Goal: Contribute content: Contribute content

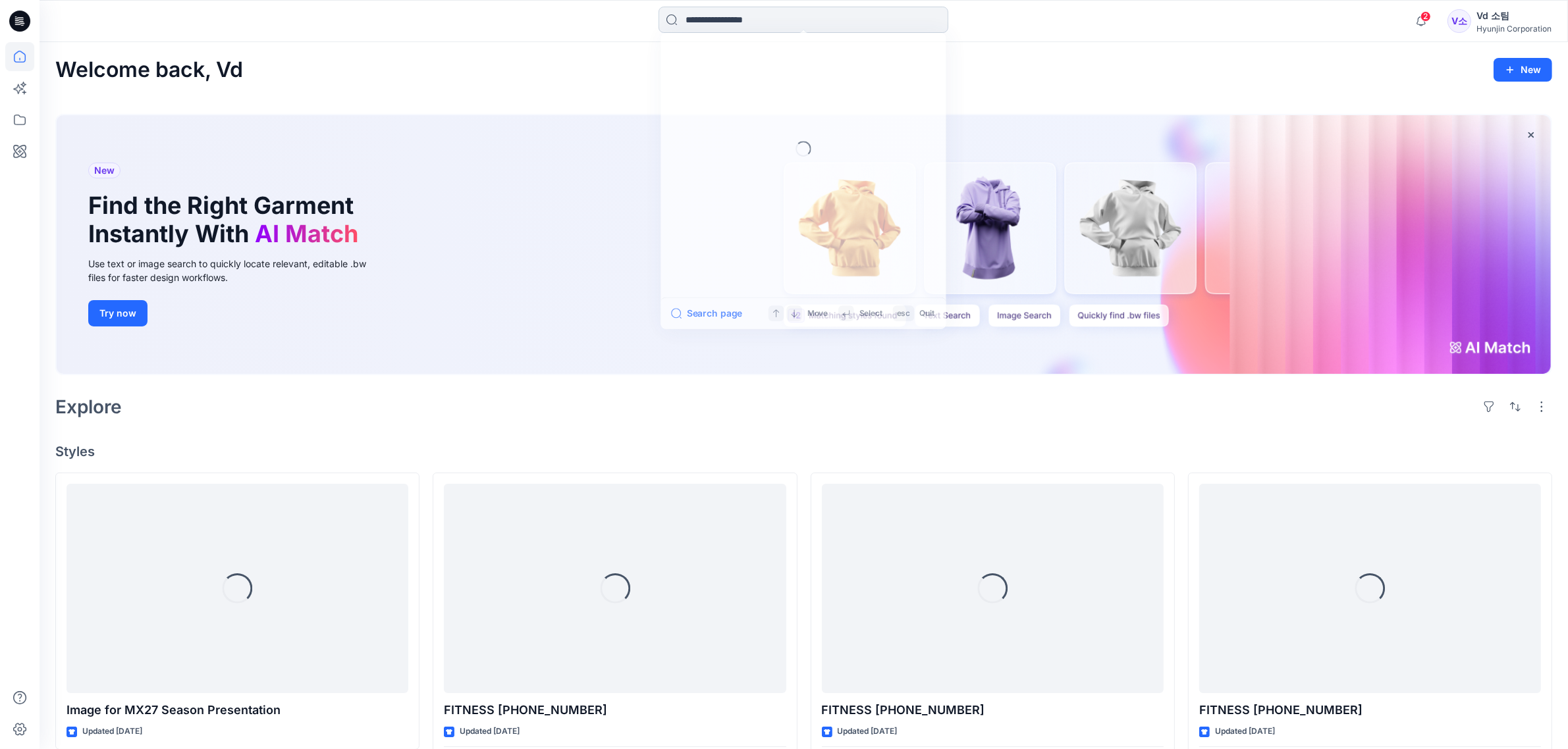
click at [770, 24] on input at bounding box center [803, 20] width 290 height 26
paste input "**********"
type input "**********"
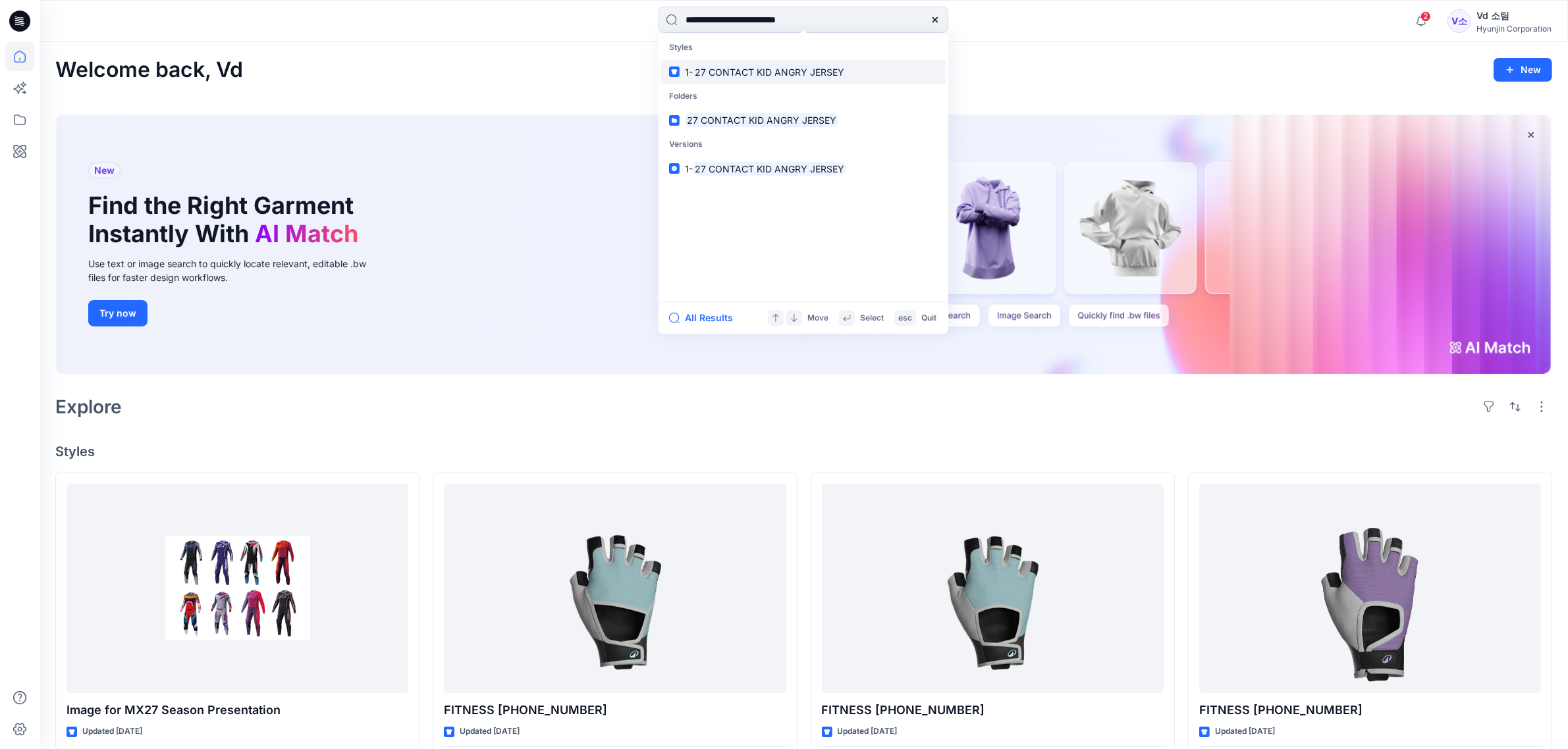
click at [822, 67] on mark "27 CONTACT KID ANGRY JERSEY" at bounding box center [769, 72] width 153 height 15
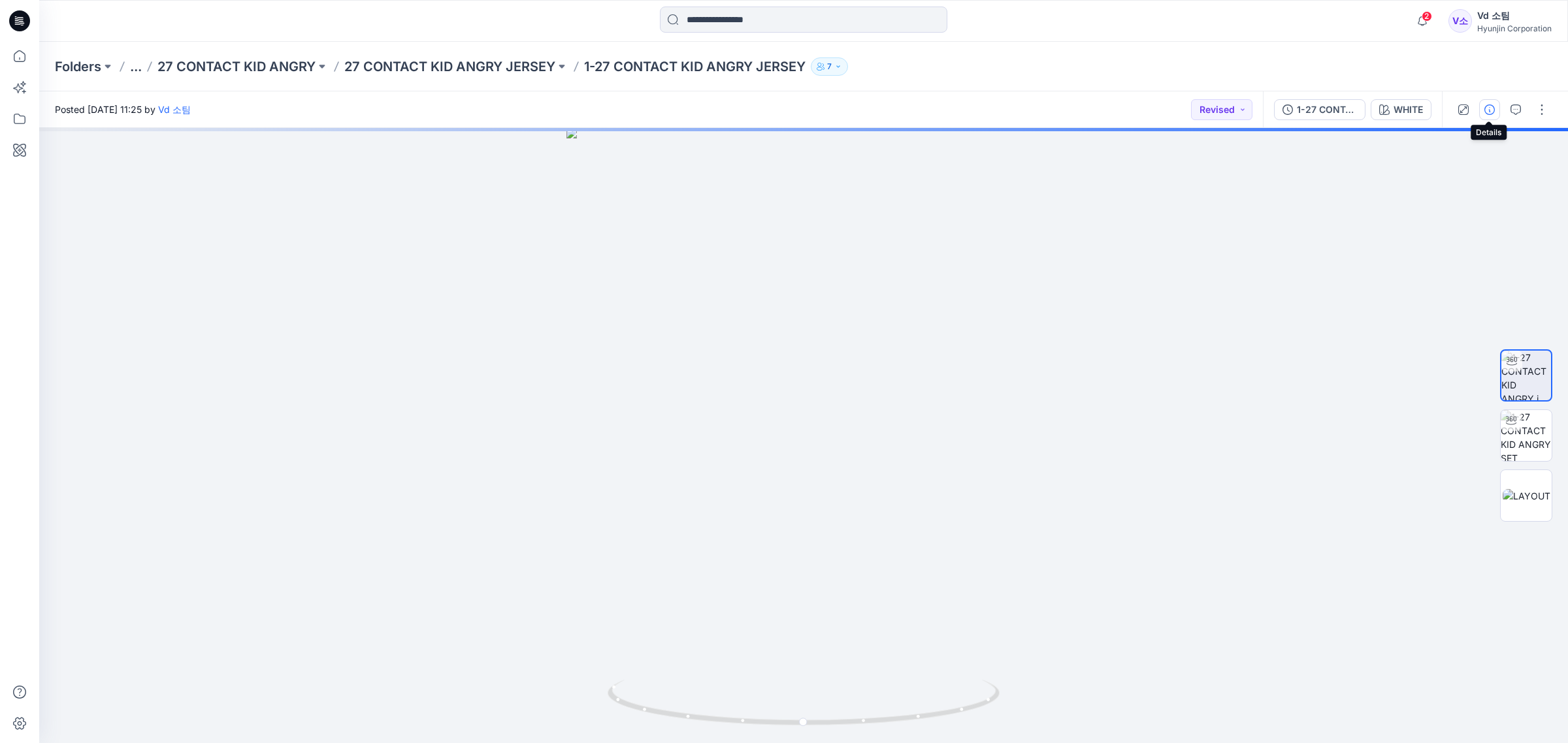
click at [1494, 114] on button "button" at bounding box center [1490, 109] width 21 height 21
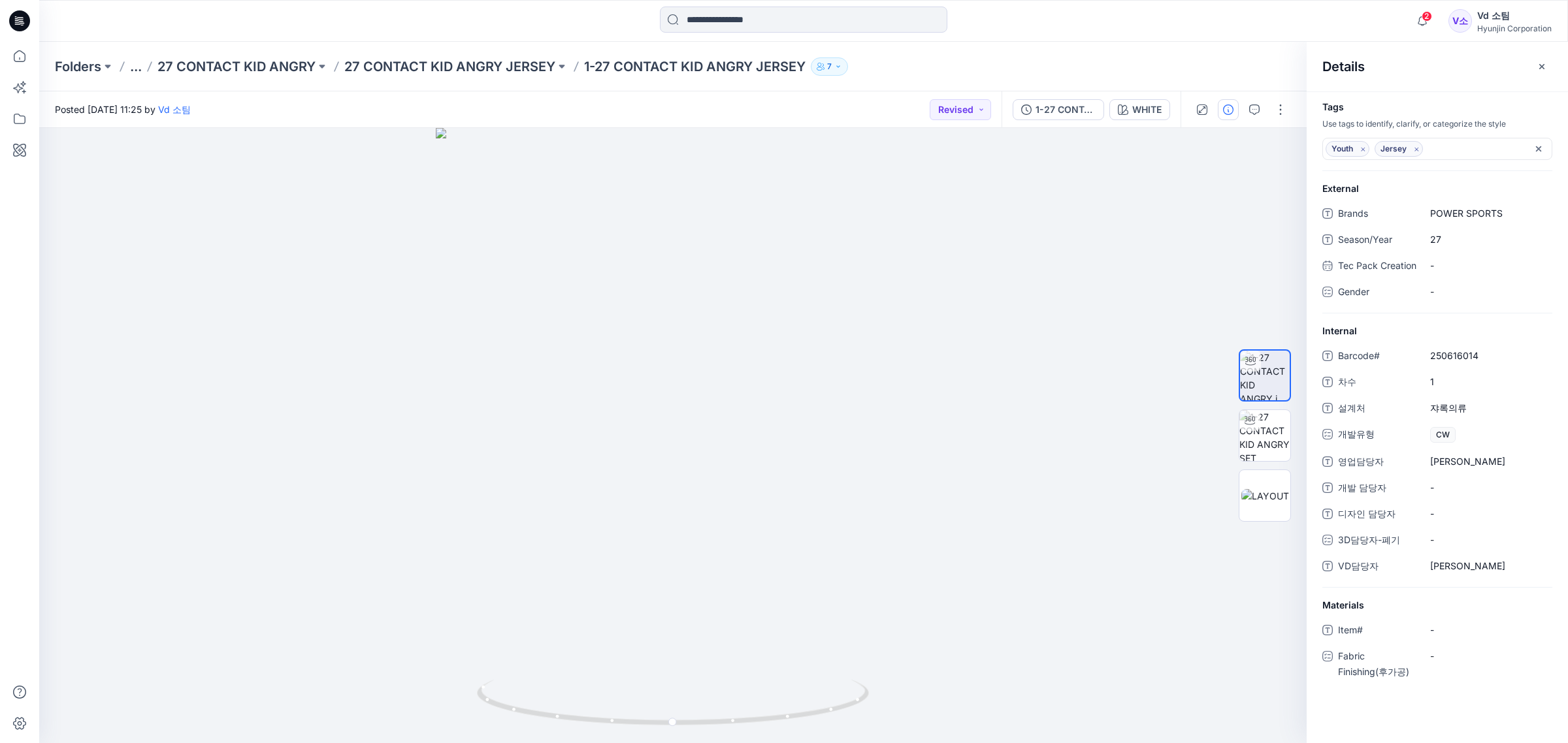
click at [34, 14] on div at bounding box center [19, 21] width 42 height 42
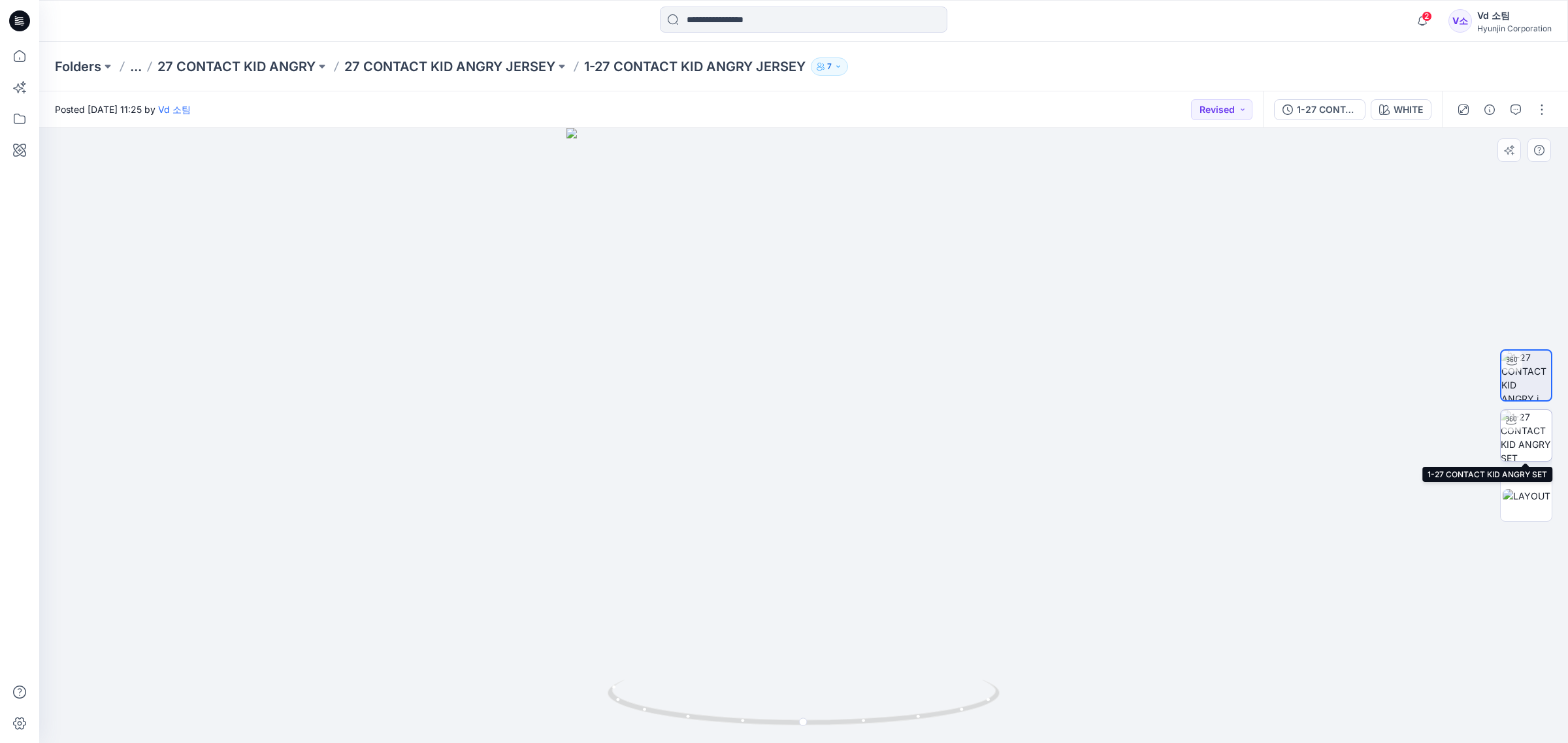
click at [1527, 443] on img at bounding box center [1526, 436] width 51 height 51
drag, startPoint x: 730, startPoint y: 743, endPoint x: 766, endPoint y: 756, distance: 38.3
click at [766, 743] on html "2 Notifications Hyun Jin changed the status of FITNESS 900 - 003 to Rejected ` …" at bounding box center [784, 371] width 1568 height 743
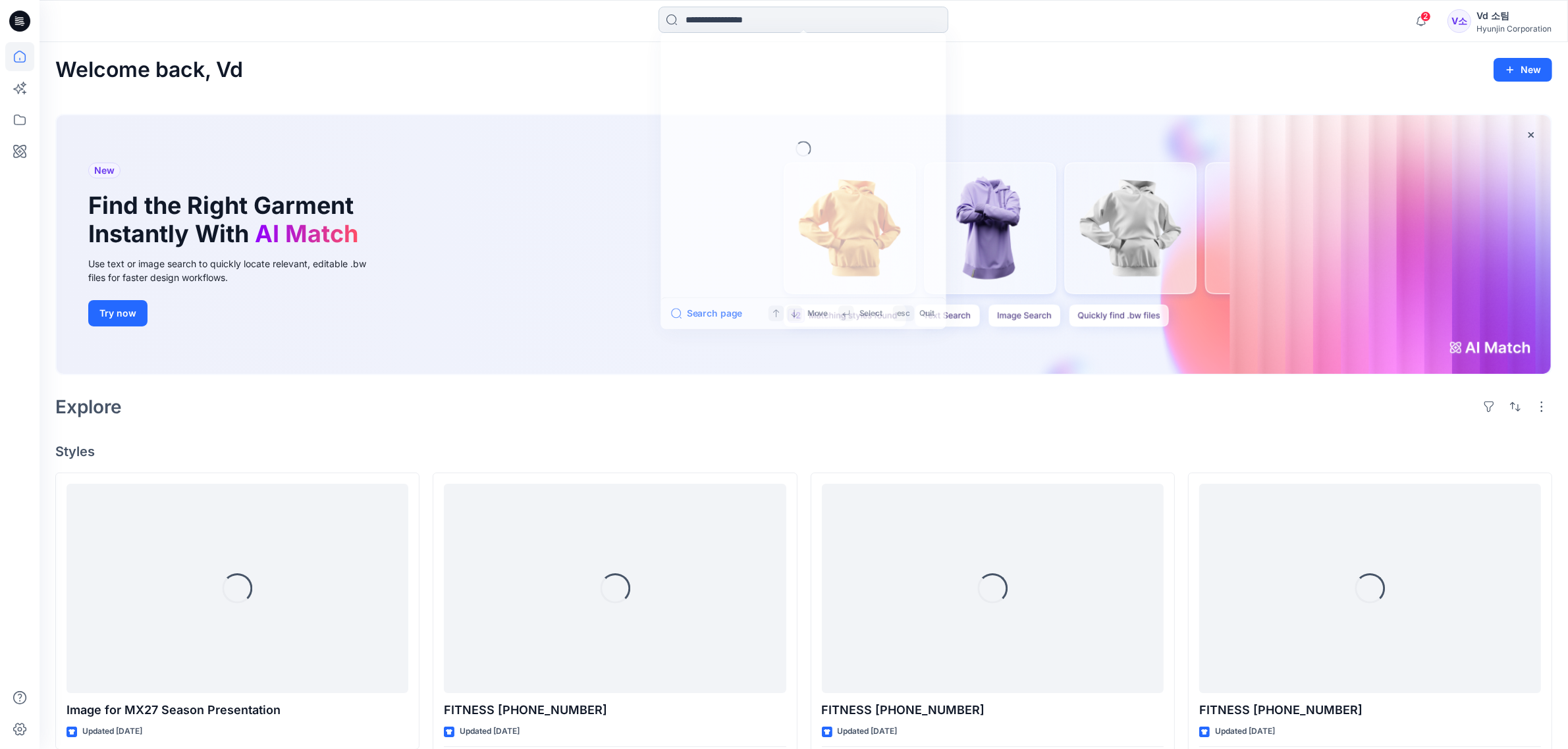
click at [762, 17] on input at bounding box center [803, 20] width 290 height 26
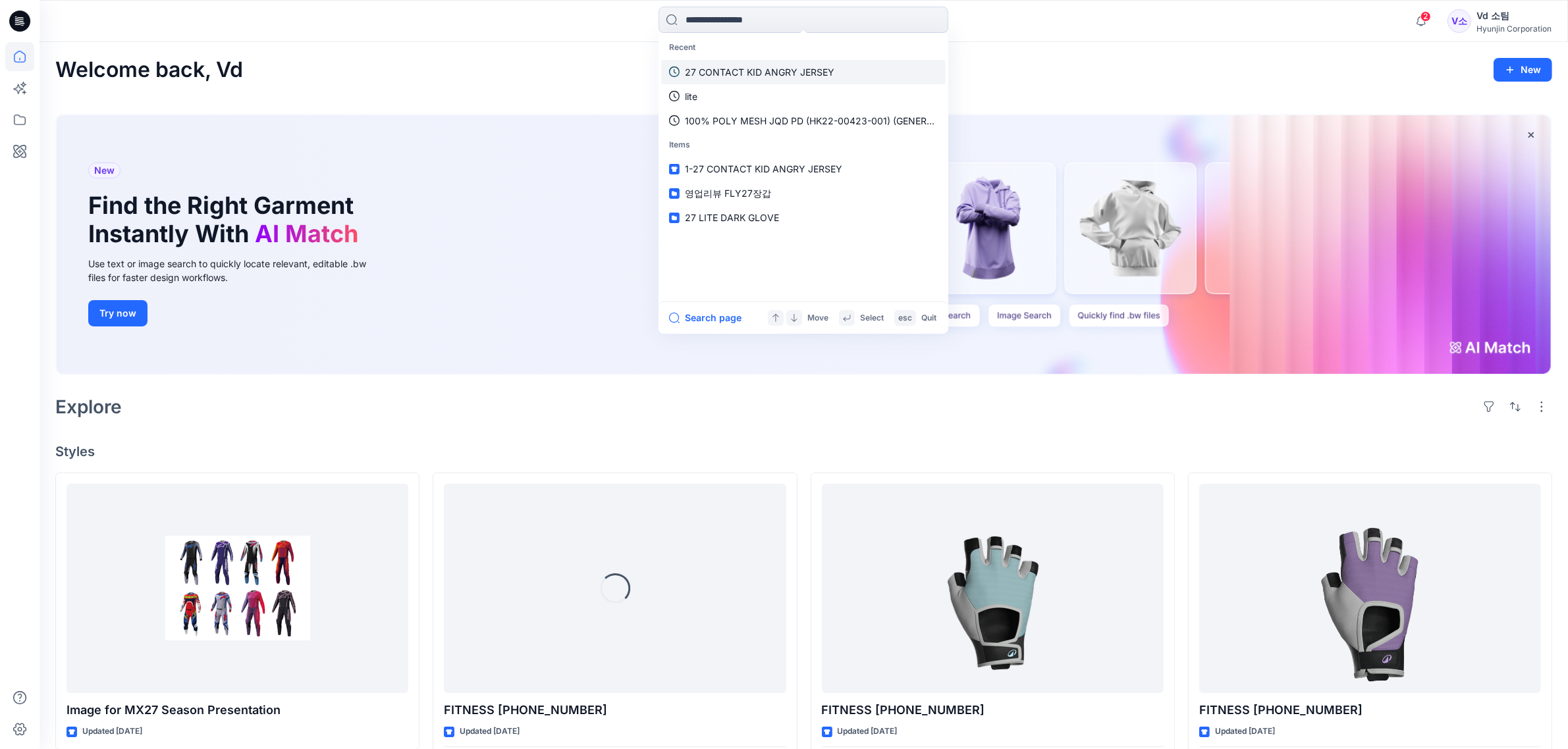
click at [748, 71] on p "27 CONTACT KID ANGRY JERSEY" at bounding box center [759, 72] width 150 height 14
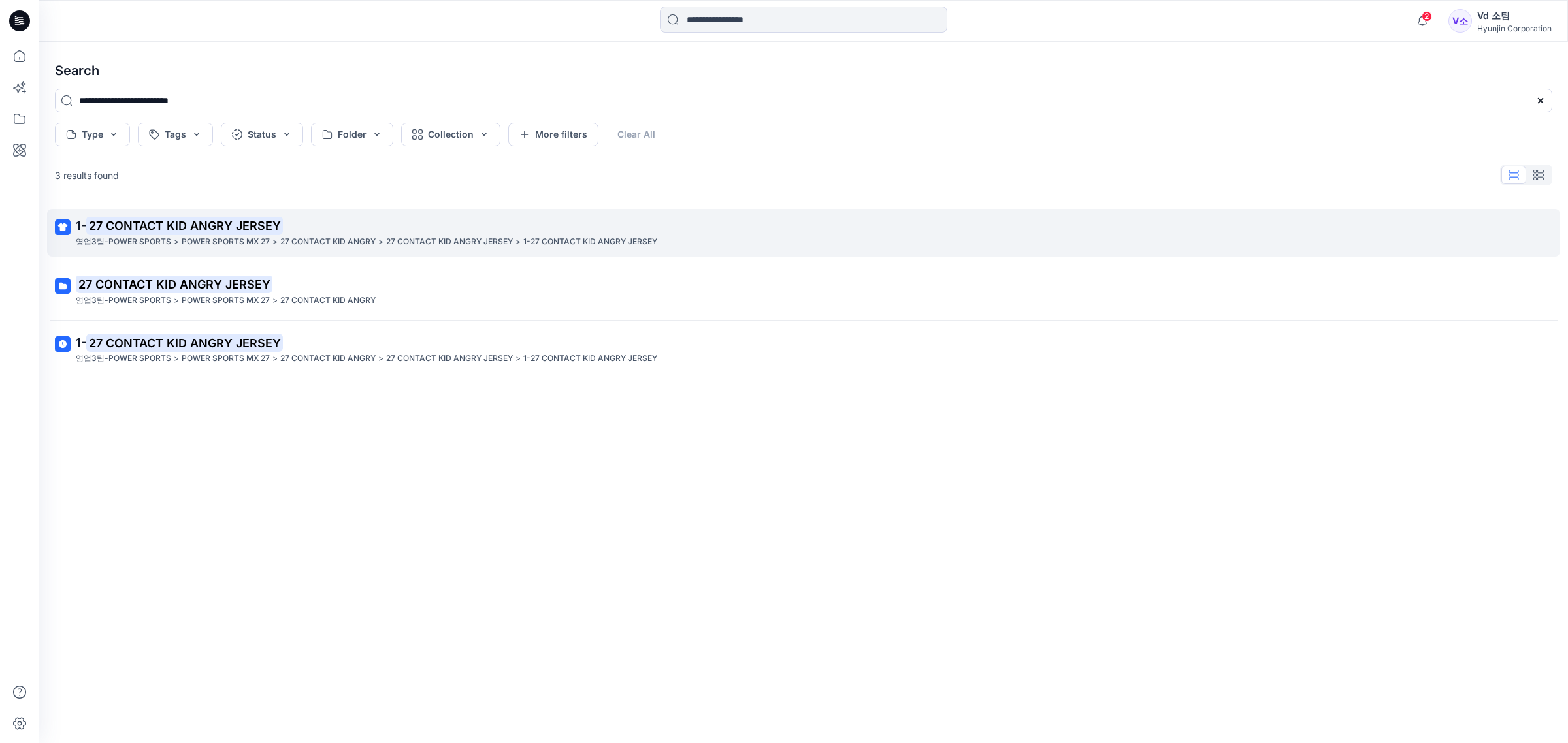
click at [224, 230] on mark "27 CONTACT KID ANGRY JERSEY" at bounding box center [184, 225] width 197 height 19
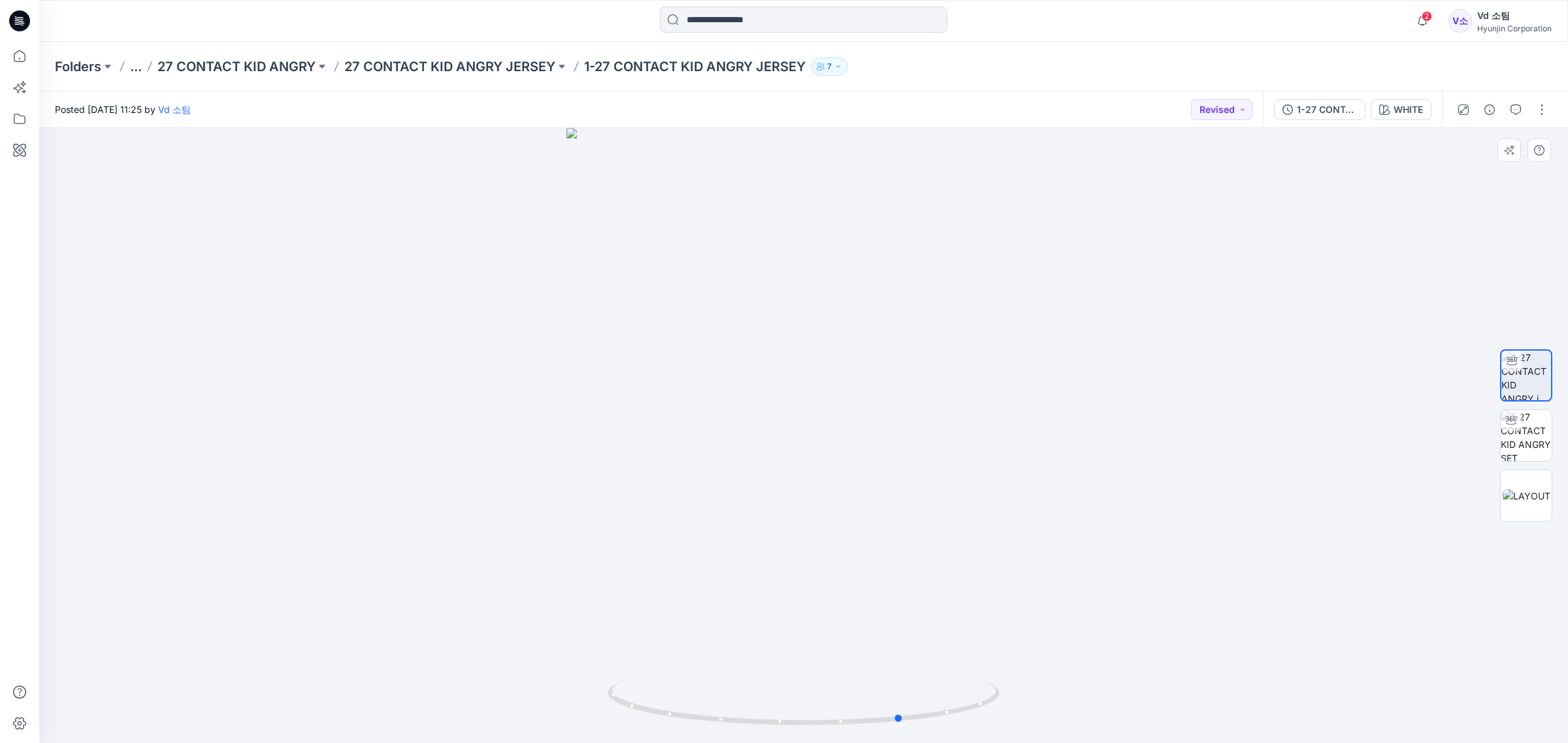
drag, startPoint x: 787, startPoint y: 712, endPoint x: 63, endPoint y: 382, distance: 795.7
click at [879, 700] on icon at bounding box center [805, 704] width 395 height 49
drag, startPoint x: 635, startPoint y: 649, endPoint x: 576, endPoint y: 649, distance: 59.0
click at [576, 649] on div at bounding box center [804, 435] width 1529 height 615
drag, startPoint x: 653, startPoint y: 570, endPoint x: 787, endPoint y: 589, distance: 135.3
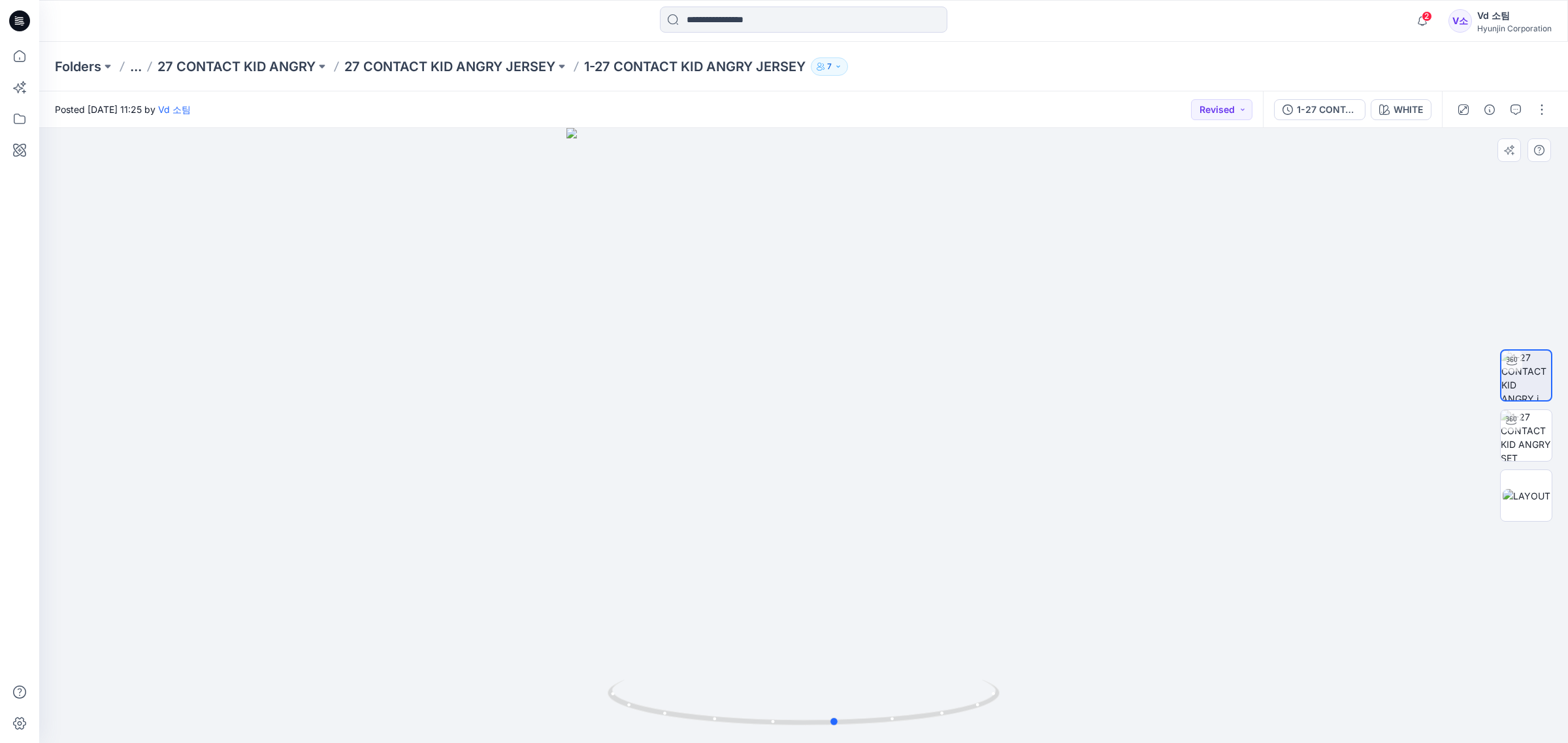
click at [787, 589] on div at bounding box center [804, 435] width 1529 height 615
click at [808, 604] on div at bounding box center [804, 435] width 1529 height 615
click at [496, 73] on p "27 CONTACT KID ANGRY JERSEY" at bounding box center [450, 67] width 211 height 19
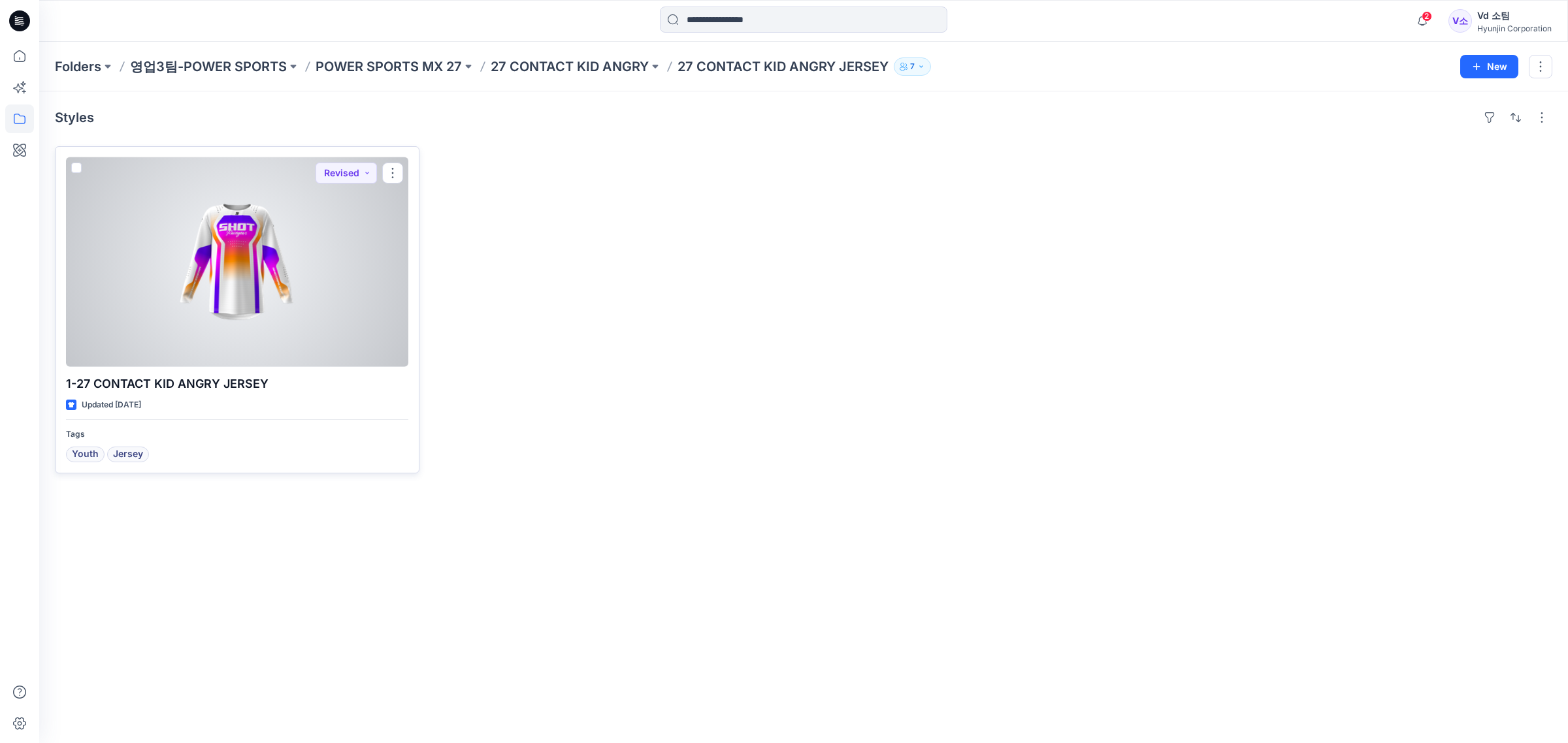
click at [296, 230] on div at bounding box center [237, 262] width 342 height 210
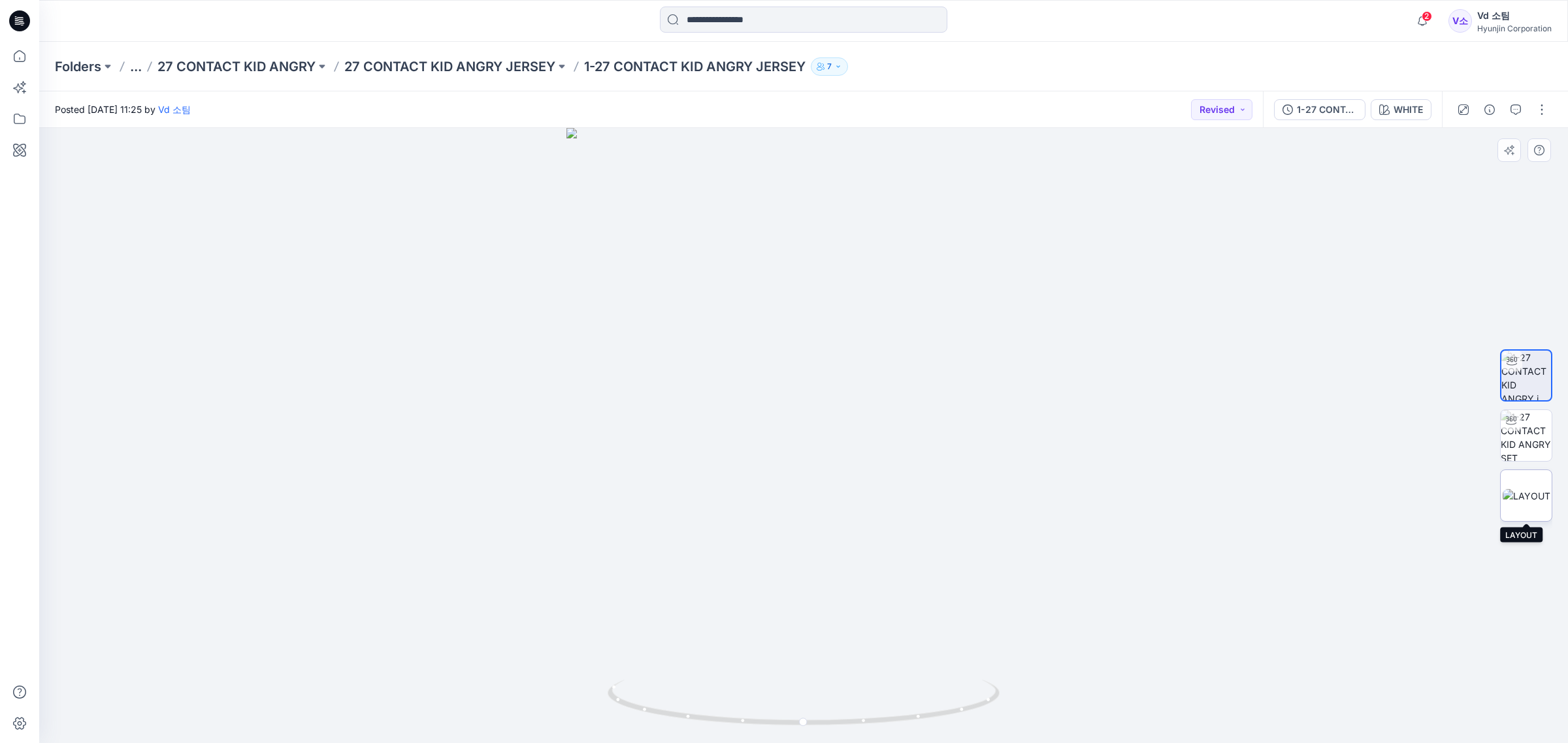
click at [1533, 489] on img at bounding box center [1526, 496] width 47 height 14
click at [1533, 445] on img at bounding box center [1526, 436] width 51 height 51
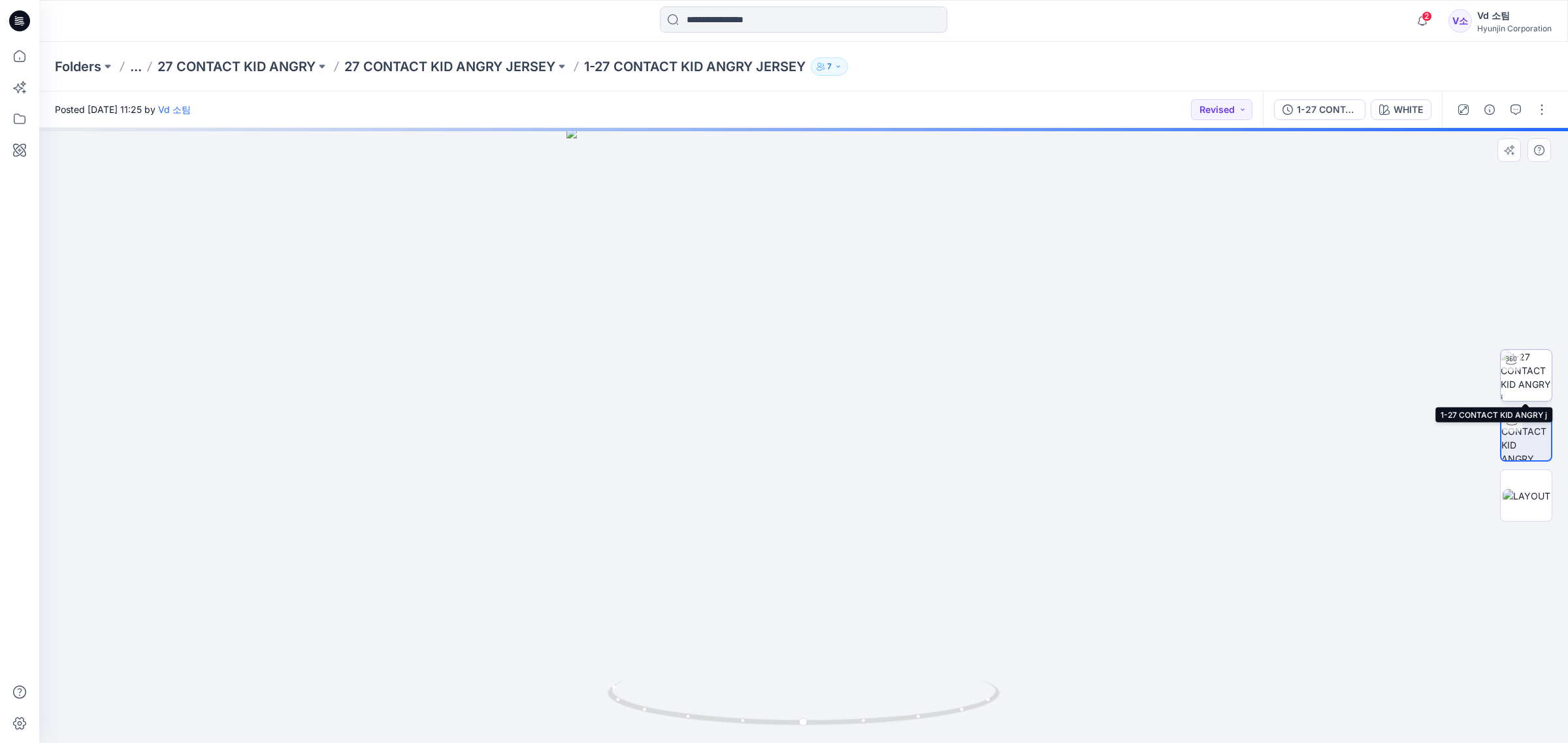
click at [1543, 393] on img at bounding box center [1526, 375] width 51 height 51
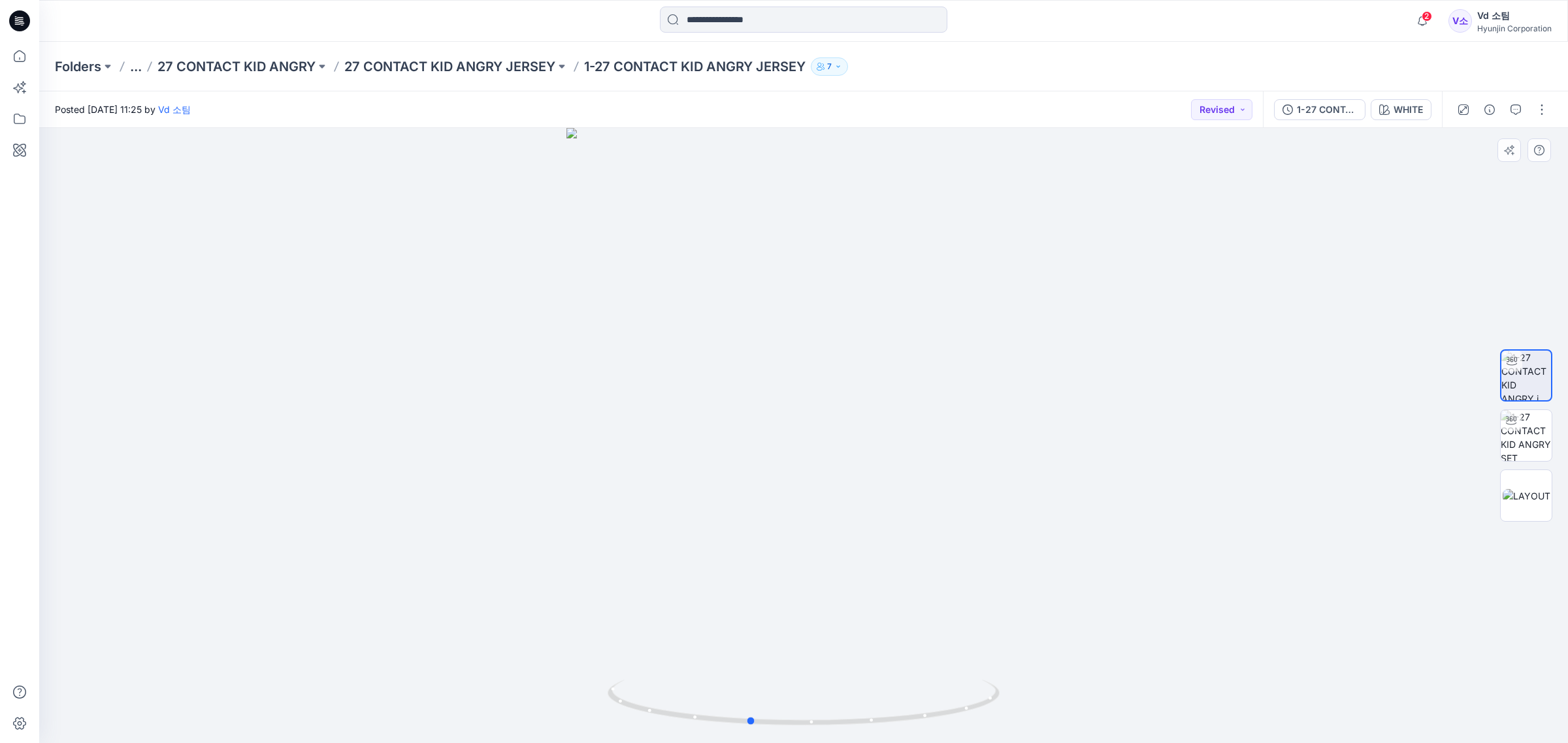
click at [962, 551] on div at bounding box center [804, 435] width 1529 height 615
drag, startPoint x: 870, startPoint y: 386, endPoint x: 817, endPoint y: 390, distance: 53.2
click at [870, 386] on div at bounding box center [804, 435] width 1529 height 615
click at [1530, 454] on img at bounding box center [1526, 436] width 51 height 51
drag, startPoint x: 910, startPoint y: 677, endPoint x: 788, endPoint y: 677, distance: 122.0
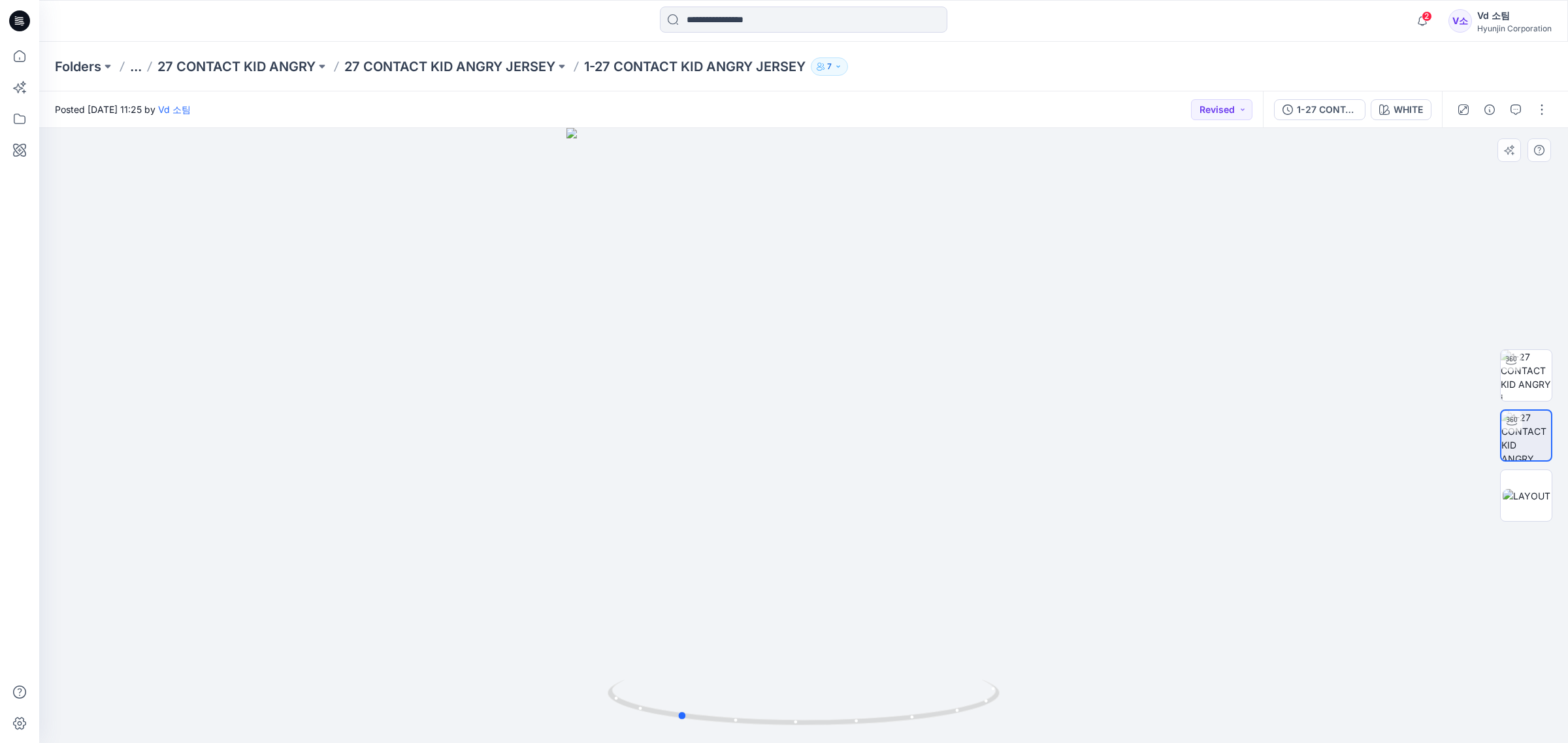
click at [788, 677] on div at bounding box center [804, 435] width 1529 height 615
drag, startPoint x: 1023, startPoint y: 462, endPoint x: 1164, endPoint y: 478, distance: 141.9
click at [1164, 478] on div at bounding box center [804, 436] width 1529 height 616
click at [884, 373] on img at bounding box center [804, 299] width 969 height 889
drag, startPoint x: 771, startPoint y: 658, endPoint x: 799, endPoint y: 658, distance: 28.0
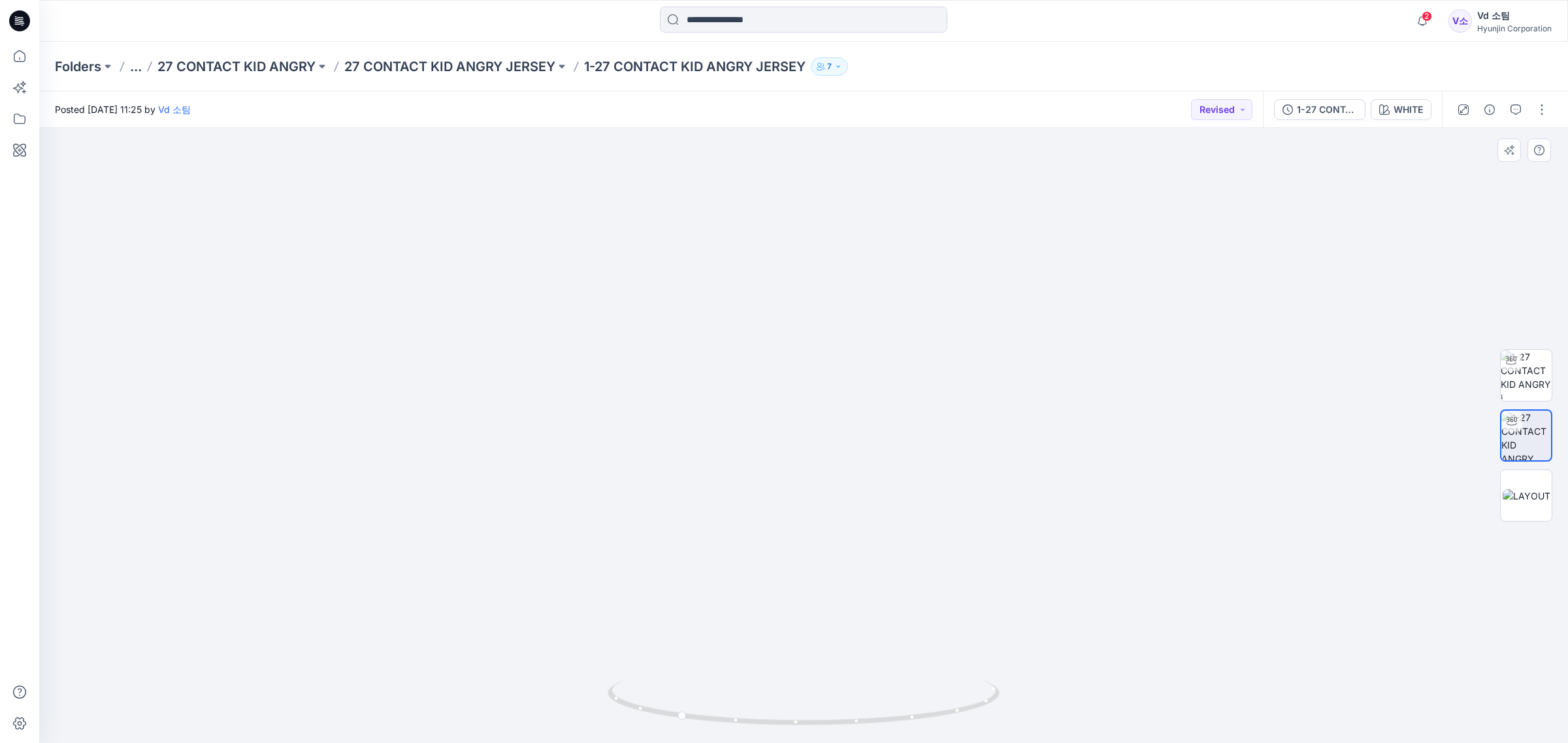
click at [793, 657] on img at bounding box center [804, 346] width 804 height 795
drag, startPoint x: 804, startPoint y: 681, endPoint x: 870, endPoint y: 697, distance: 67.9
click at [870, 697] on div at bounding box center [804, 435] width 1529 height 615
drag, startPoint x: 846, startPoint y: 706, endPoint x: 903, endPoint y: 709, distance: 57.1
click at [903, 709] on icon at bounding box center [805, 704] width 395 height 49
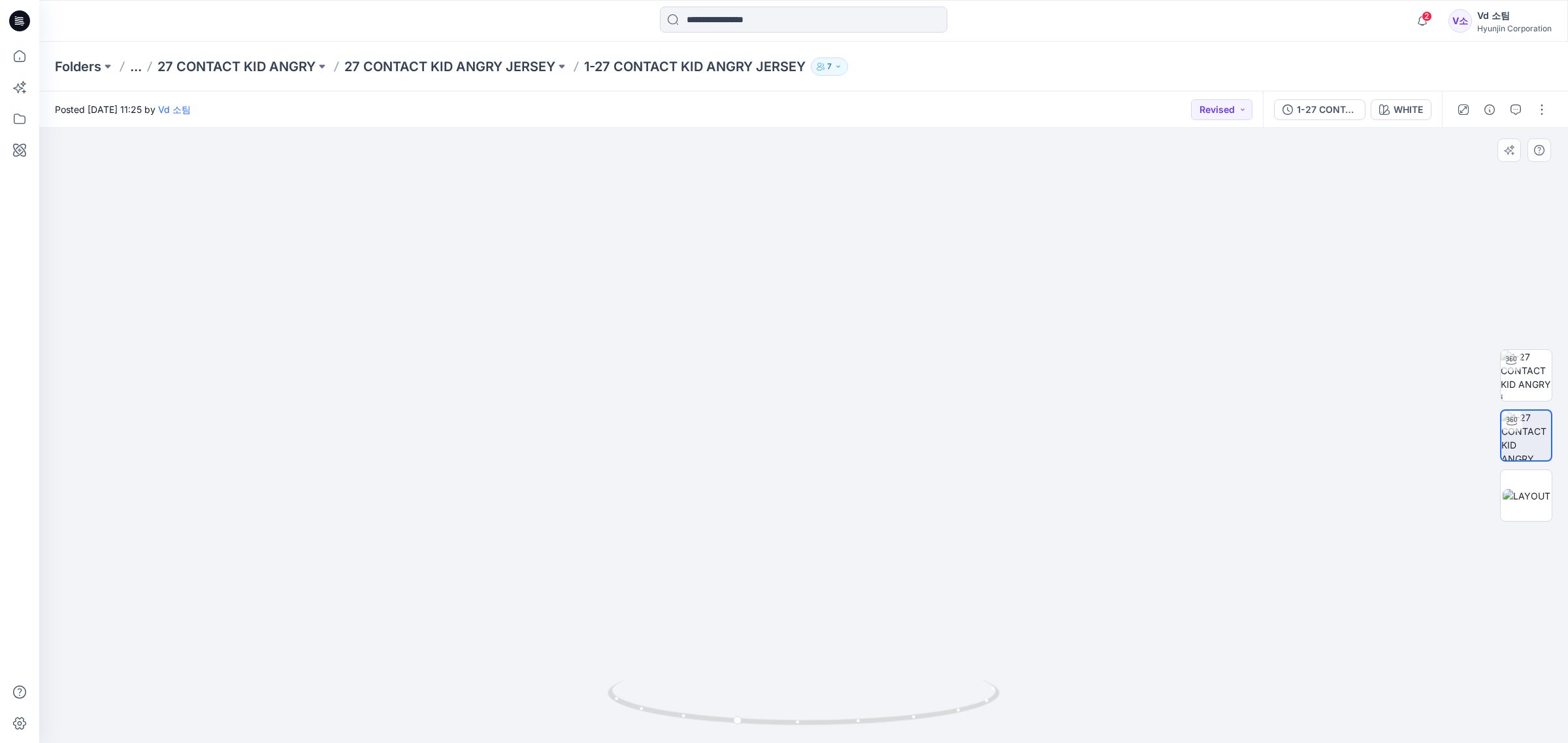
click at [991, 570] on img at bounding box center [804, 356] width 804 height 775
drag, startPoint x: 806, startPoint y: 678, endPoint x: 791, endPoint y: 675, distance: 15.3
click at [791, 675] on div at bounding box center [804, 435] width 1529 height 615
drag, startPoint x: 798, startPoint y: 665, endPoint x: 726, endPoint y: 677, distance: 73.0
click at [729, 676] on img at bounding box center [804, 362] width 804 height 765
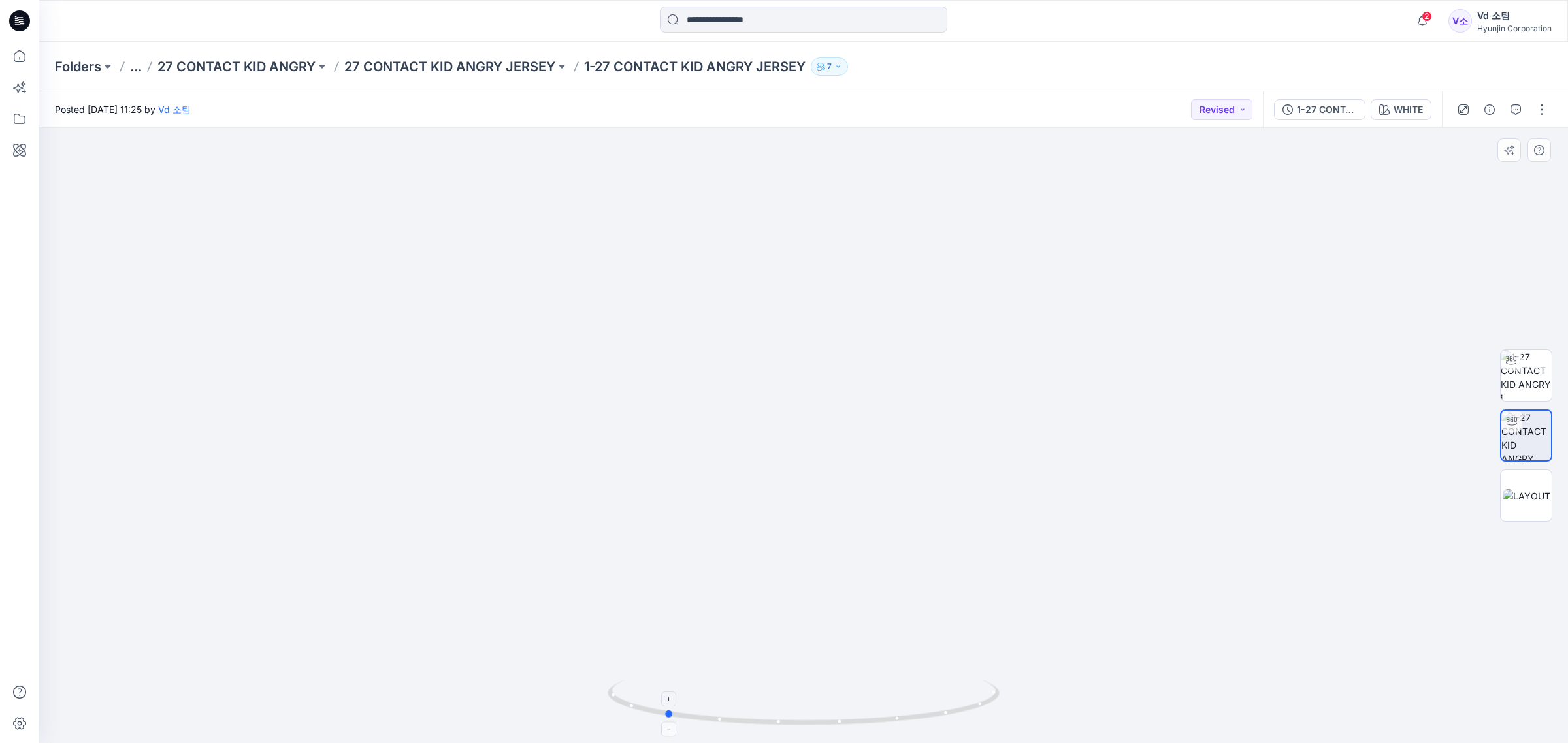
drag, startPoint x: 648, startPoint y: 698, endPoint x: 638, endPoint y: 696, distance: 10.2
click at [638, 696] on icon at bounding box center [805, 704] width 395 height 49
drag, startPoint x: 827, startPoint y: 697, endPoint x: 401, endPoint y: 614, distance: 434.0
click at [971, 703] on icon at bounding box center [805, 704] width 395 height 49
click at [1532, 546] on div at bounding box center [1526, 435] width 52 height 326
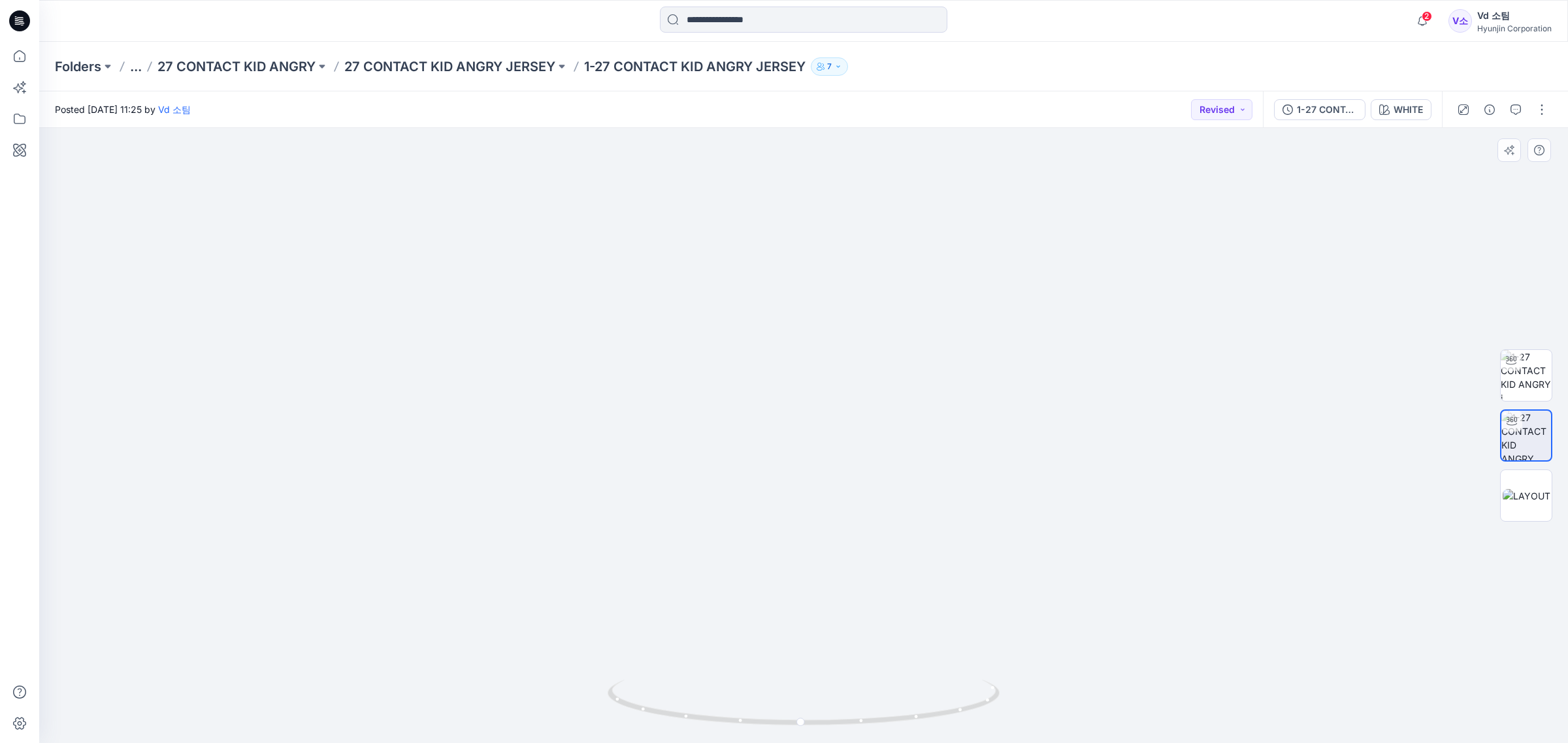
drag, startPoint x: 1218, startPoint y: 668, endPoint x: 1182, endPoint y: 671, distance: 36.1
click at [1191, 668] on div at bounding box center [804, 436] width 1529 height 616
drag, startPoint x: 1050, startPoint y: 710, endPoint x: 934, endPoint y: 709, distance: 116.0
click at [967, 710] on div at bounding box center [804, 435] width 1529 height 615
drag, startPoint x: 870, startPoint y: 706, endPoint x: 766, endPoint y: 705, distance: 104.0
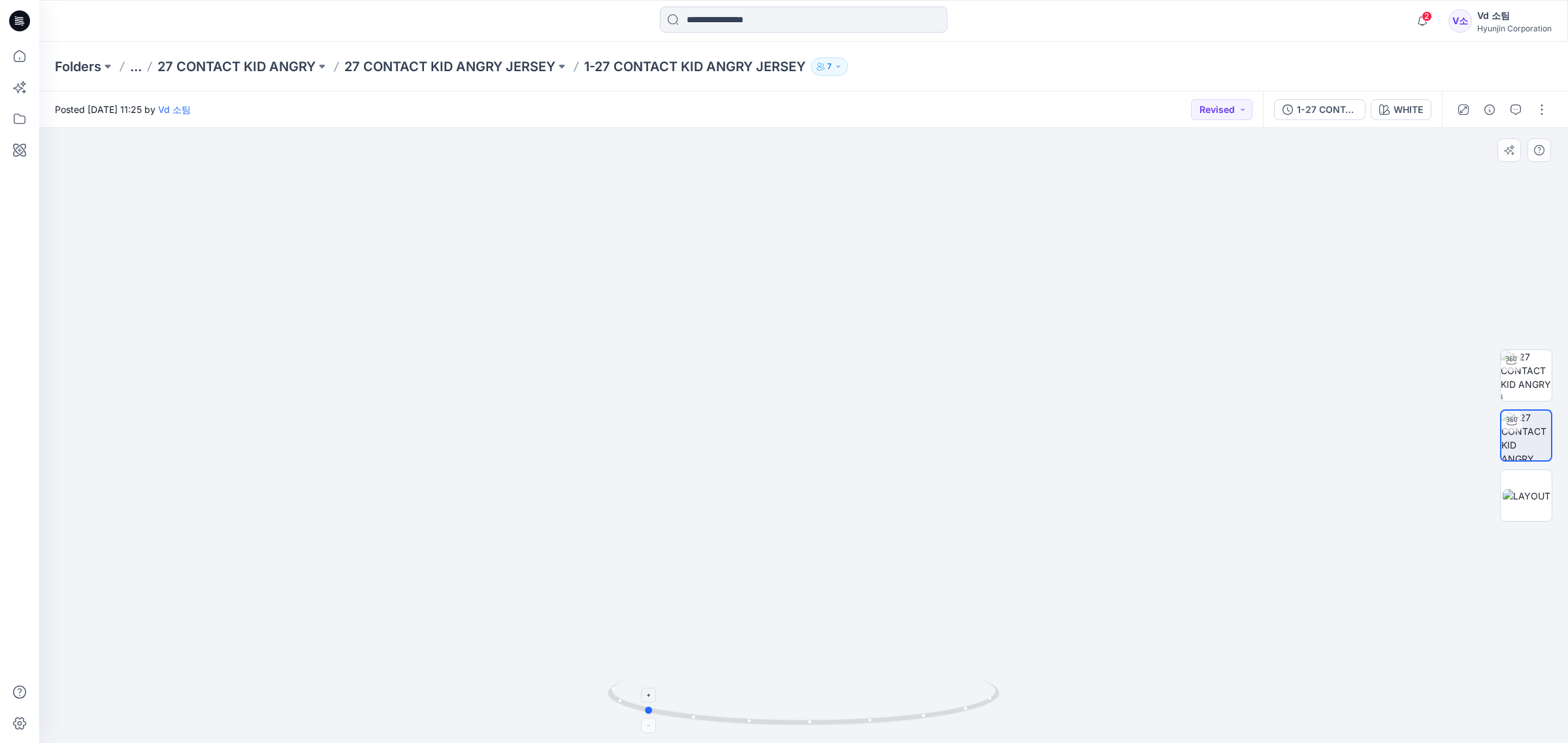
click at [766, 705] on icon at bounding box center [805, 704] width 395 height 49
click at [843, 656] on img at bounding box center [804, 424] width 525 height 638
drag, startPoint x: 800, startPoint y: 690, endPoint x: 874, endPoint y: 694, distance: 74.1
click at [874, 694] on icon at bounding box center [805, 704] width 395 height 49
click at [1553, 559] on div at bounding box center [1526, 435] width 84 height 326
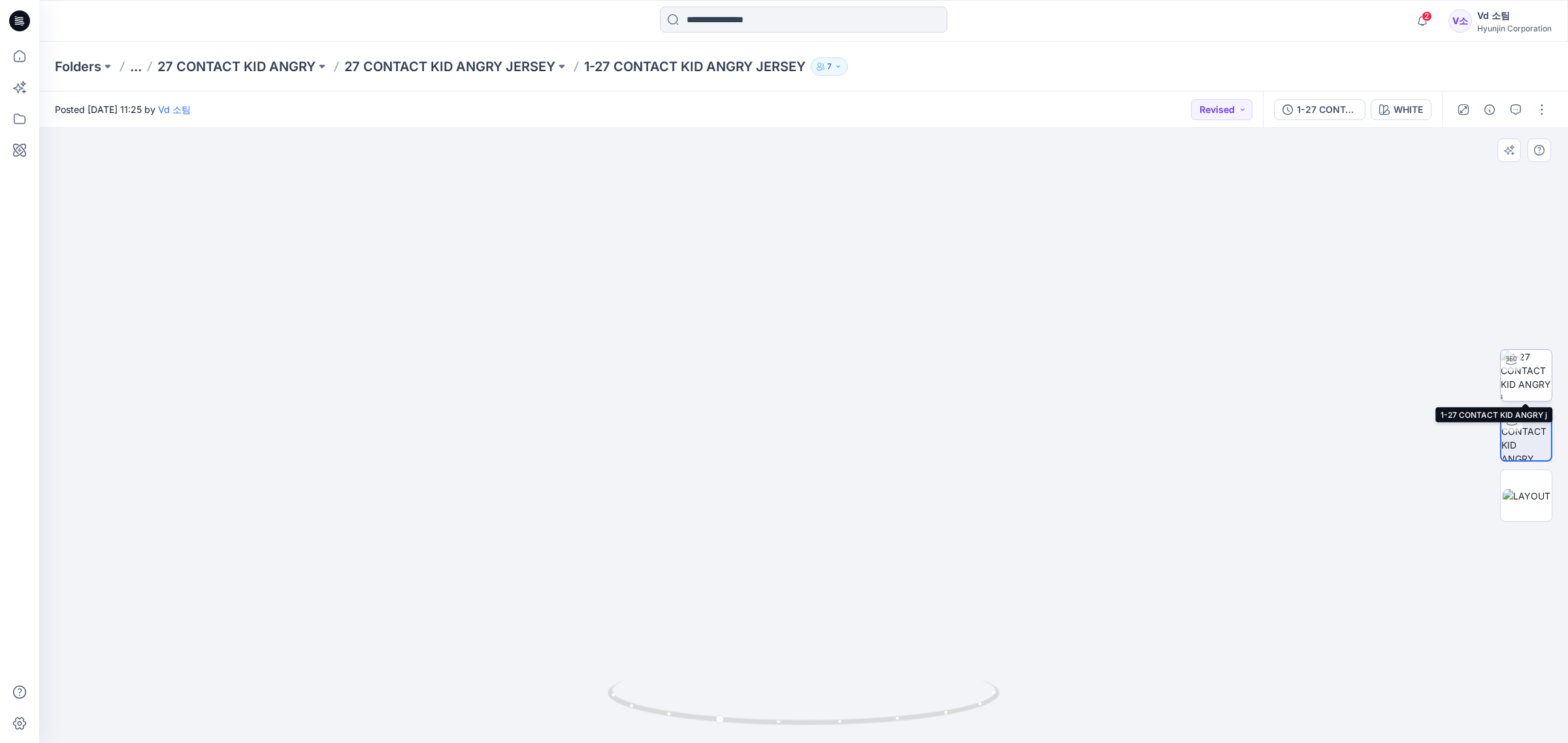
click at [1526, 366] on img at bounding box center [1526, 375] width 51 height 51
drag, startPoint x: 599, startPoint y: 403, endPoint x: 592, endPoint y: 399, distance: 8.1
click at [599, 403] on div at bounding box center [804, 435] width 1529 height 615
drag, startPoint x: 30, startPoint y: 11, endPoint x: 46, endPoint y: 15, distance: 16.5
click at [30, 11] on icon at bounding box center [19, 21] width 21 height 42
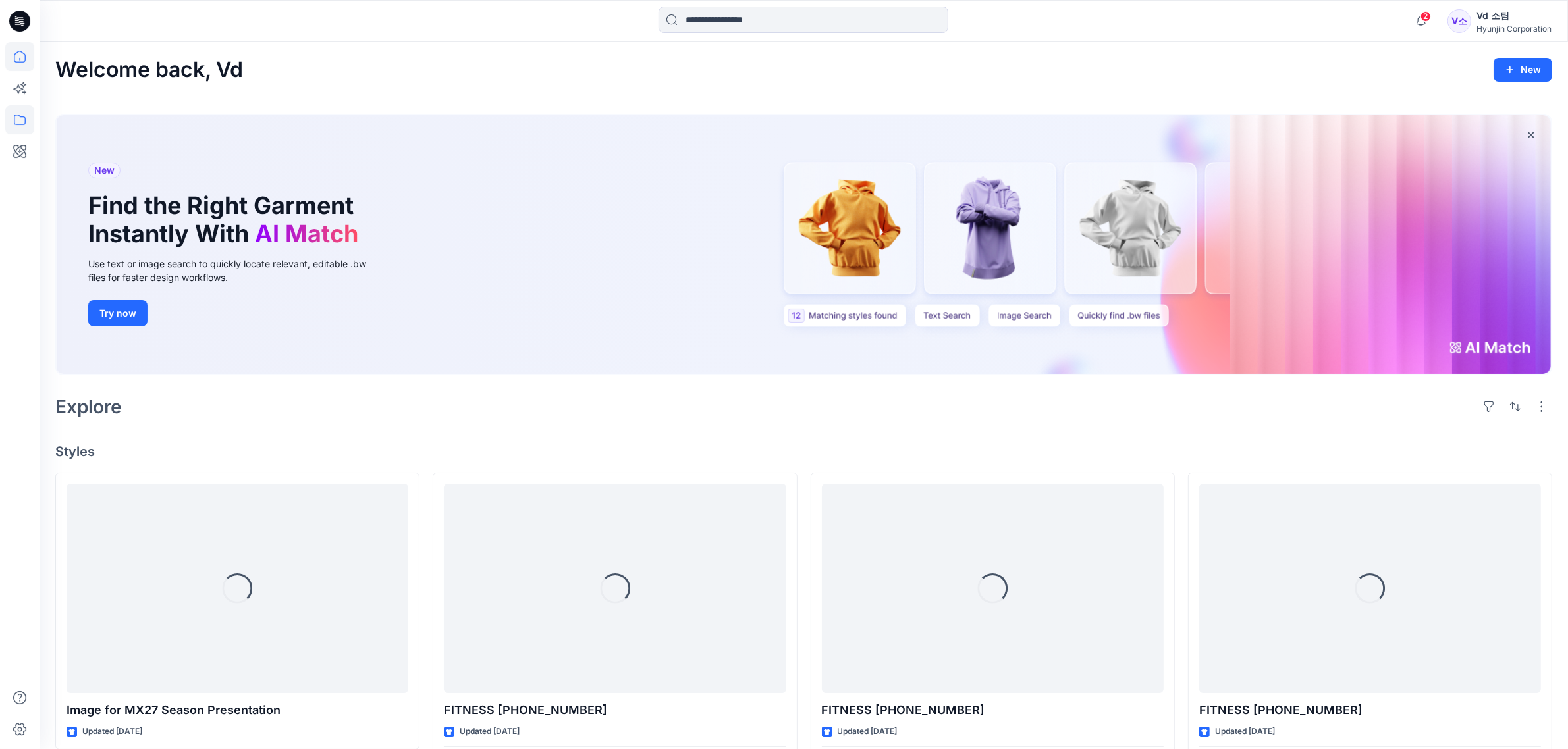
click at [30, 126] on icon at bounding box center [20, 120] width 29 height 29
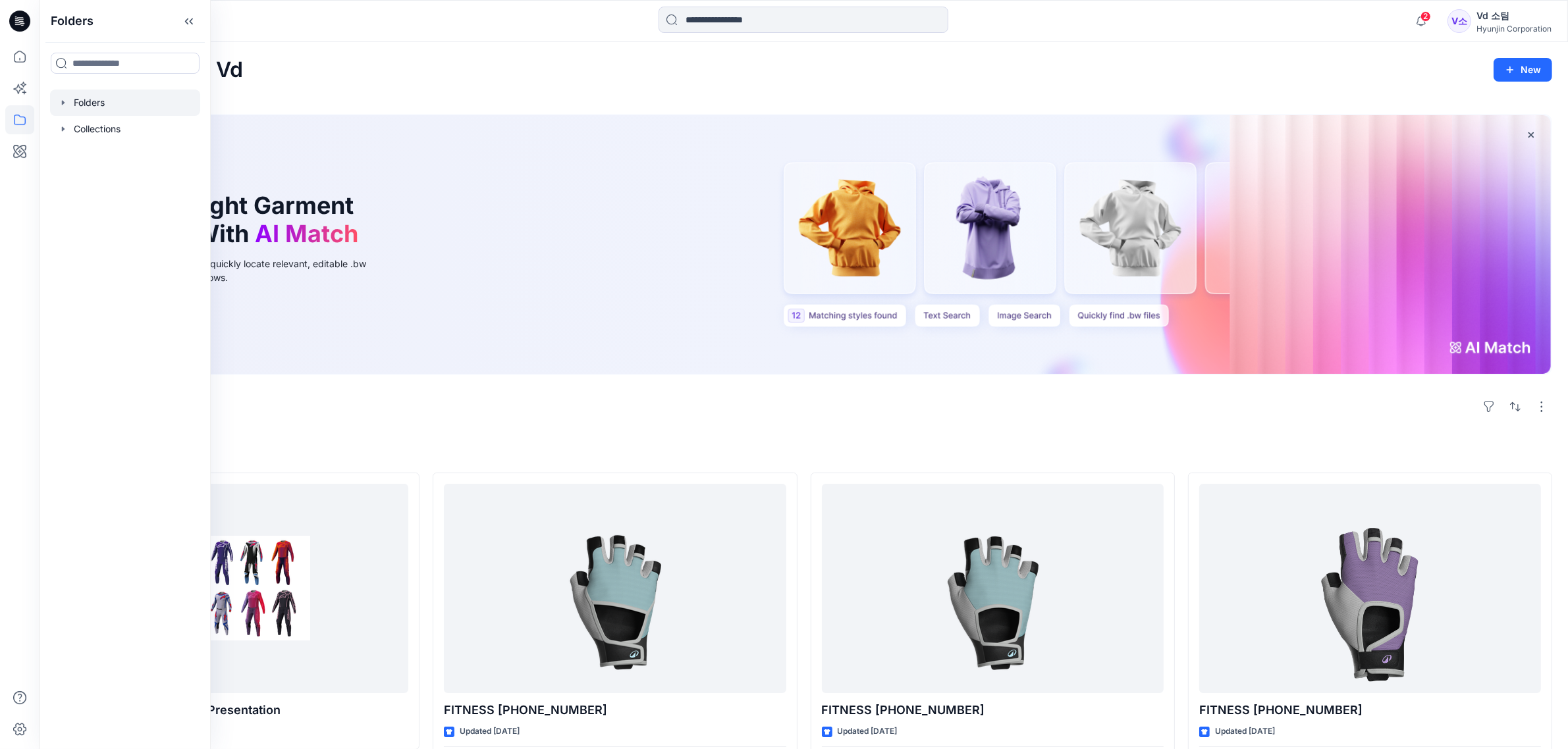
click at [81, 109] on div at bounding box center [125, 103] width 150 height 26
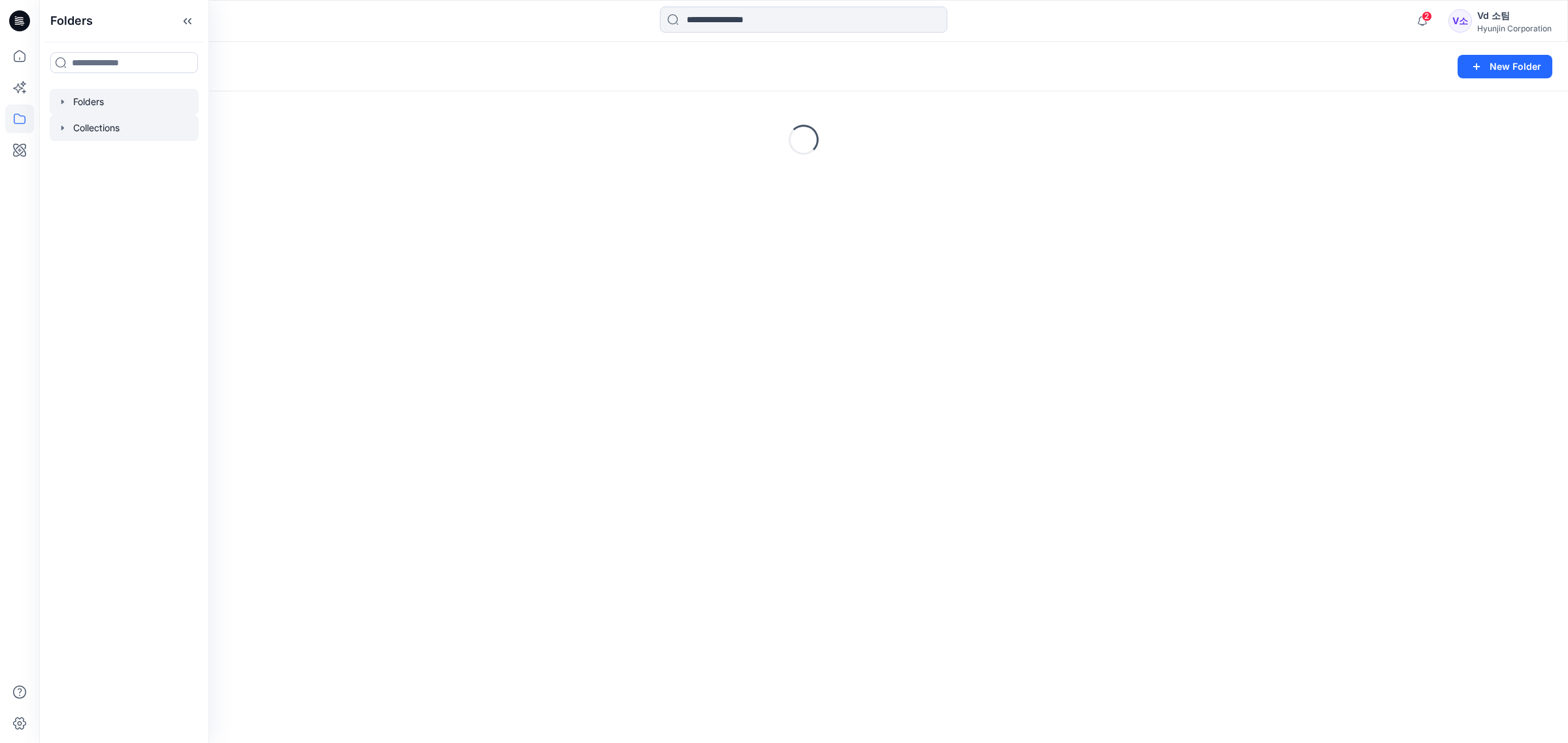
click at [71, 129] on div at bounding box center [124, 128] width 149 height 26
click at [87, 111] on div at bounding box center [124, 102] width 149 height 26
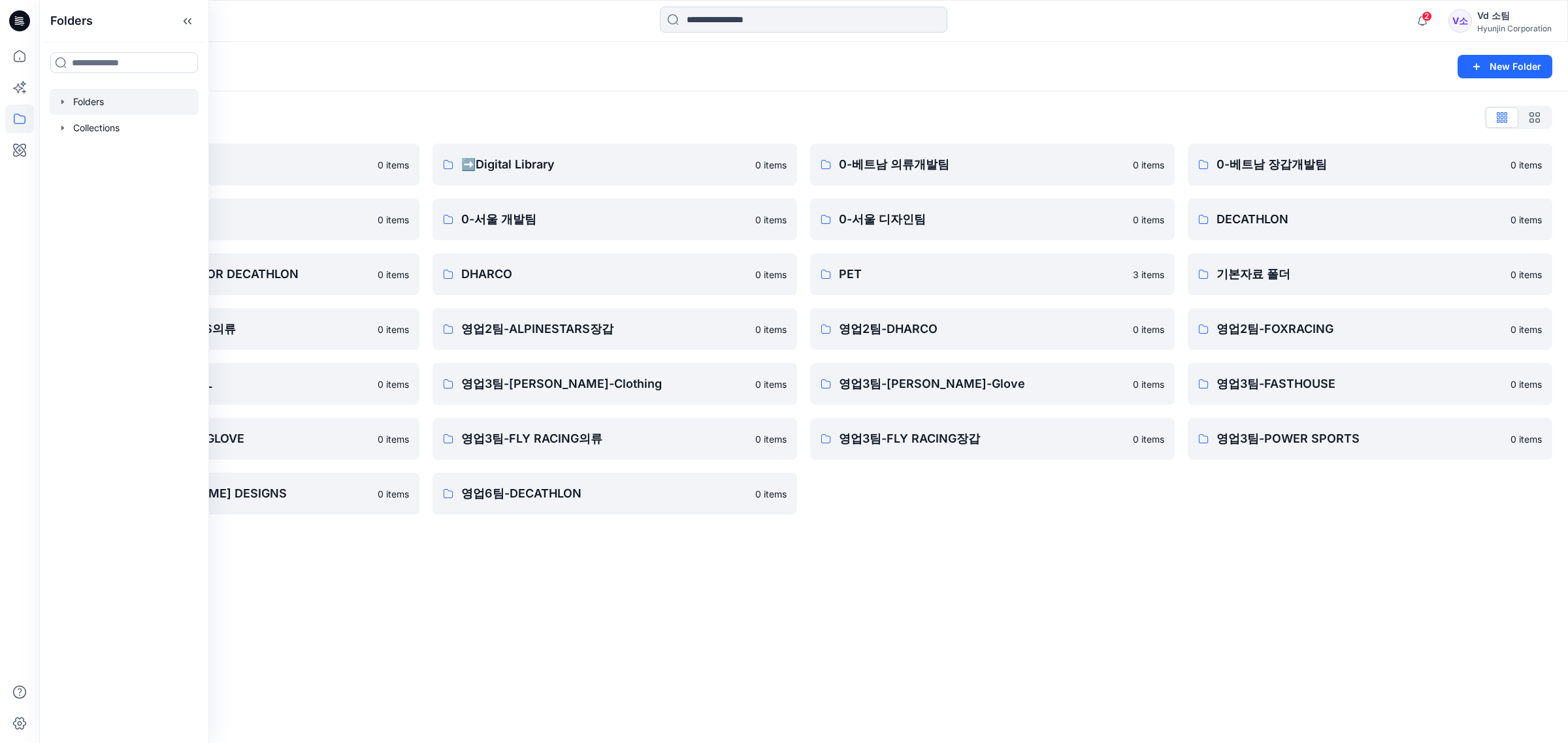
click at [635, 99] on div "Folders List ♻️Project 0 items 0-본사VD 0 items DESIGN PROPOSAL FOR DECATHLON 0 i…" at bounding box center [804, 311] width 1529 height 439
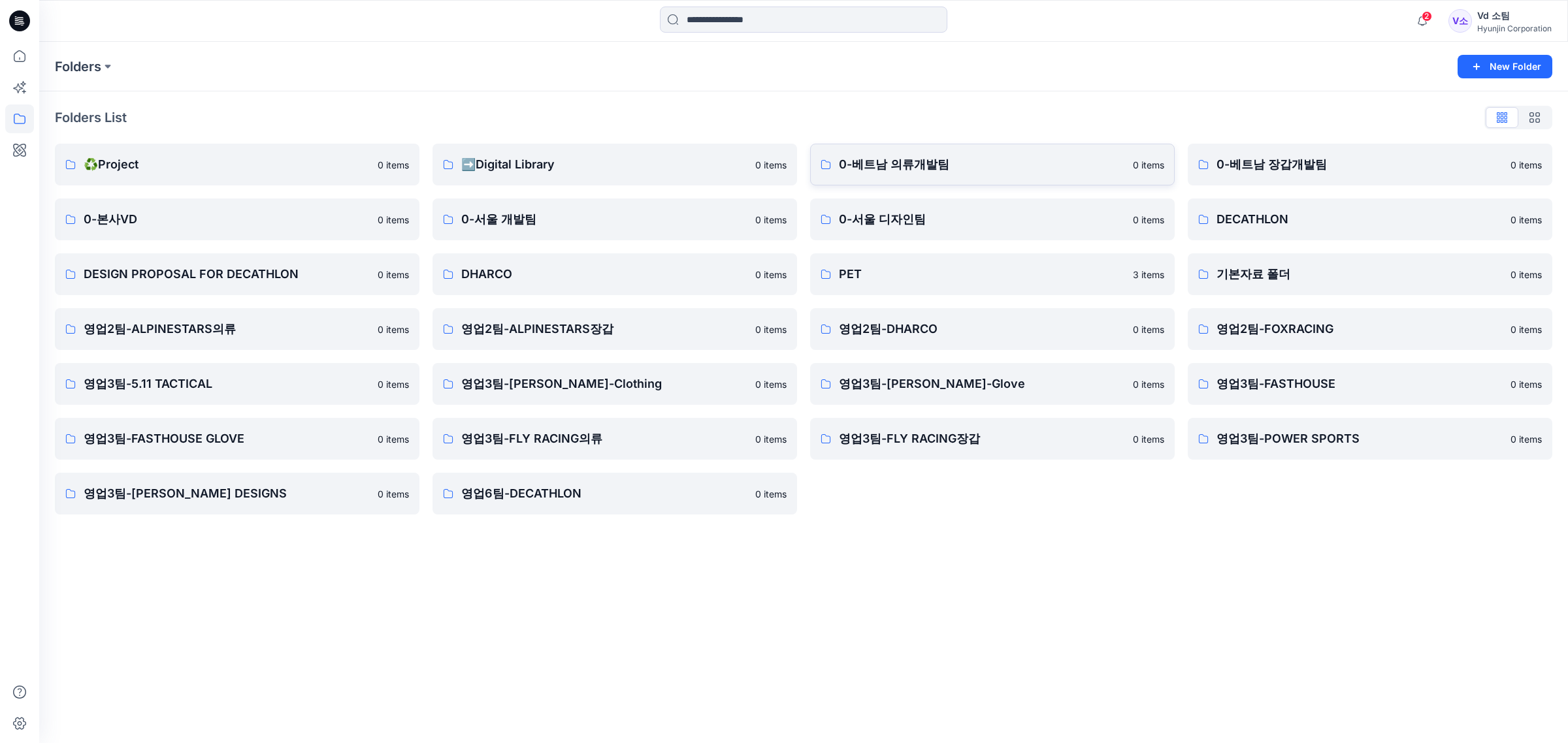
click at [879, 177] on link "0-베트남 의류개발팀 0 items" at bounding box center [992, 164] width 364 height 42
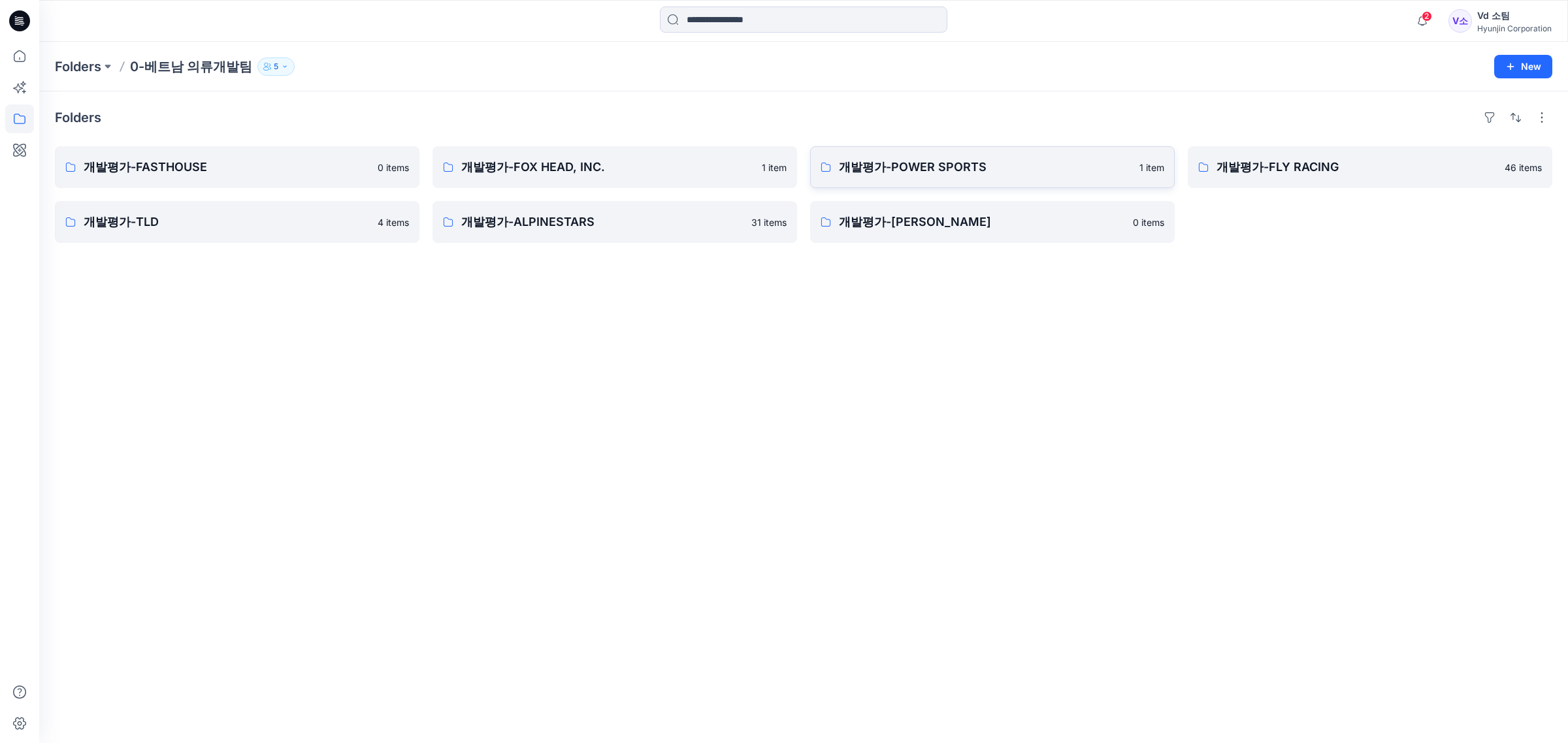
click at [1046, 170] on p "개발평가-POWER SPORTS" at bounding box center [985, 167] width 293 height 19
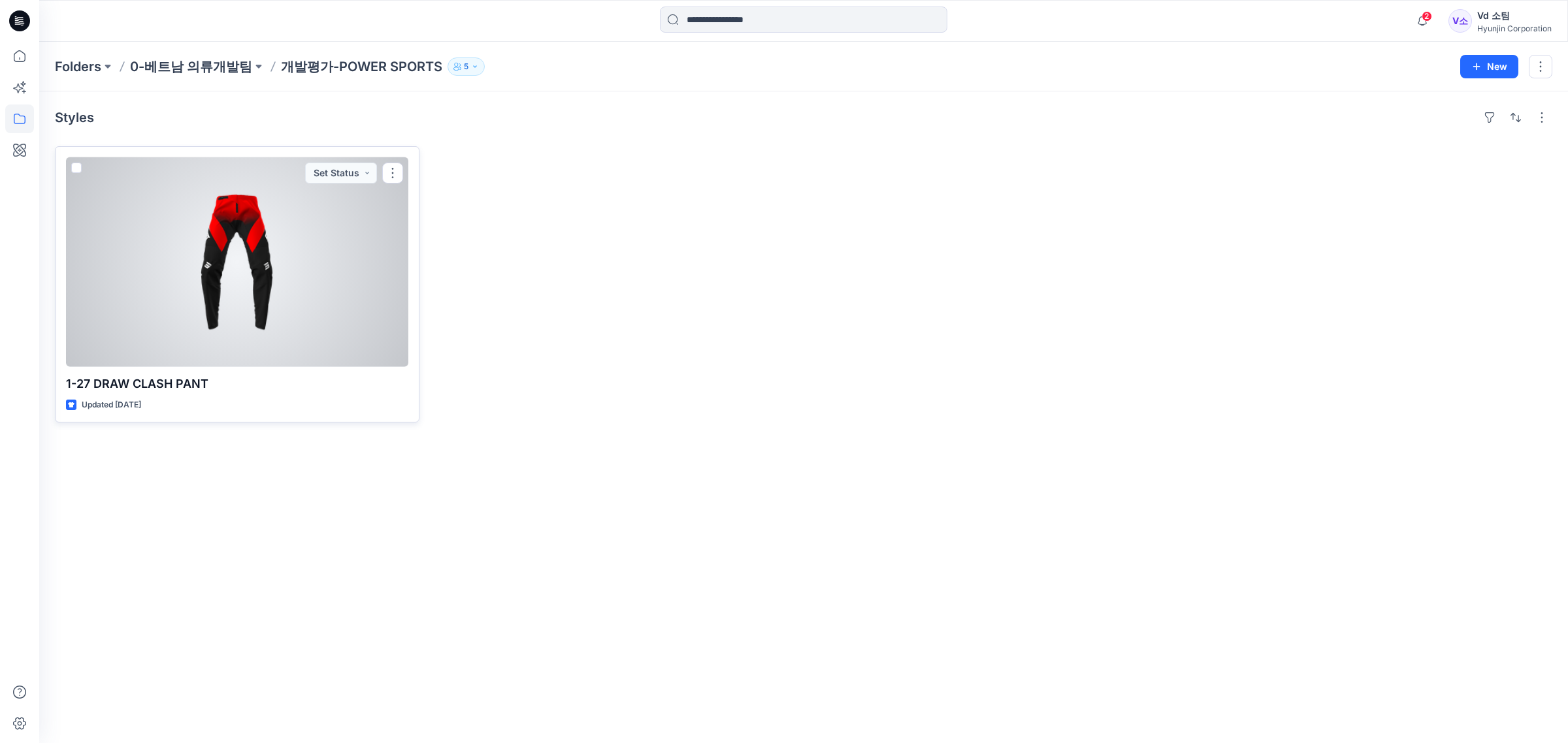
drag, startPoint x: 390, startPoint y: 177, endPoint x: 410, endPoint y: 183, distance: 20.9
click at [390, 177] on button "button" at bounding box center [393, 173] width 21 height 21
click at [439, 204] on button "Edit" at bounding box center [455, 203] width 141 height 24
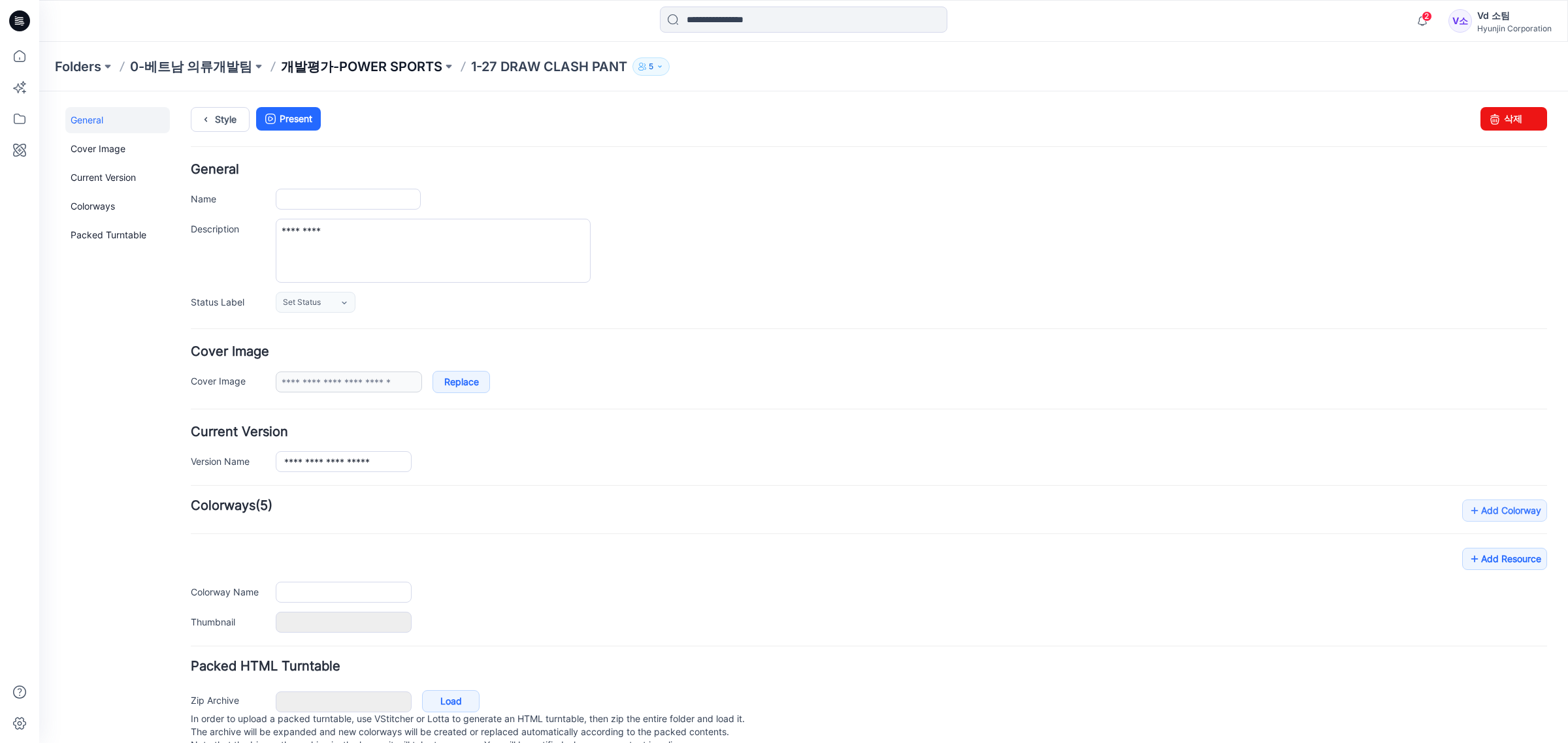
type input "**********"
type input "***"
type input "**********"
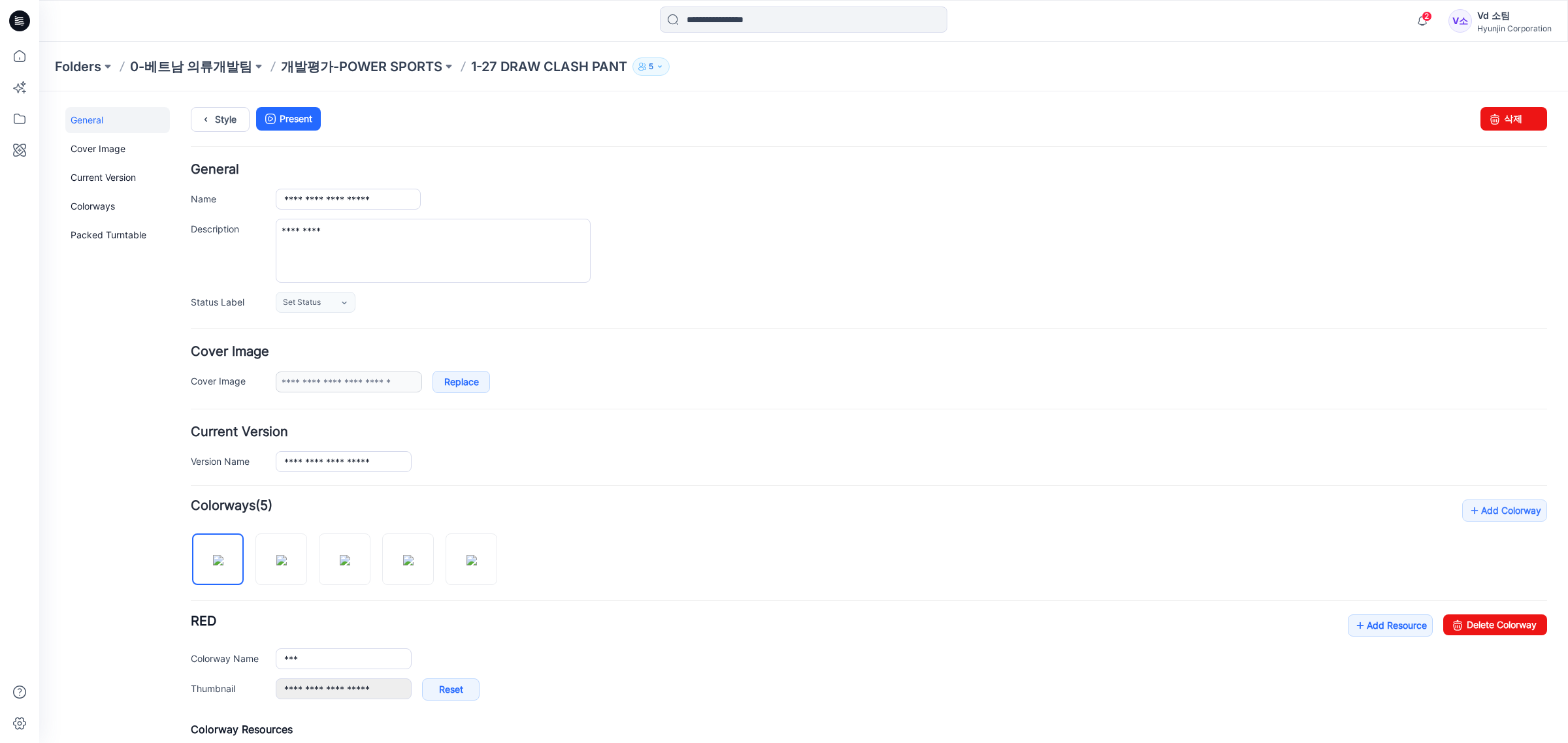
click at [1466, 119] on ul "Style Present" at bounding box center [869, 119] width 1356 height 23
click at [1480, 126] on link "삭제" at bounding box center [1513, 119] width 67 height 23
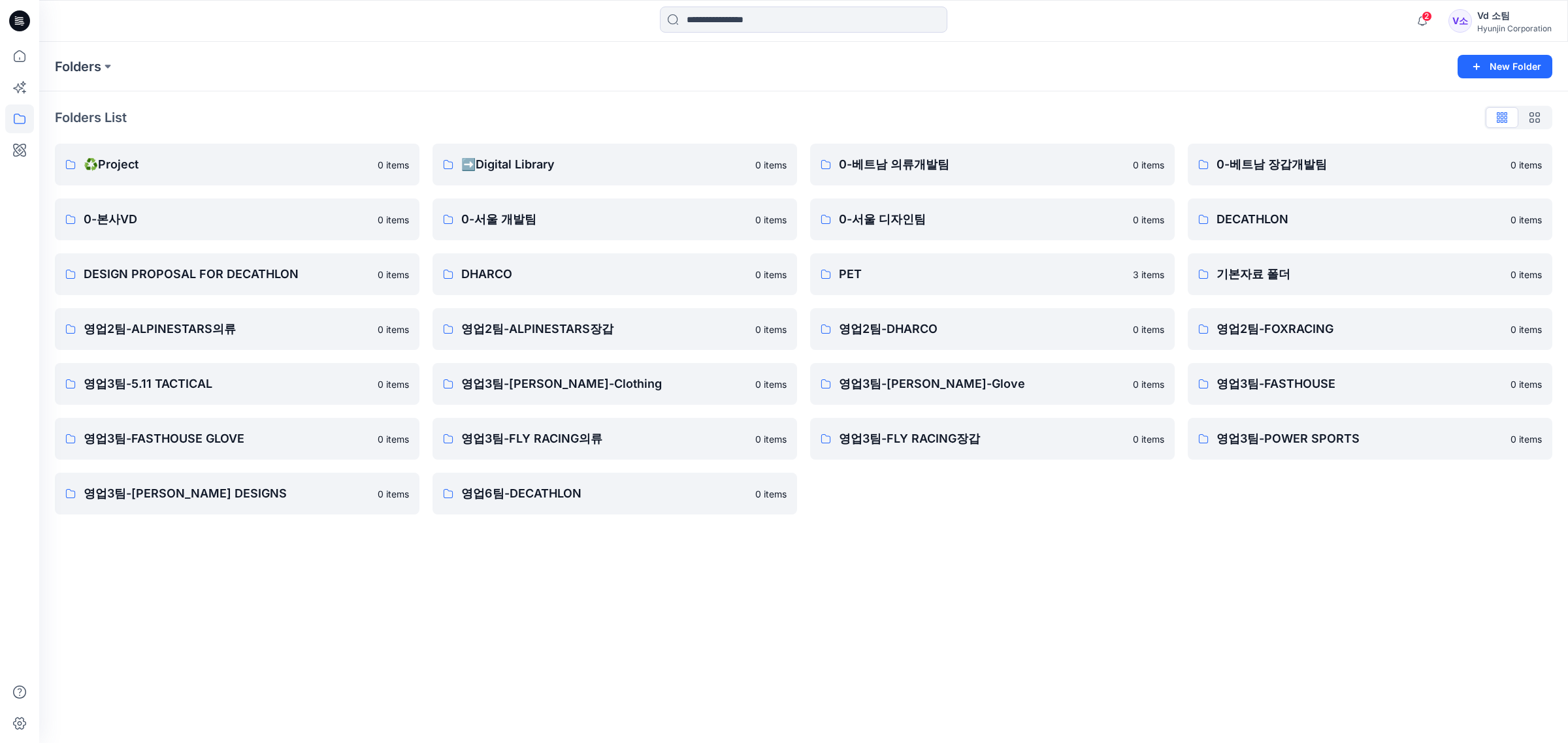
click at [1283, 618] on div "Folders New Folder Folders List ♻️Project 0 items 0-본사VD 0 items DESIGN PROPOSA…" at bounding box center [804, 392] width 1529 height 702
click at [936, 186] on div "0-베트남 의류개발팀 0 items 0-서울 디자인팀 0 items PET 3 items 영업2팀-DHARCO 0 items 영업3팀-ENGE…" at bounding box center [992, 329] width 364 height 371
click at [948, 175] on link "0-베트남 의류개발팀 0 items" at bounding box center [992, 164] width 364 height 42
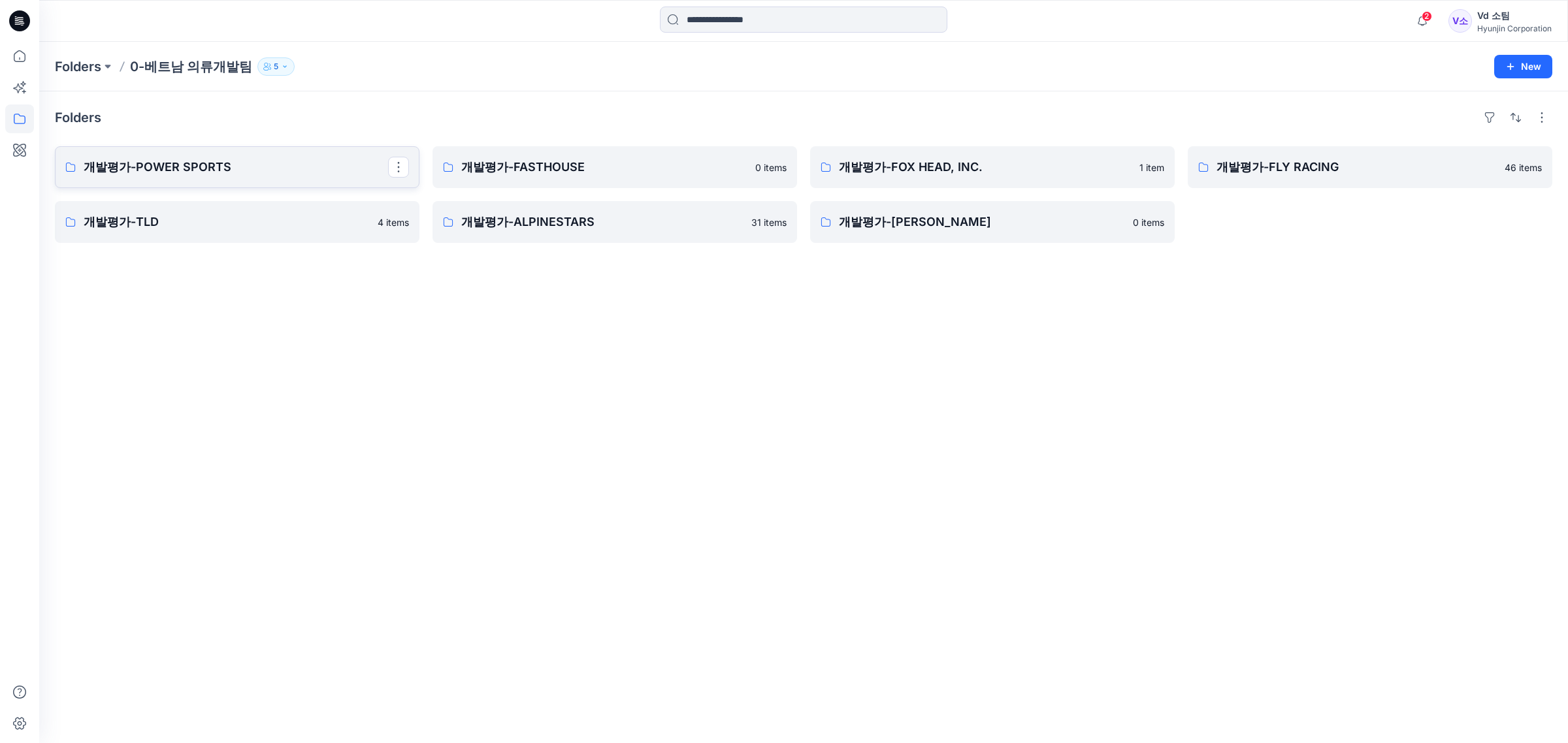
click at [288, 173] on p "개발평가-POWER SPORTS" at bounding box center [236, 167] width 305 height 19
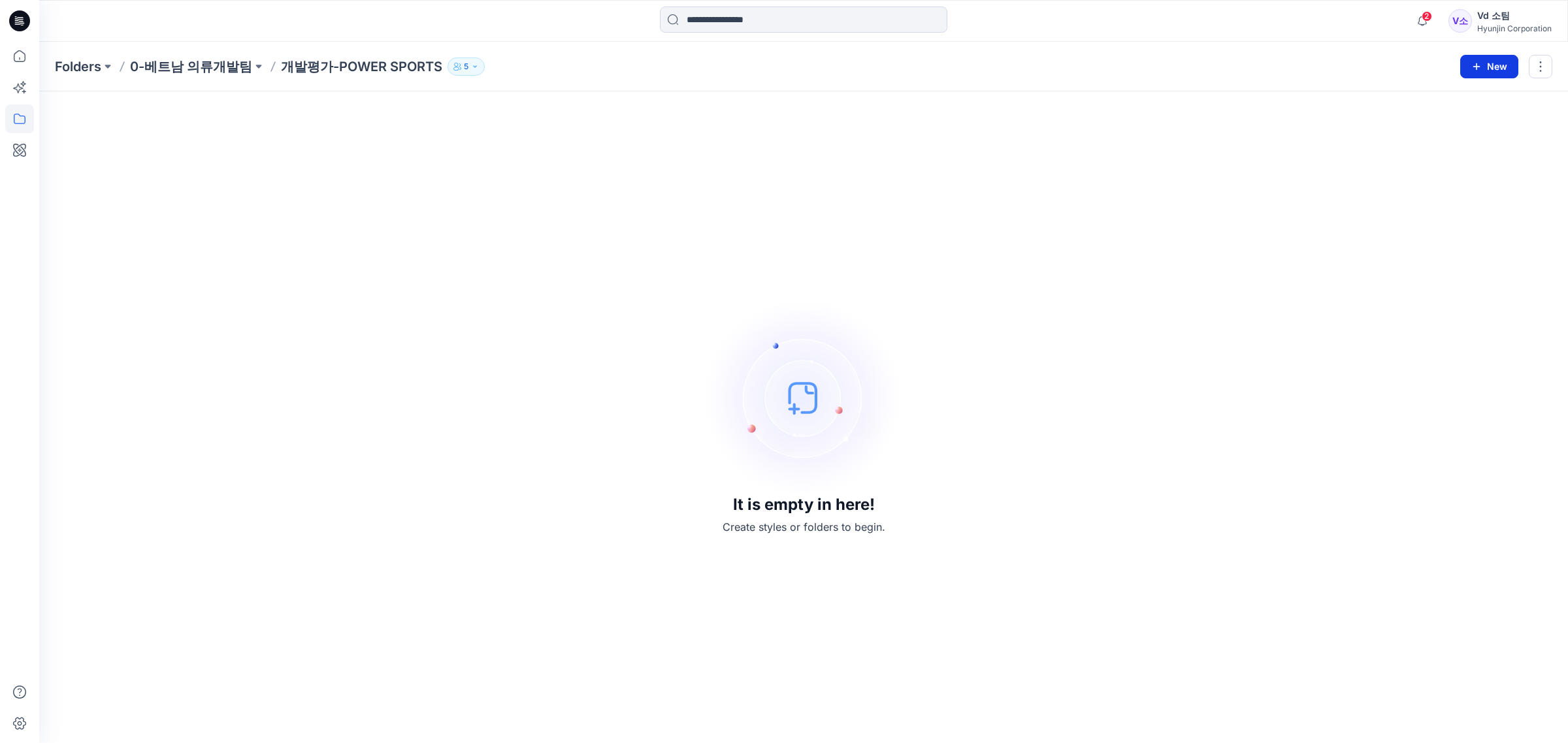
click at [1480, 67] on icon "button" at bounding box center [1476, 66] width 10 height 10
click at [1444, 102] on p "New Style" at bounding box center [1449, 99] width 44 height 16
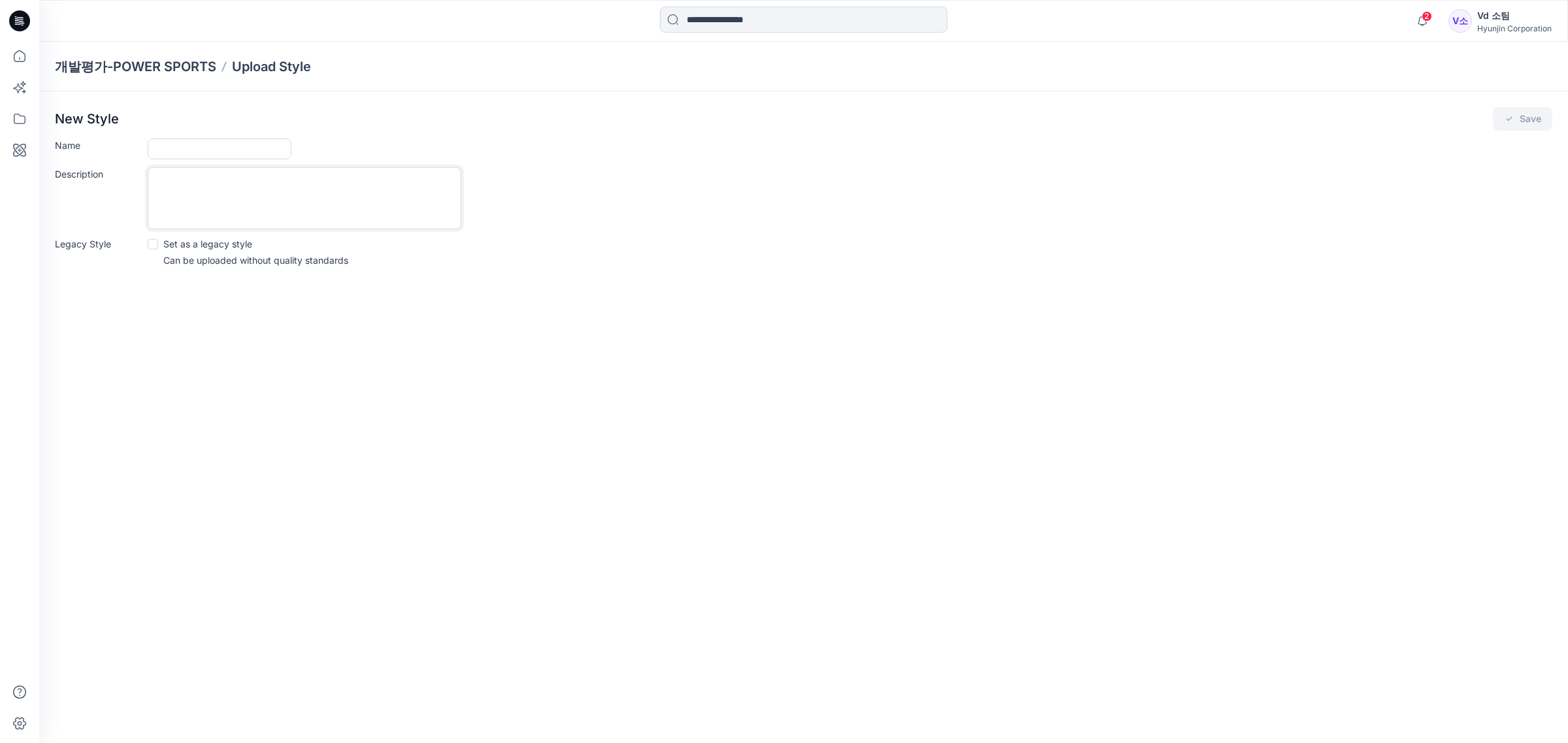
click at [230, 168] on textarea "Description" at bounding box center [305, 198] width 313 height 62
click at [229, 157] on input "Name" at bounding box center [219, 148] width 144 height 21
paste input "**********"
type input "**********"
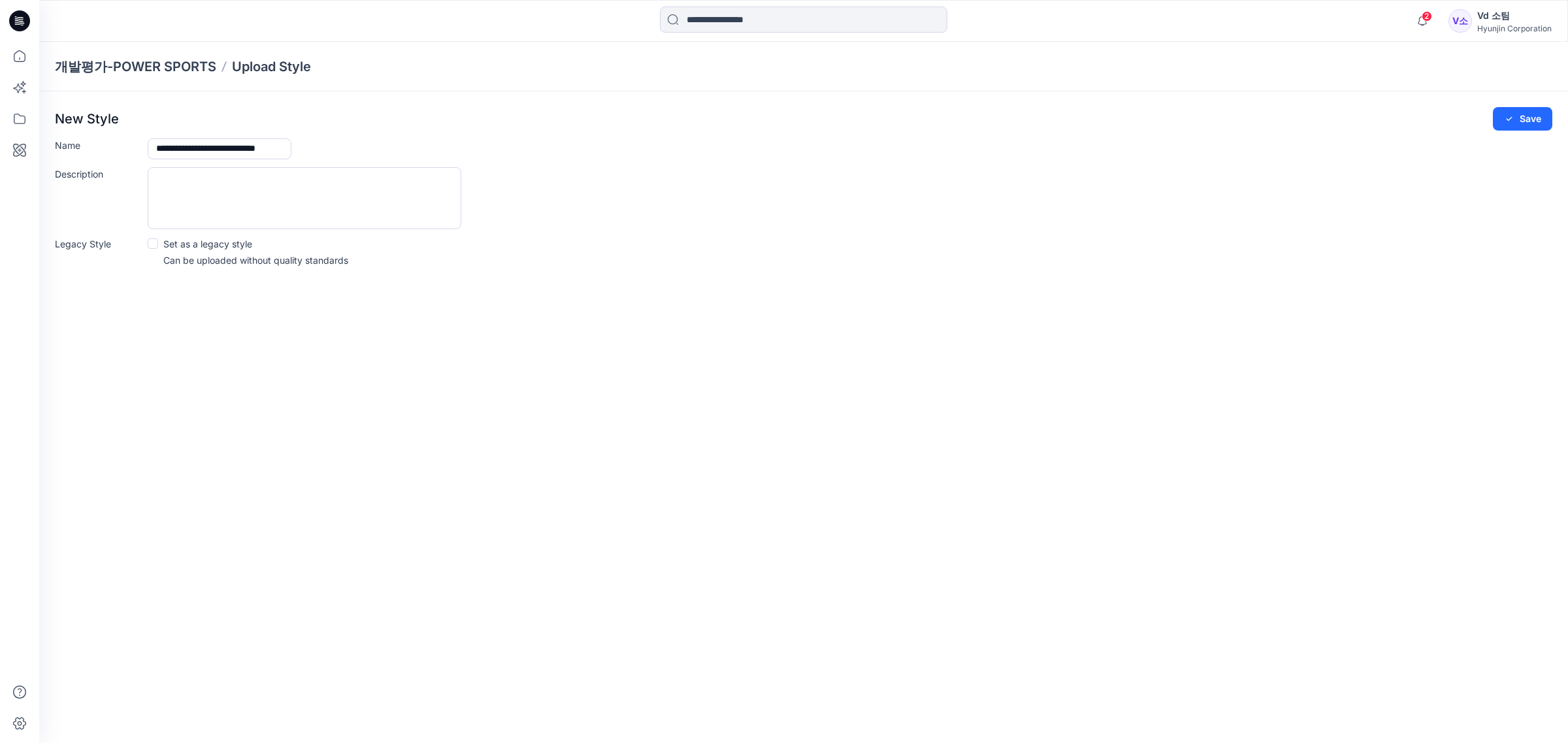
click at [1191, 184] on div "Description" at bounding box center [804, 198] width 1497 height 62
click at [1486, 111] on div "New Style Save" at bounding box center [804, 119] width 1497 height 23
click at [1509, 114] on icon "submit" at bounding box center [1509, 118] width 10 height 10
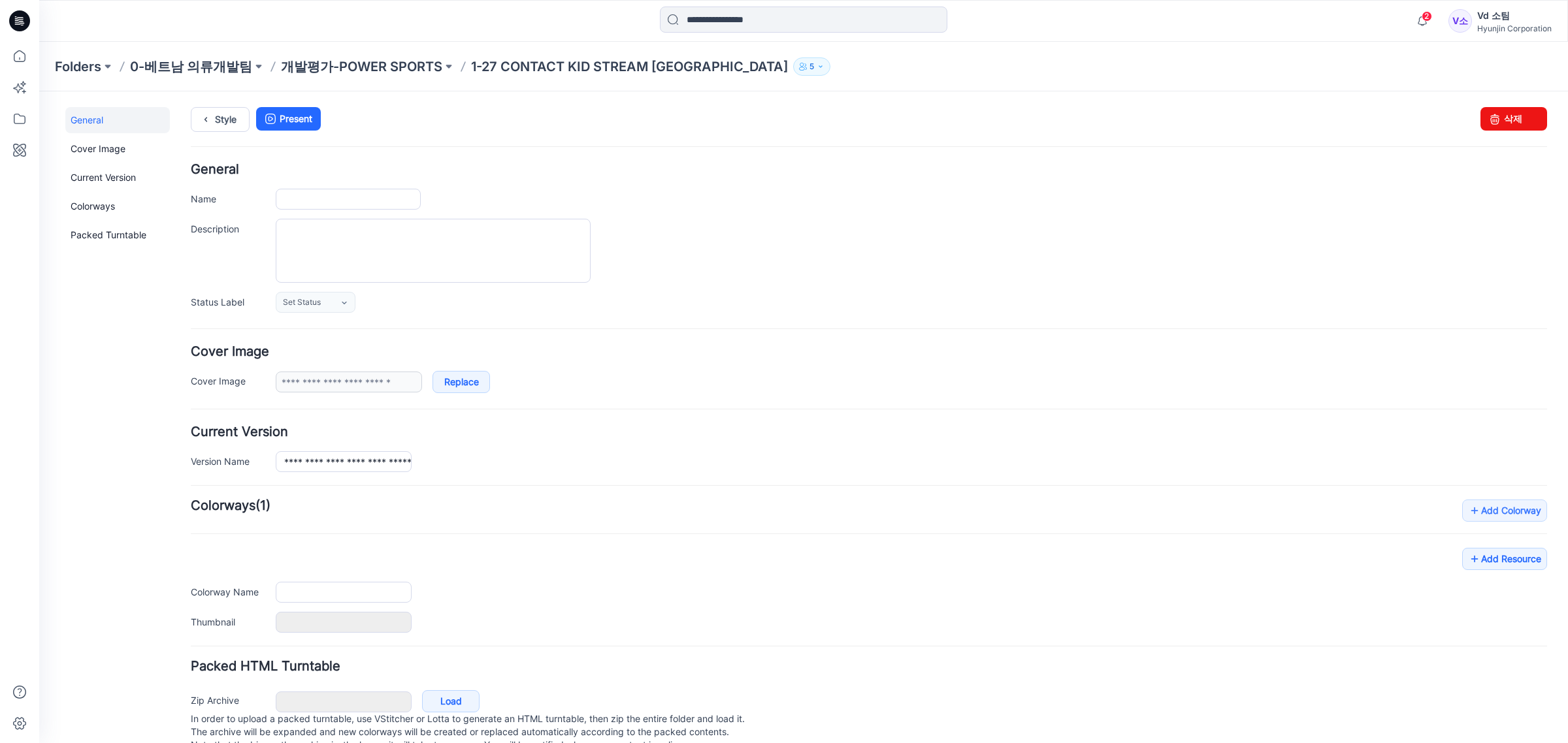
type input "**********"
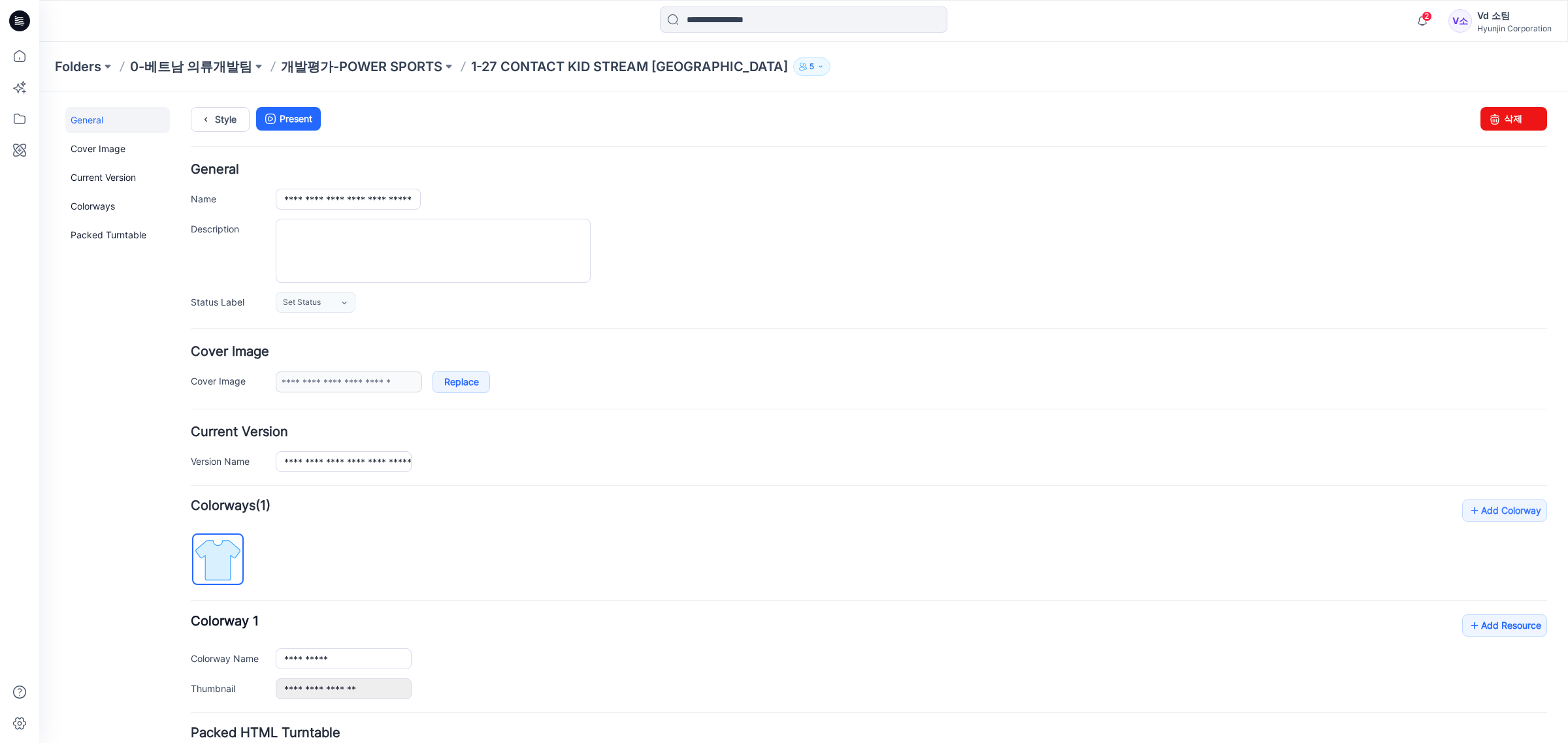
scroll to position [109, 0]
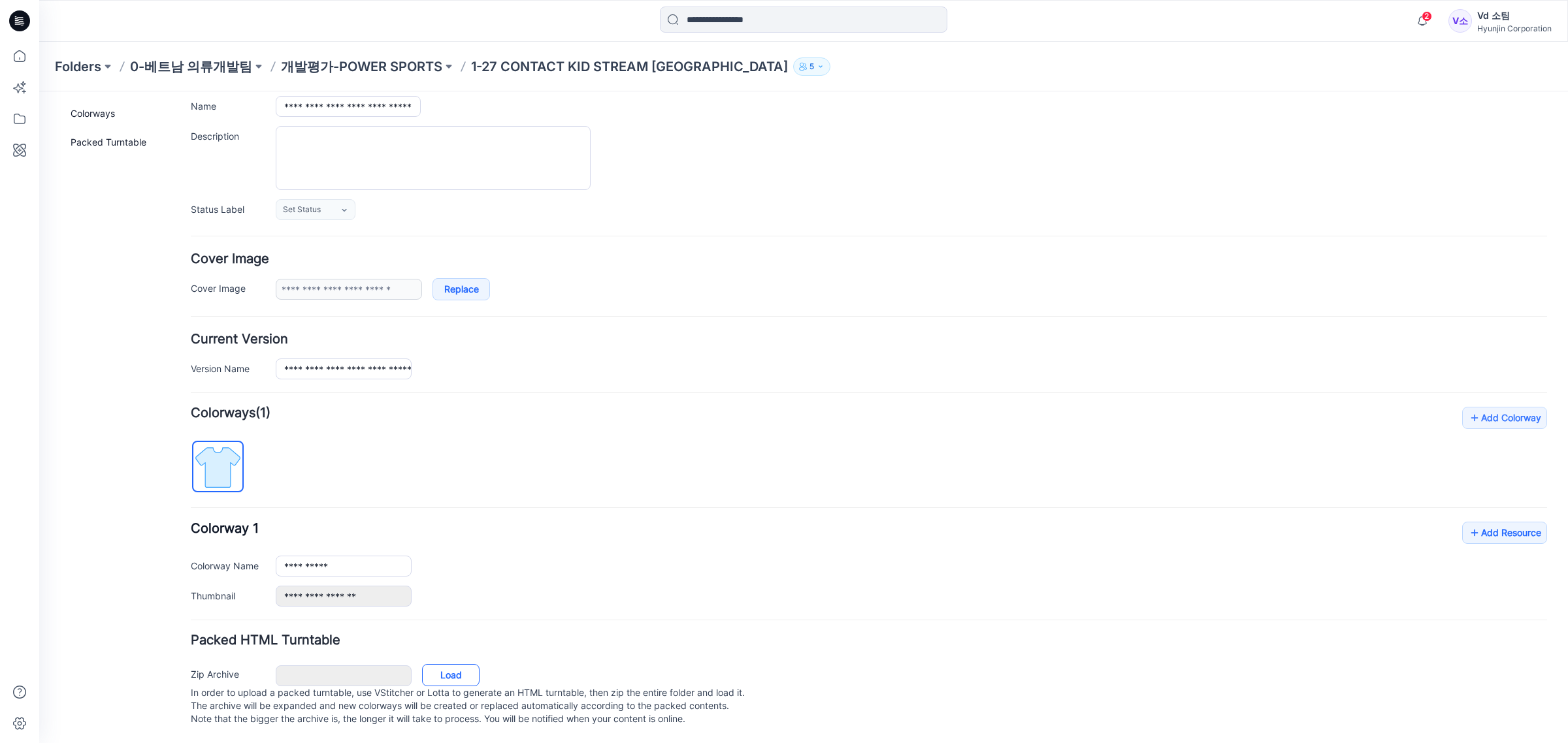
click at [452, 665] on link "Load" at bounding box center [451, 676] width 58 height 22
click at [450, 665] on link "Load" at bounding box center [451, 676] width 58 height 22
click at [1511, 522] on link "Add Resource" at bounding box center [1505, 533] width 85 height 22
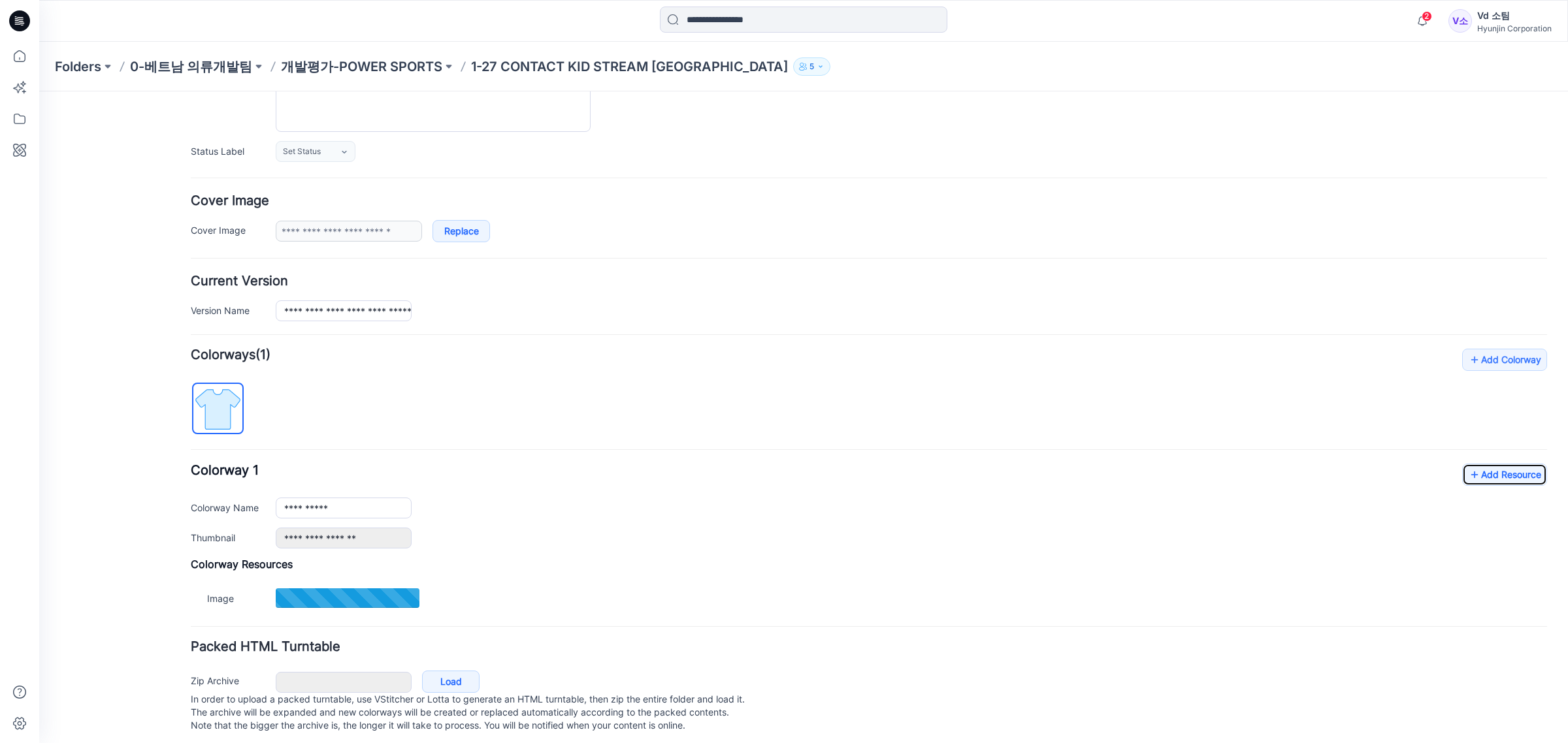
scroll to position [175, 0]
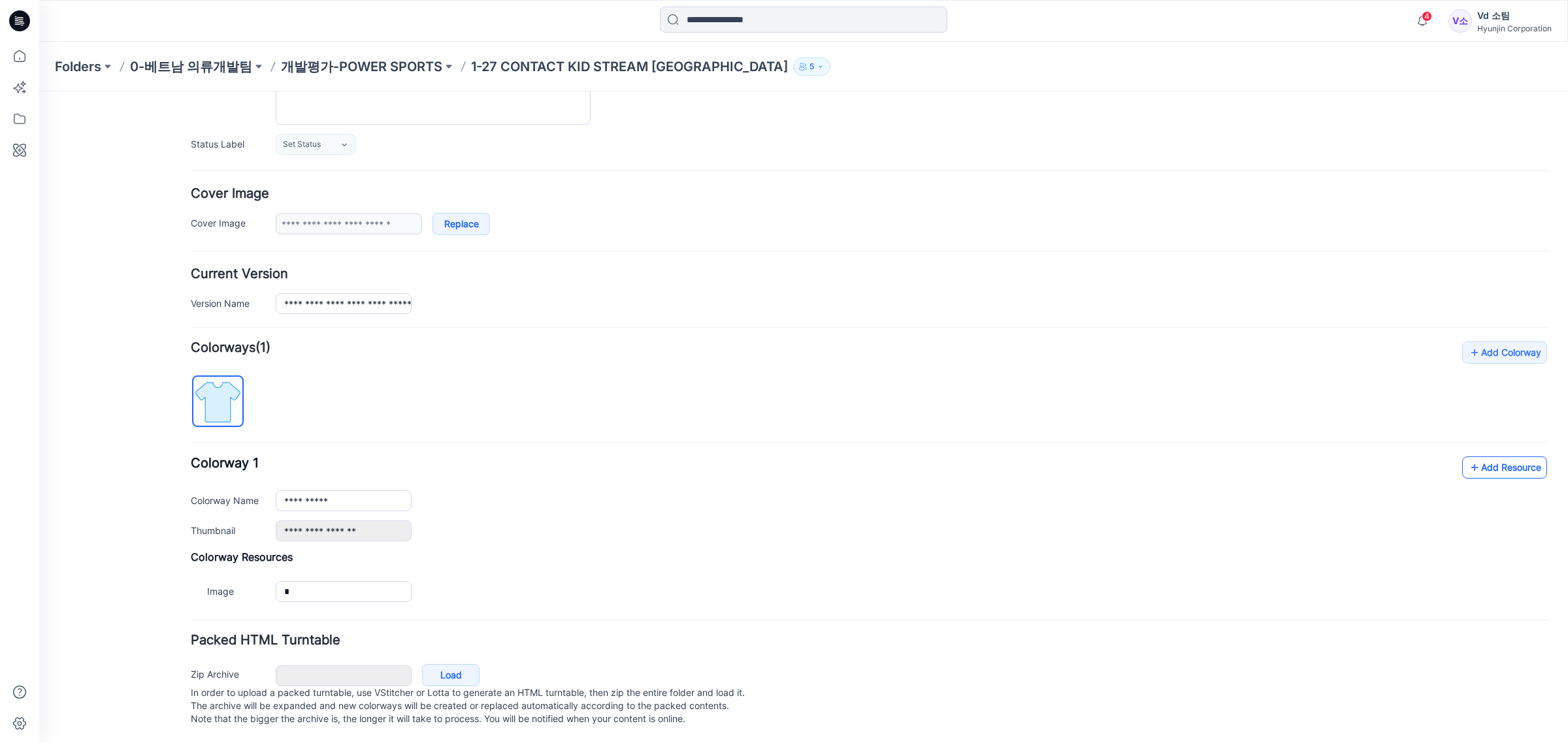
click at [1496, 457] on link "Add Resource" at bounding box center [1505, 467] width 85 height 22
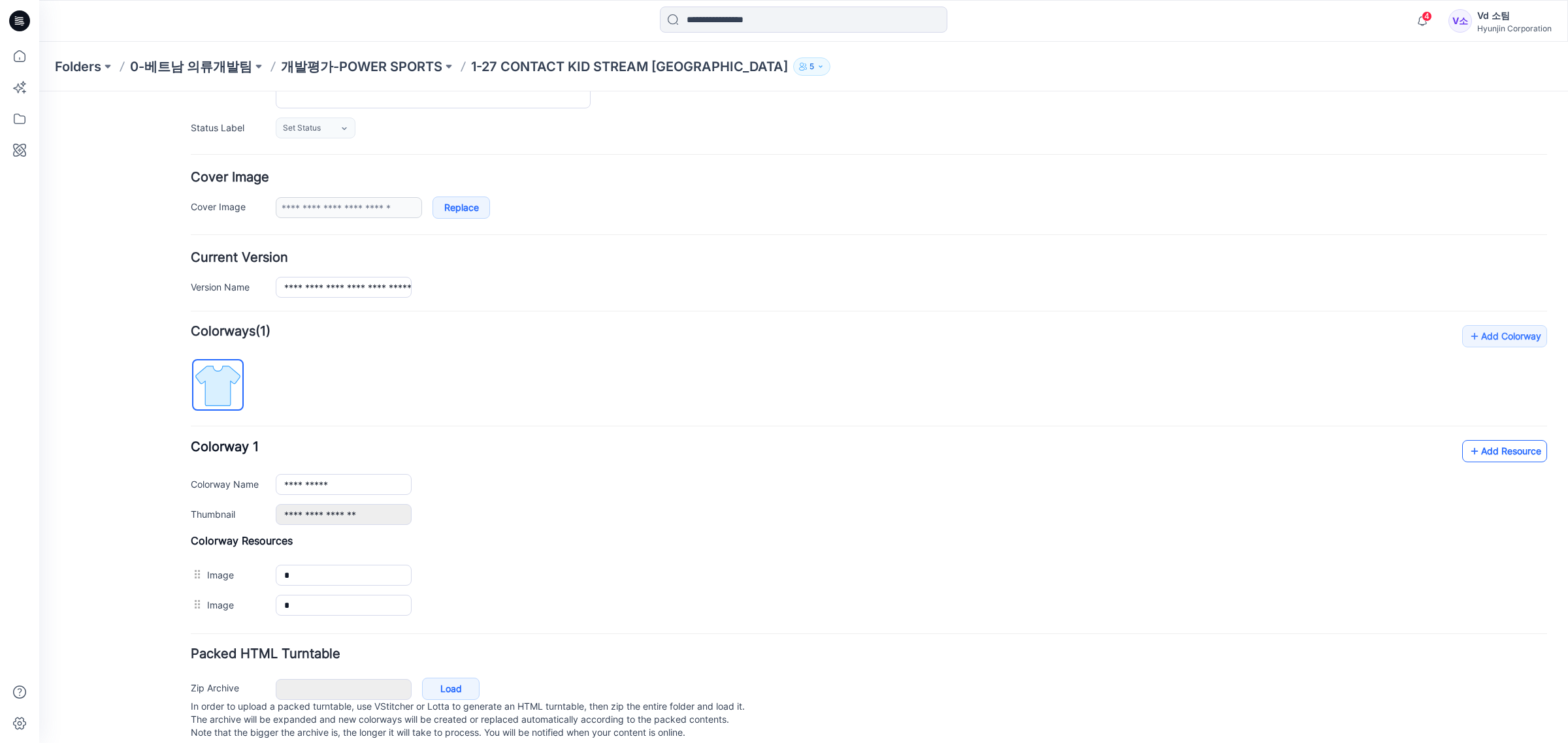
click at [1486, 447] on link "Add Resource" at bounding box center [1505, 452] width 85 height 22
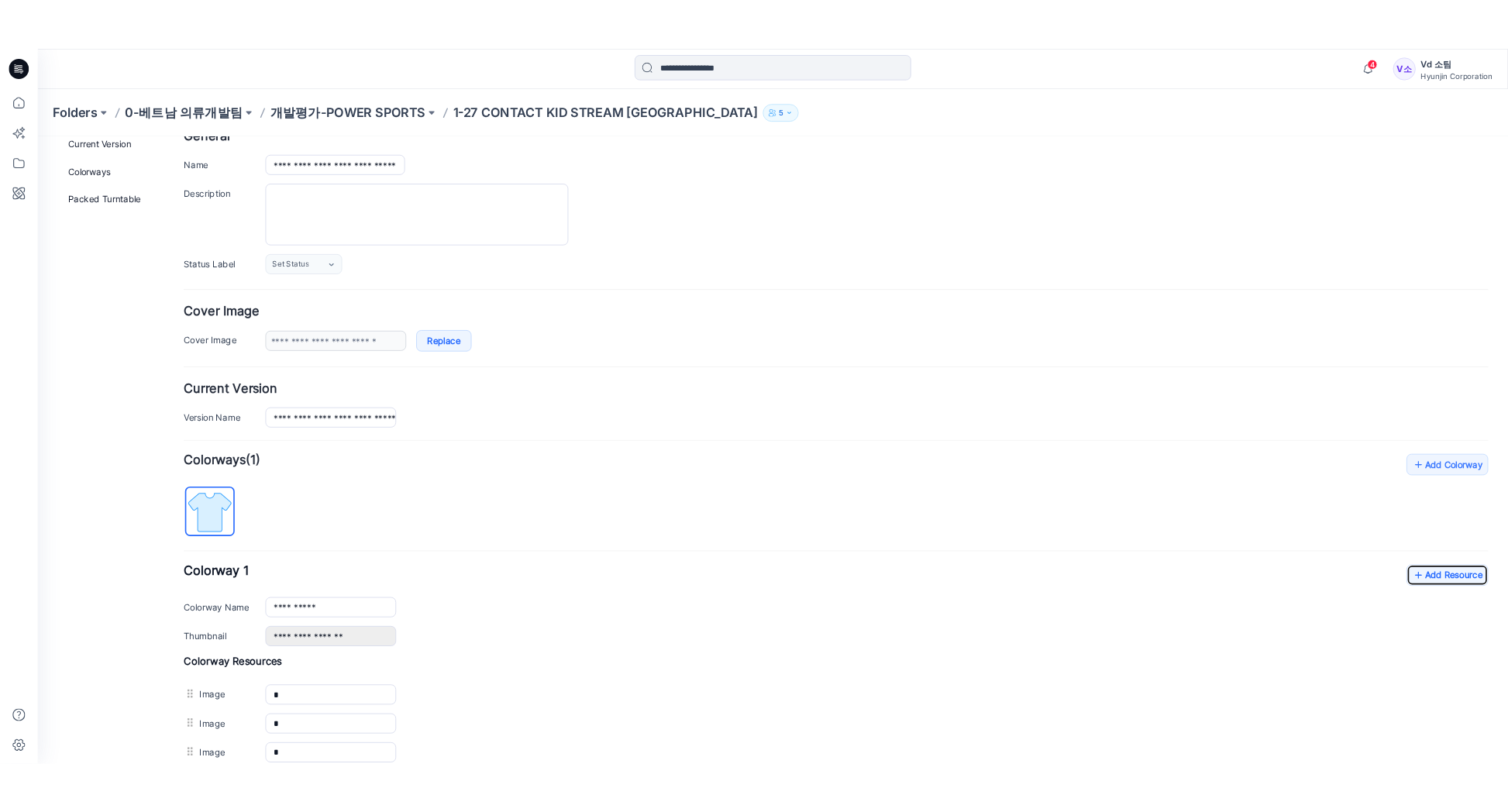
scroll to position [0, 0]
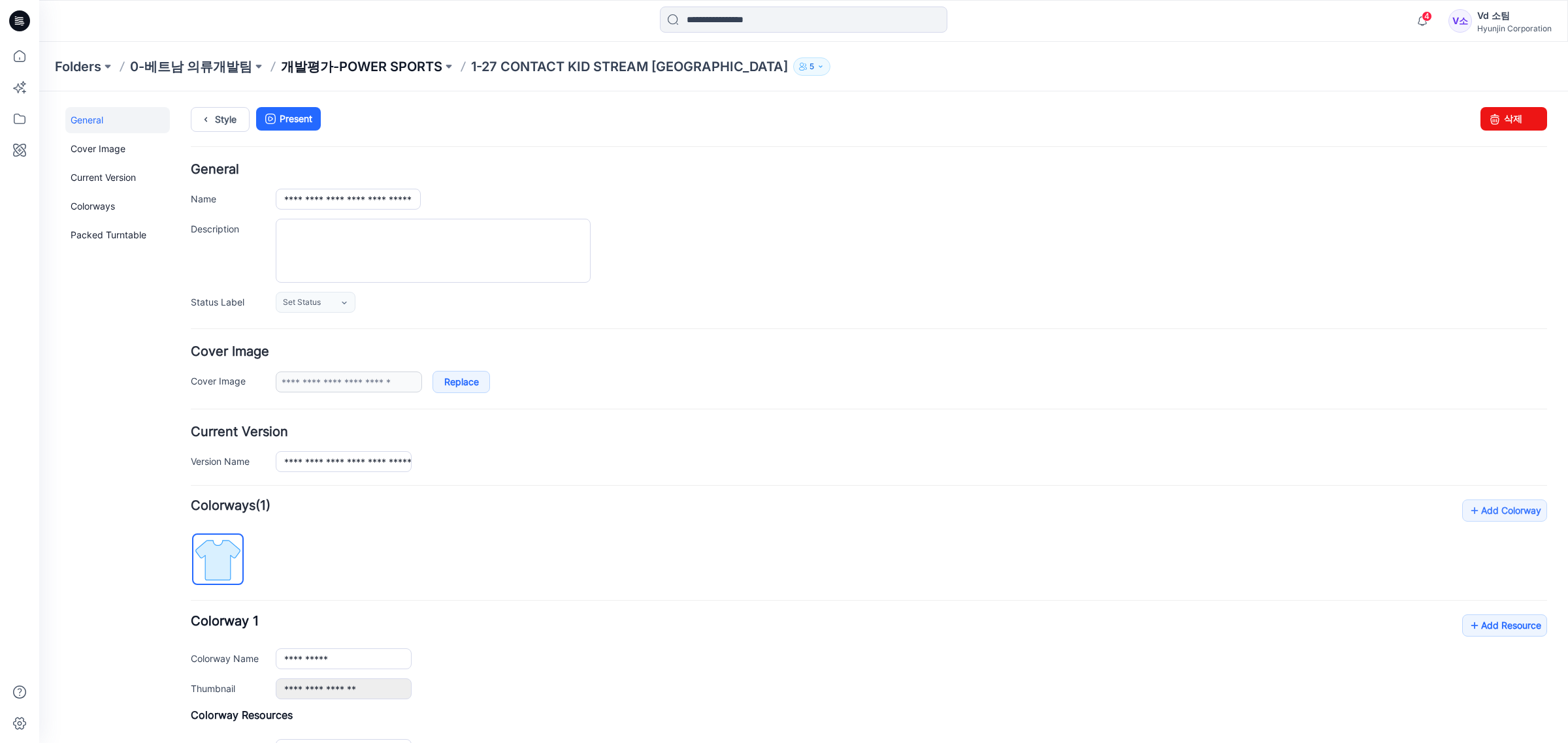
click at [350, 62] on p "개발평가-POWER SPORTS" at bounding box center [362, 67] width 162 height 19
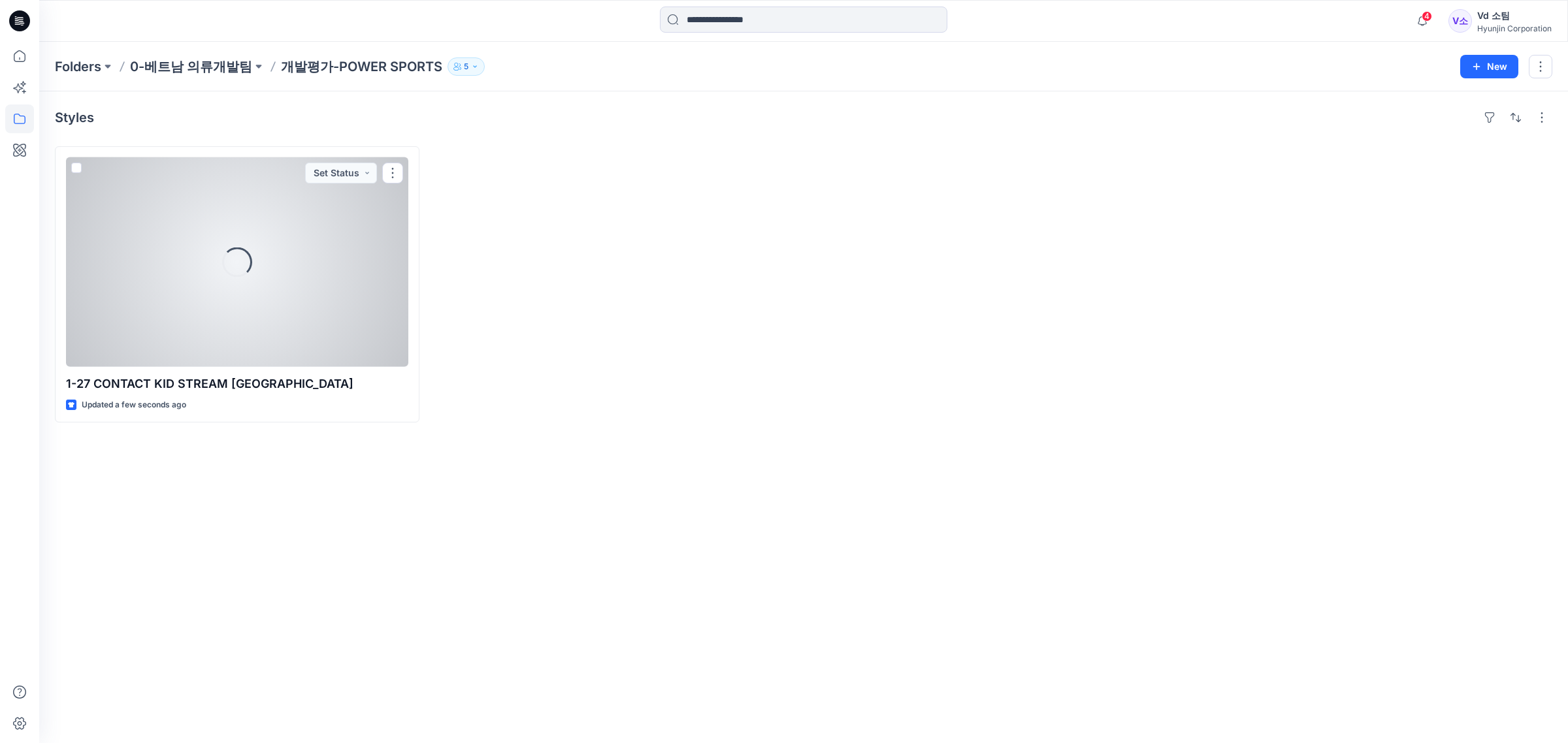
click at [252, 306] on div "Loading..." at bounding box center [237, 262] width 342 height 210
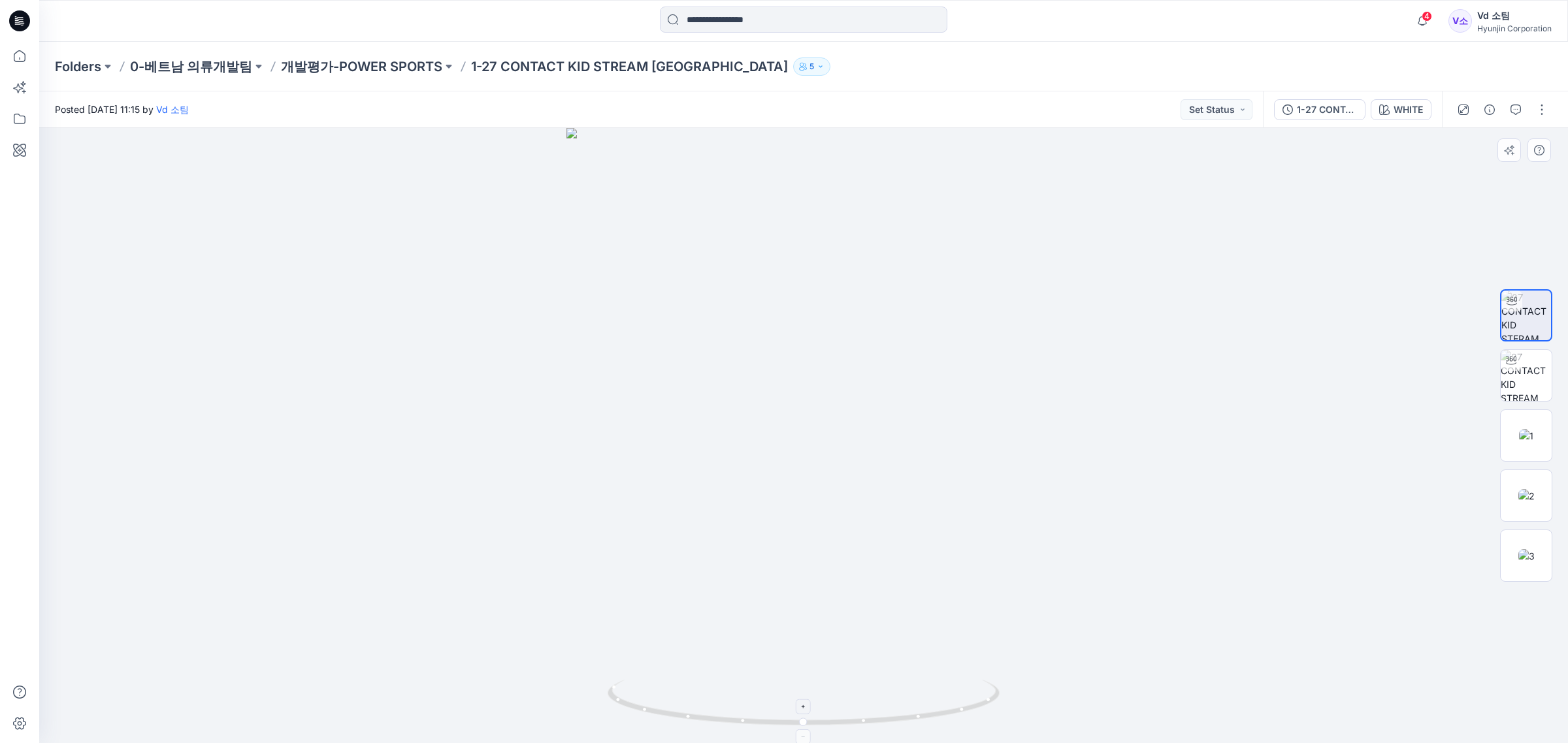
drag, startPoint x: 847, startPoint y: 683, endPoint x: 796, endPoint y: 696, distance: 52.6
click at [795, 699] on div at bounding box center [804, 435] width 1529 height 615
click at [787, 651] on div at bounding box center [804, 435] width 1529 height 615
click at [340, 65] on p "개발평가-POWER SPORTS" at bounding box center [362, 67] width 162 height 19
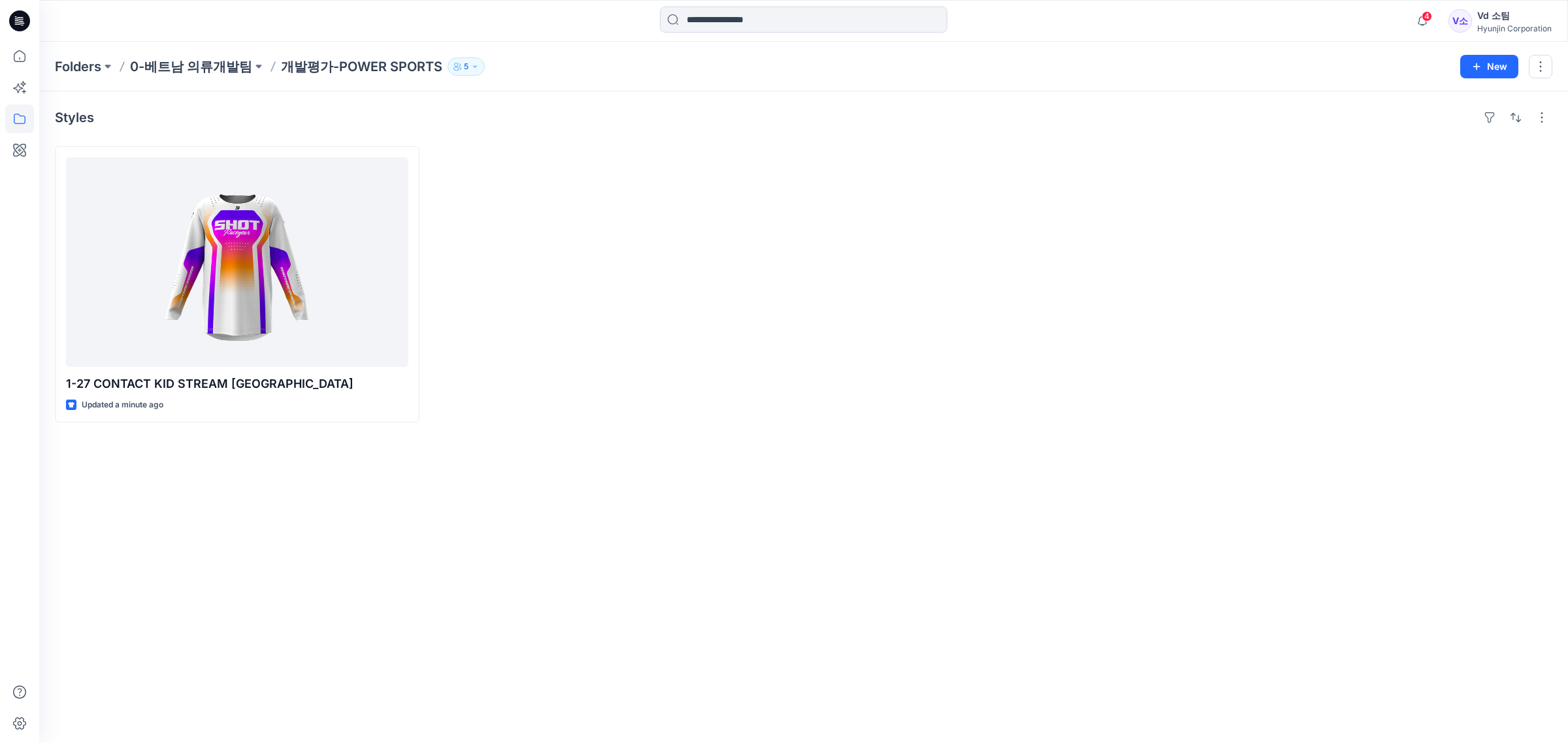
click at [546, 401] on div at bounding box center [615, 285] width 364 height 276
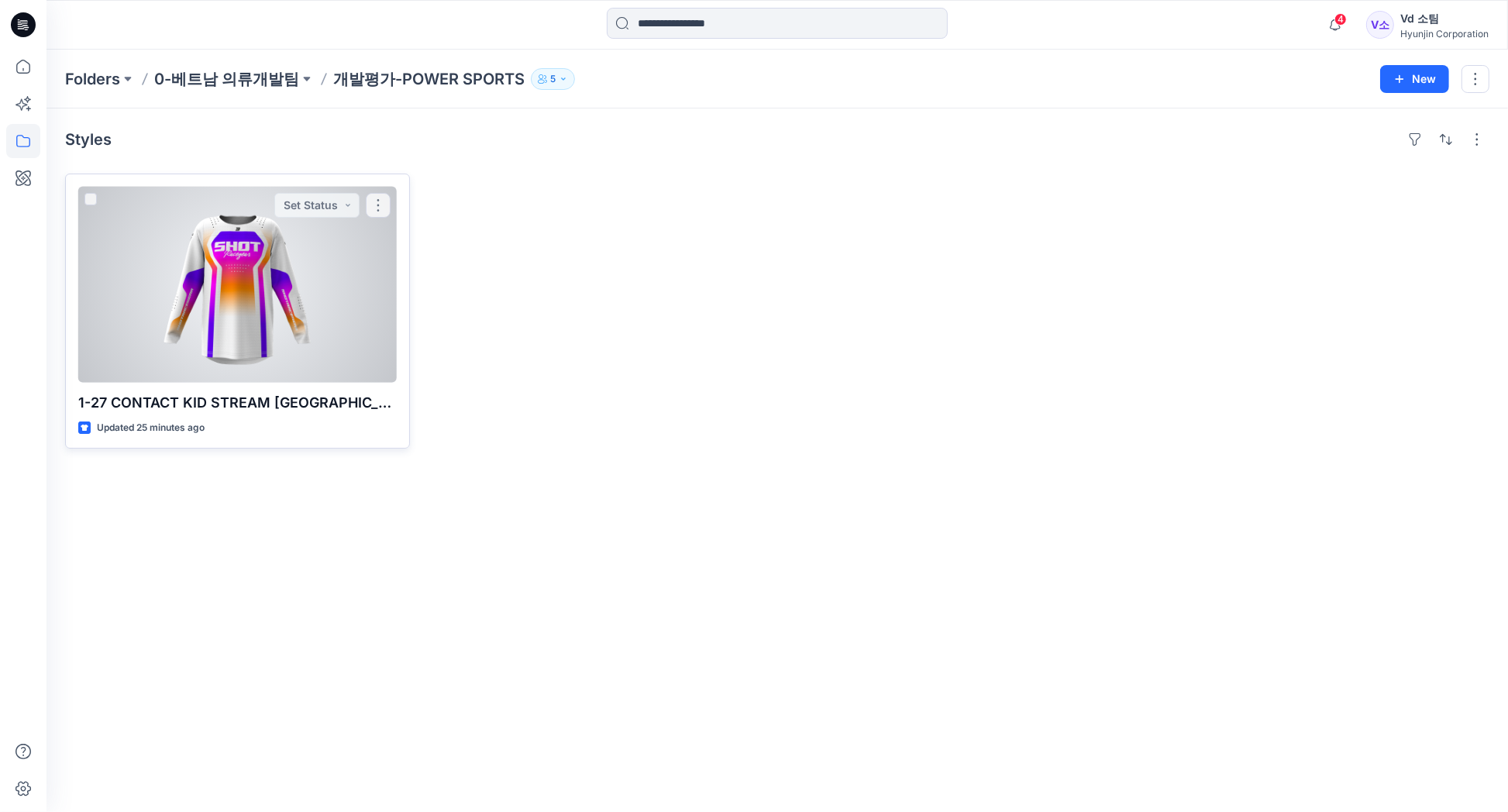
click at [285, 276] on div at bounding box center [237, 285] width 319 height 196
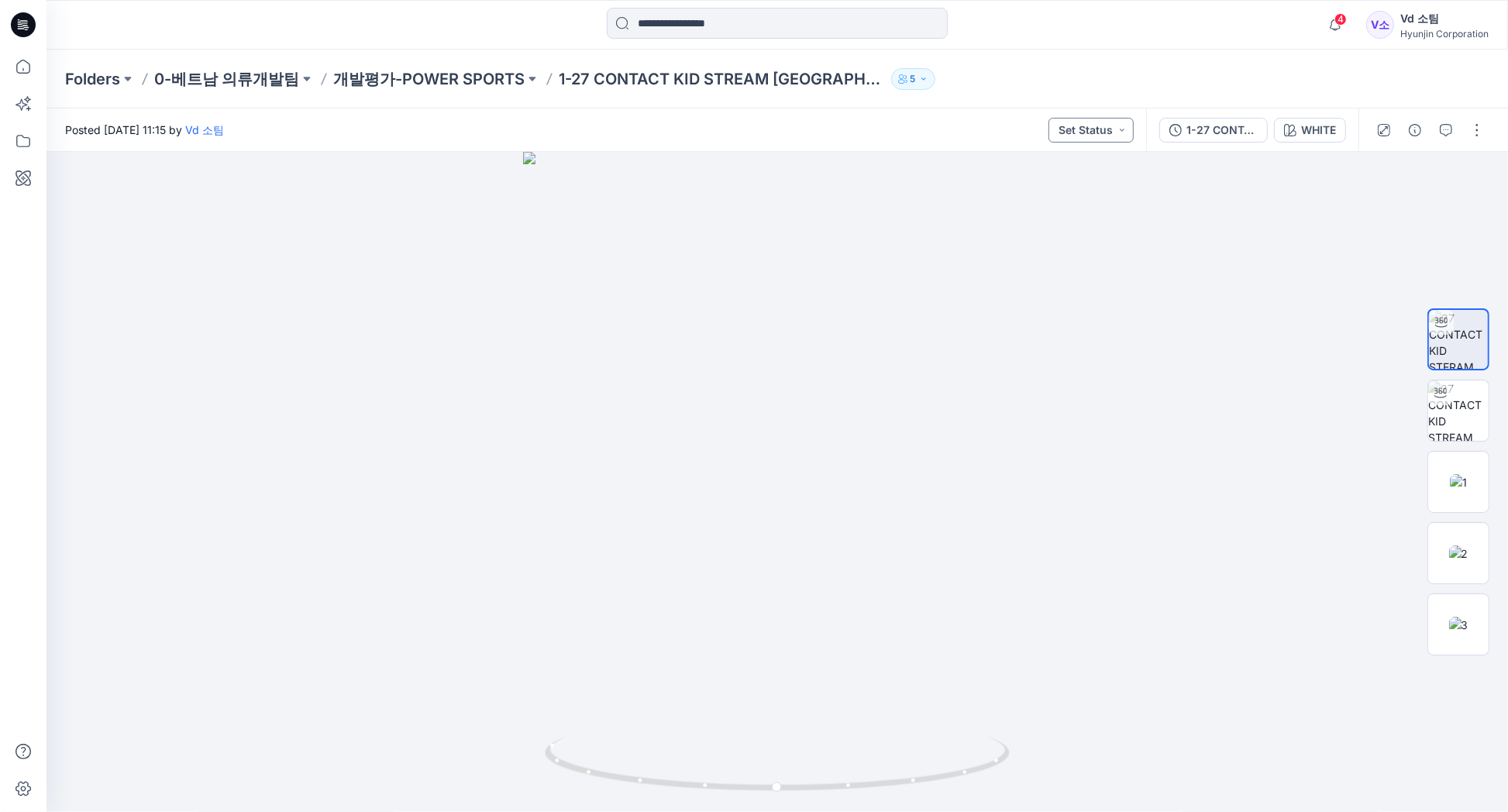
click at [1113, 132] on button "Set Status" at bounding box center [1091, 130] width 86 height 24
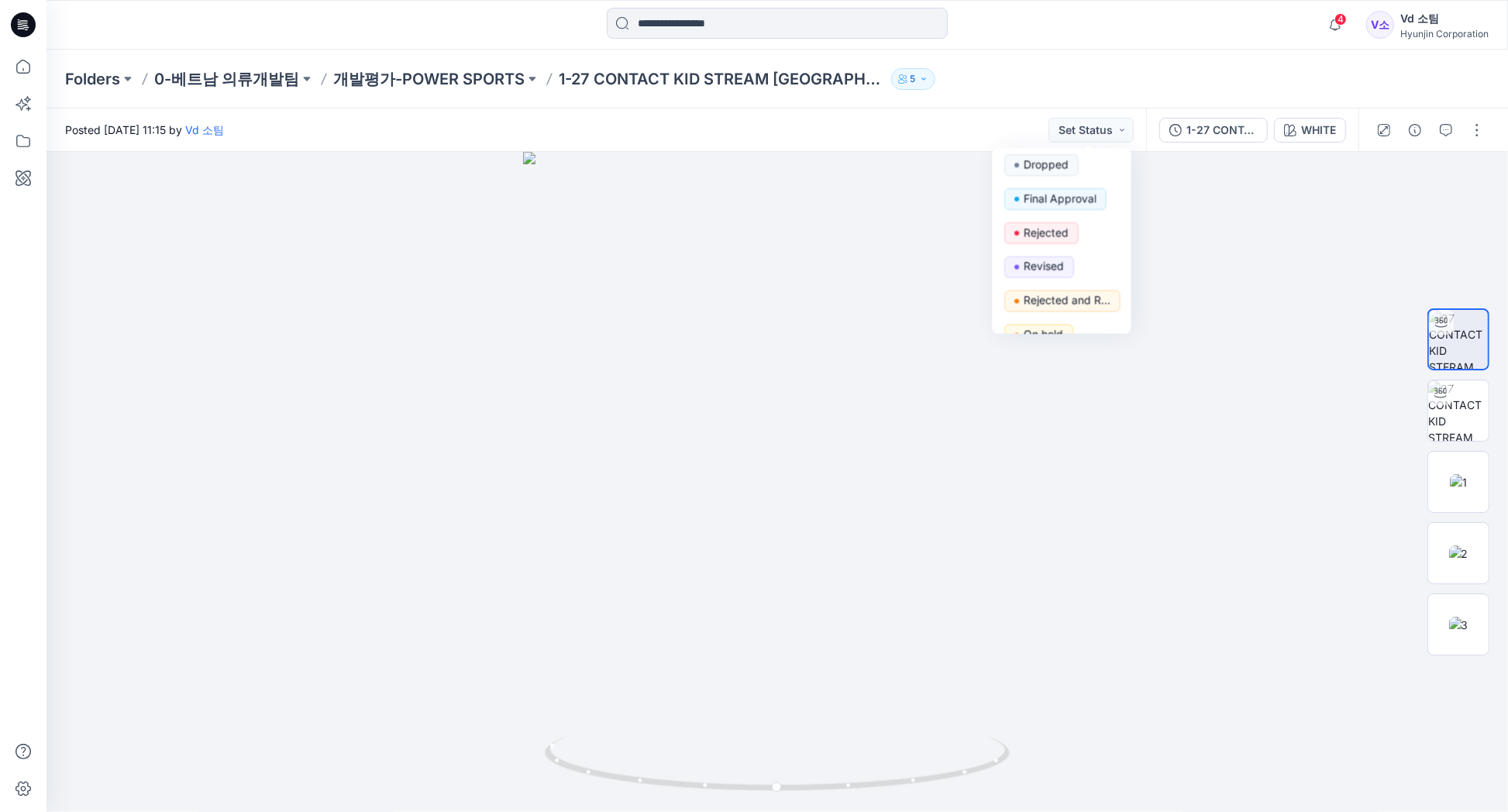
scroll to position [195, 0]
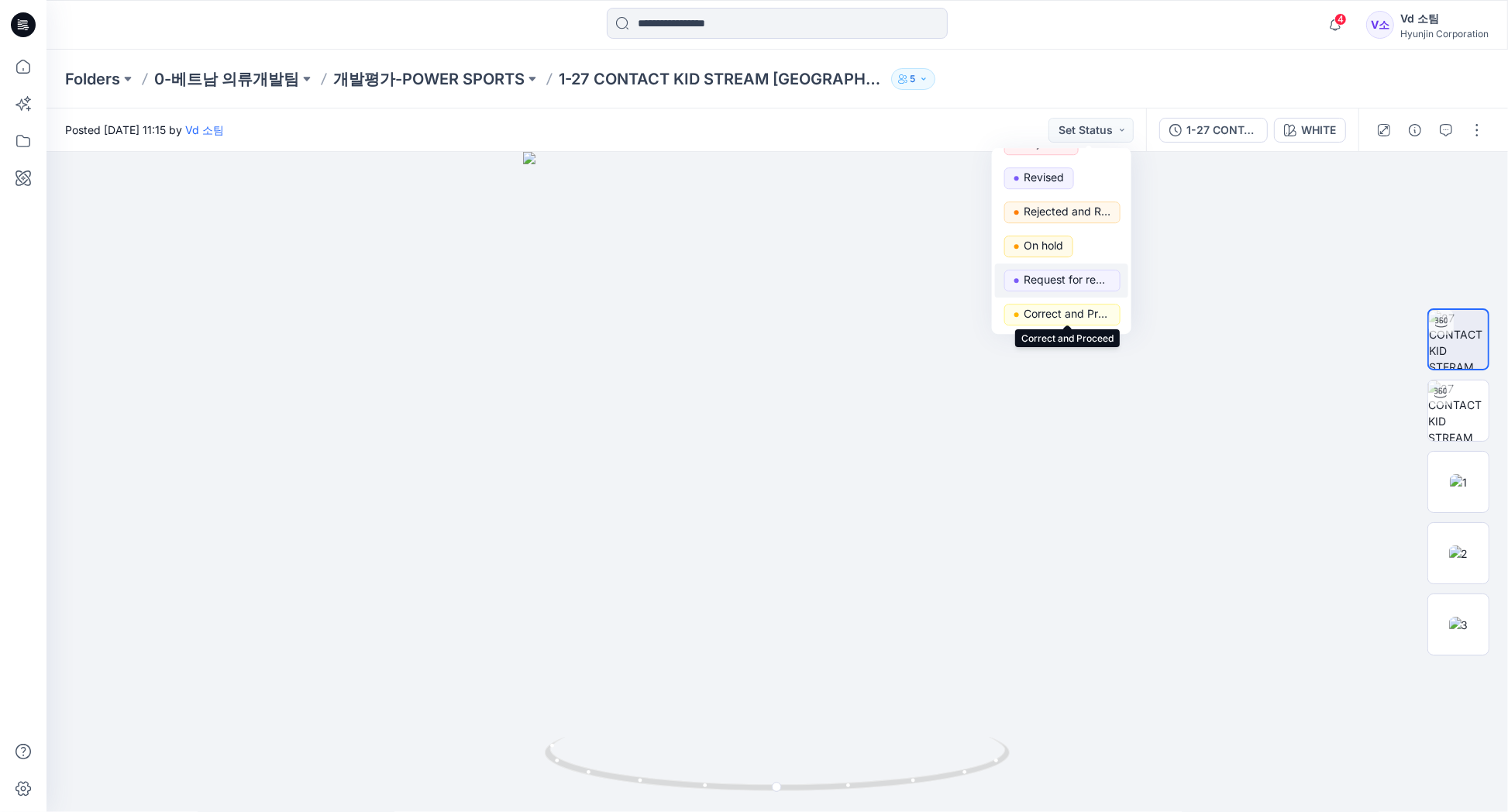
click at [1086, 279] on p "Request for review" at bounding box center [1067, 280] width 86 height 20
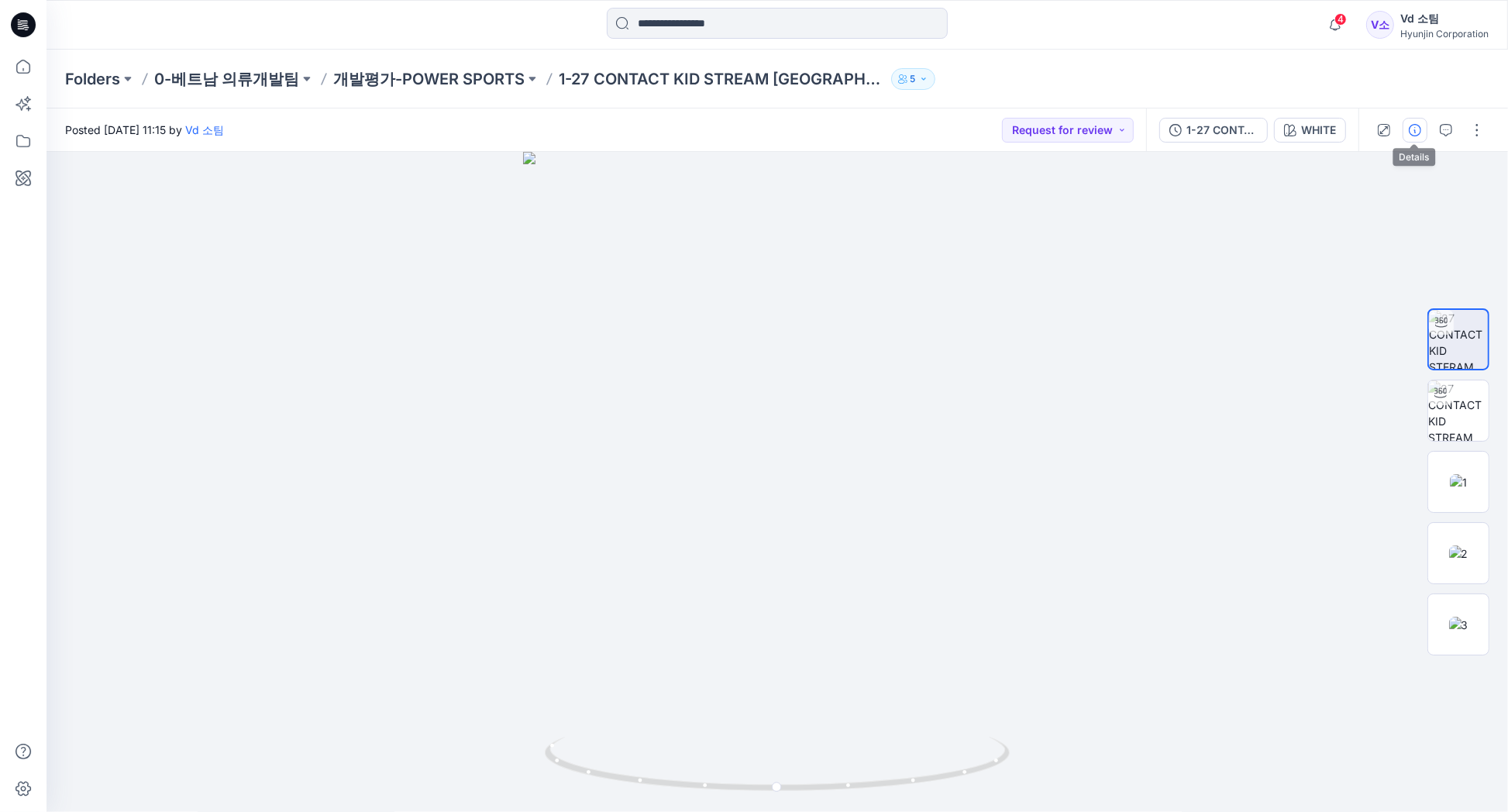
click at [1420, 133] on icon "button" at bounding box center [1415, 130] width 12 height 12
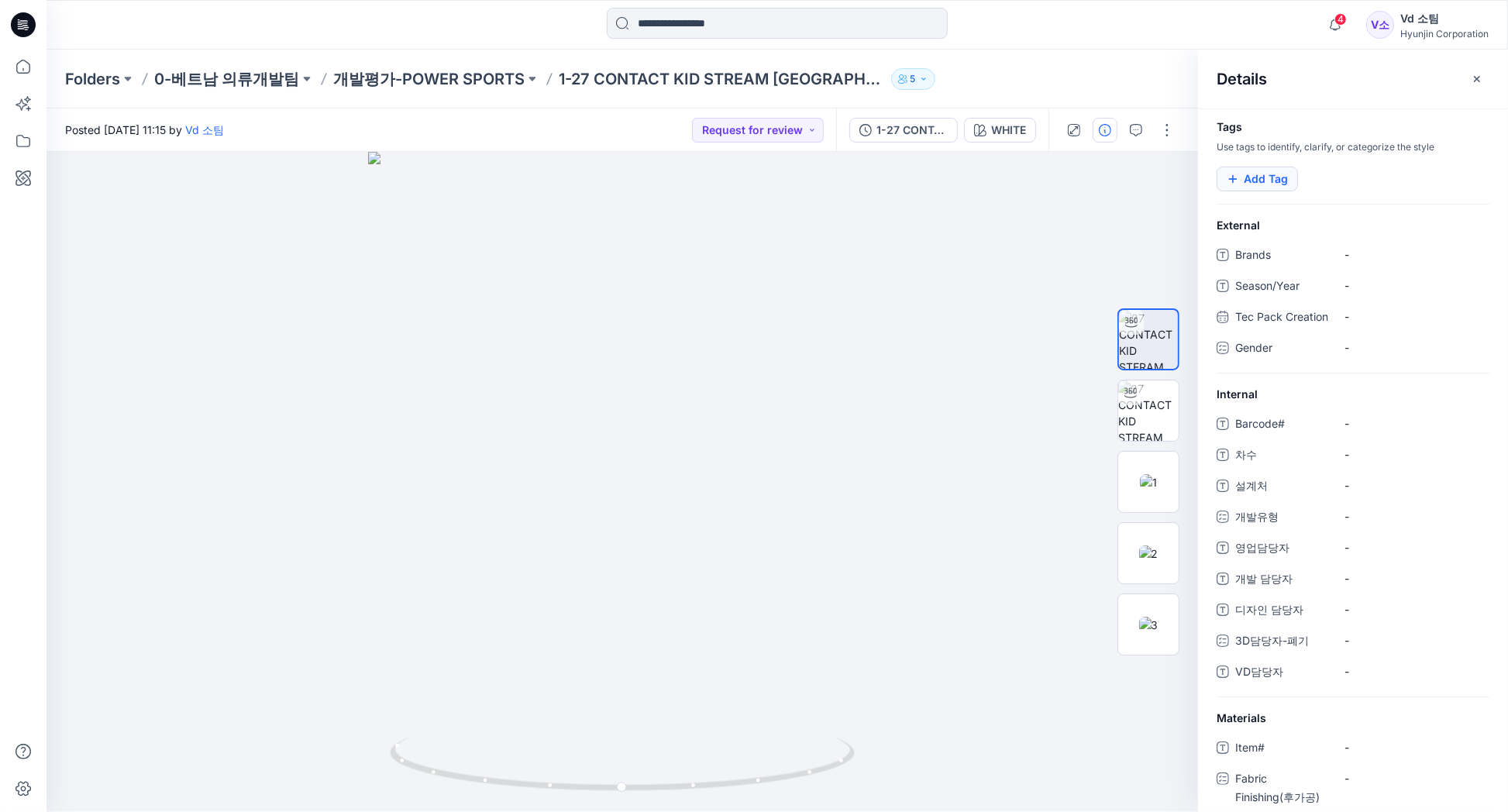
click at [1259, 179] on button "Add Tag" at bounding box center [1258, 179] width 82 height 24
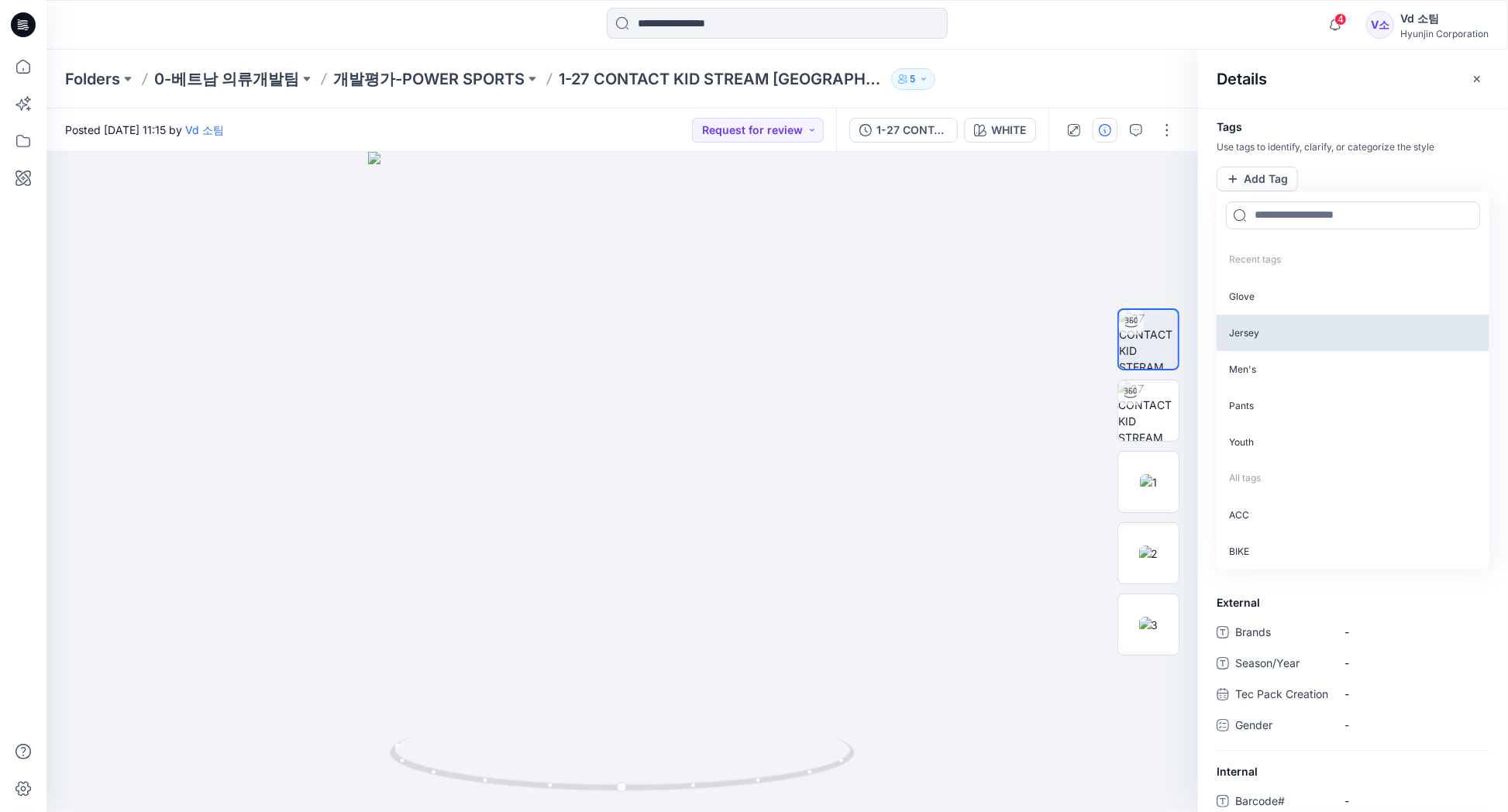
click at [1270, 332] on p "Jersey" at bounding box center [1353, 333] width 273 height 37
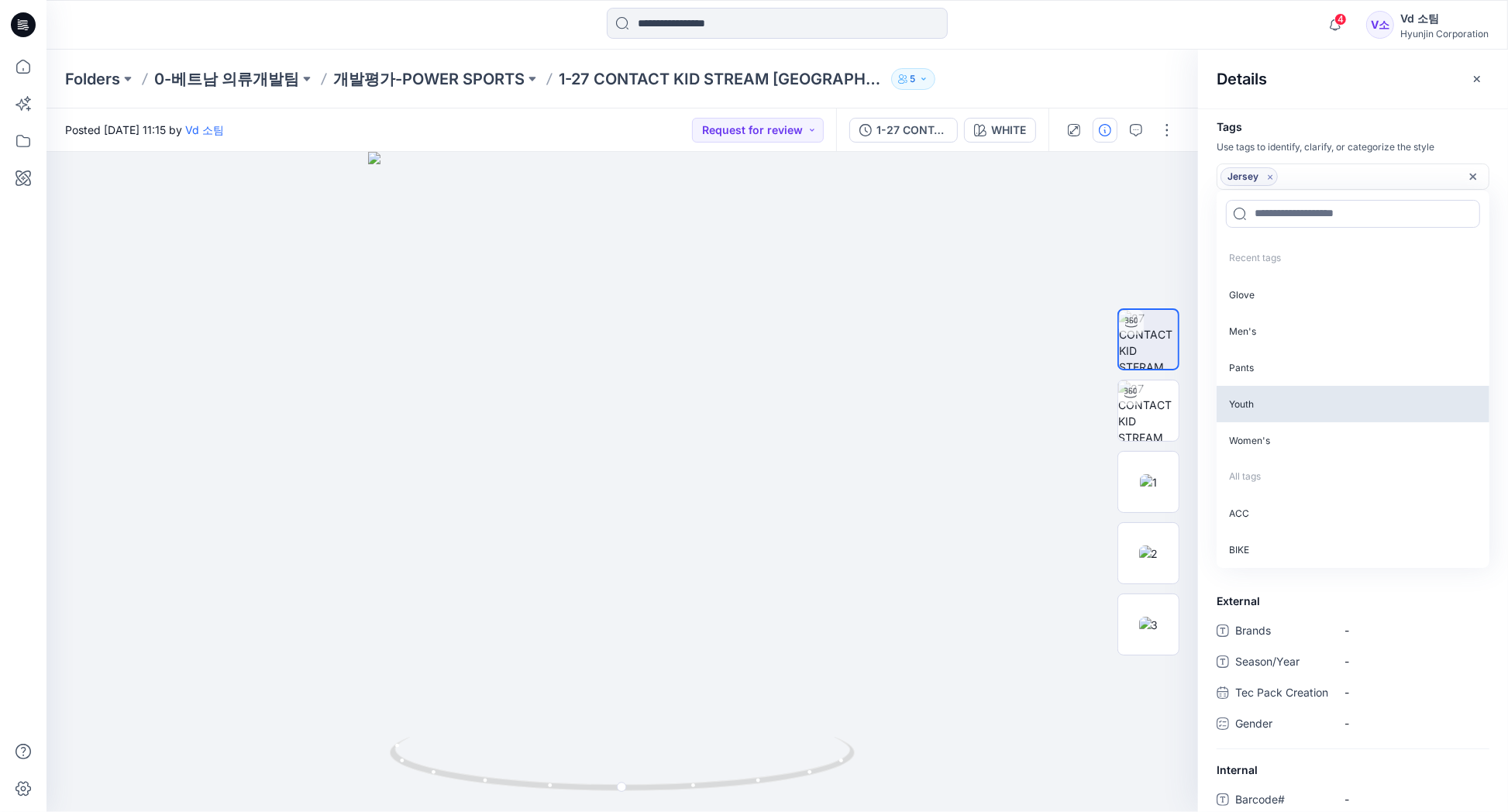
click at [1284, 412] on p "Youth" at bounding box center [1353, 404] width 273 height 37
click at [1337, 130] on h4 "Tags" at bounding box center [1353, 127] width 310 height 13
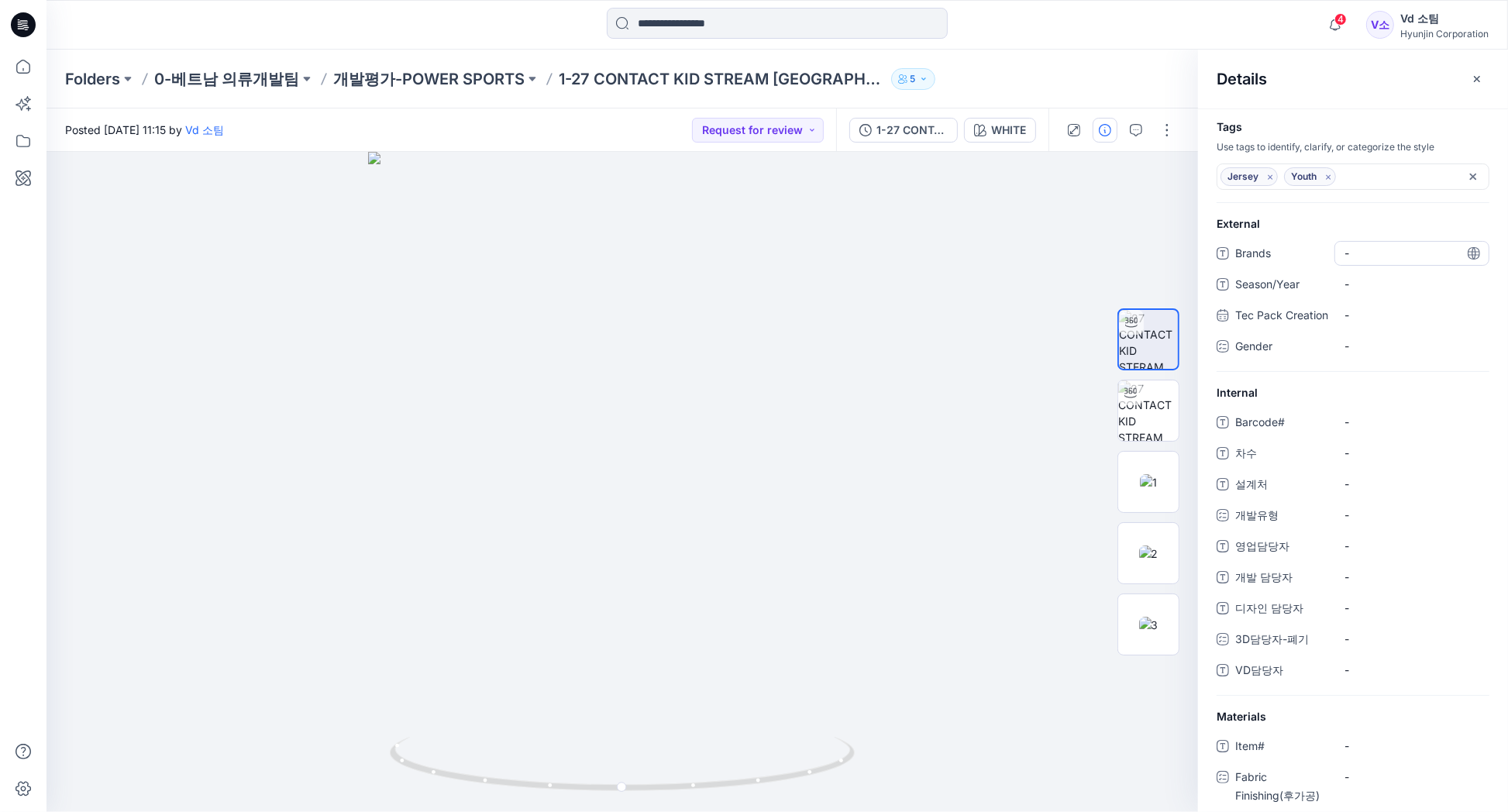
click at [1397, 258] on div "-" at bounding box center [1412, 254] width 155 height 24
type textarea "*"
type textarea "**********"
click at [1386, 359] on div "-" at bounding box center [1412, 346] width 155 height 24
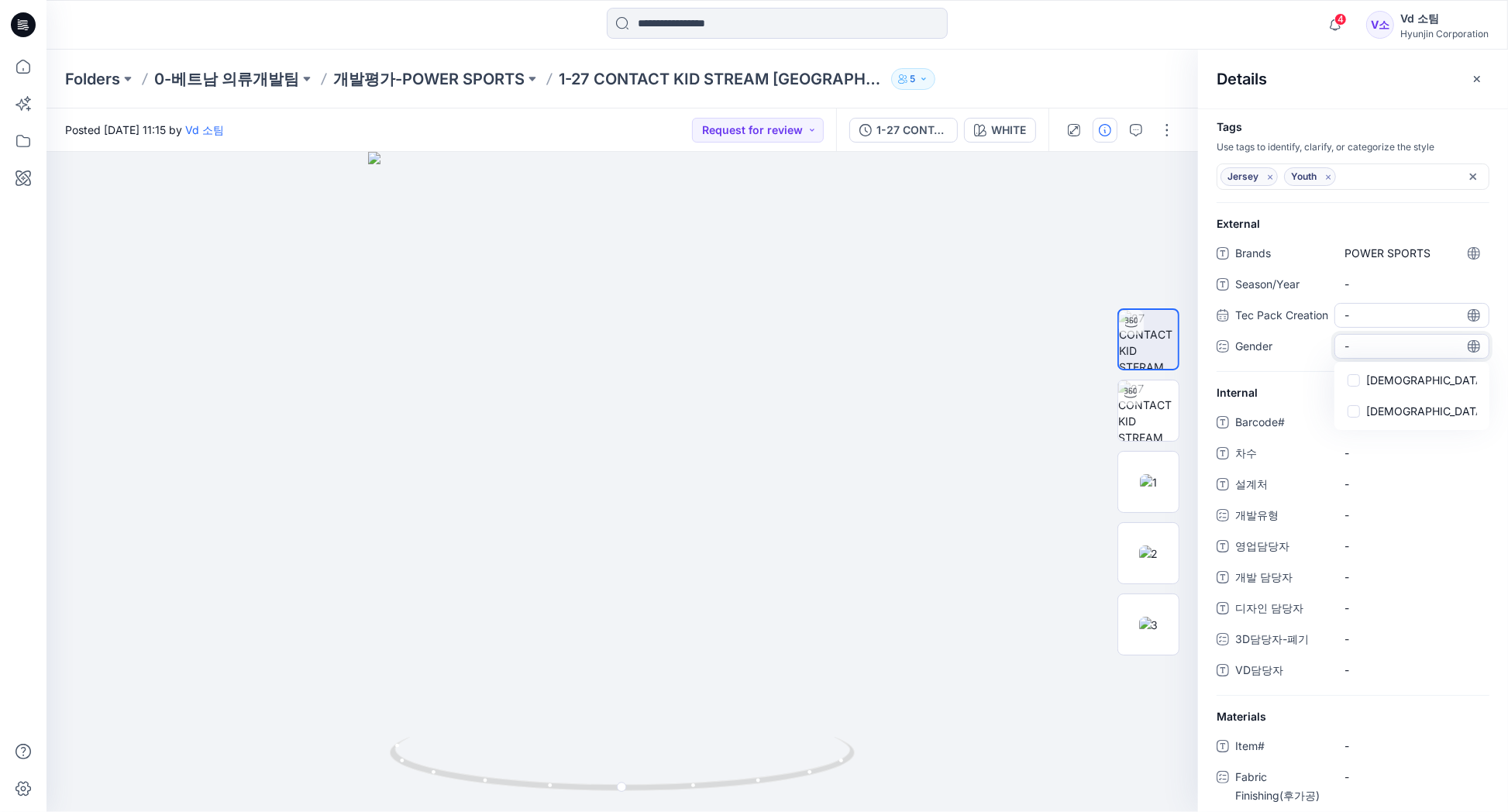
click at [1369, 304] on div "-" at bounding box center [1412, 316] width 155 height 24
click at [1369, 285] on span "-" at bounding box center [1412, 284] width 135 height 16
type textarea "**"
click at [1405, 430] on span "-" at bounding box center [1412, 421] width 135 height 16
click at [1381, 461] on span "-" at bounding box center [1412, 452] width 135 height 16
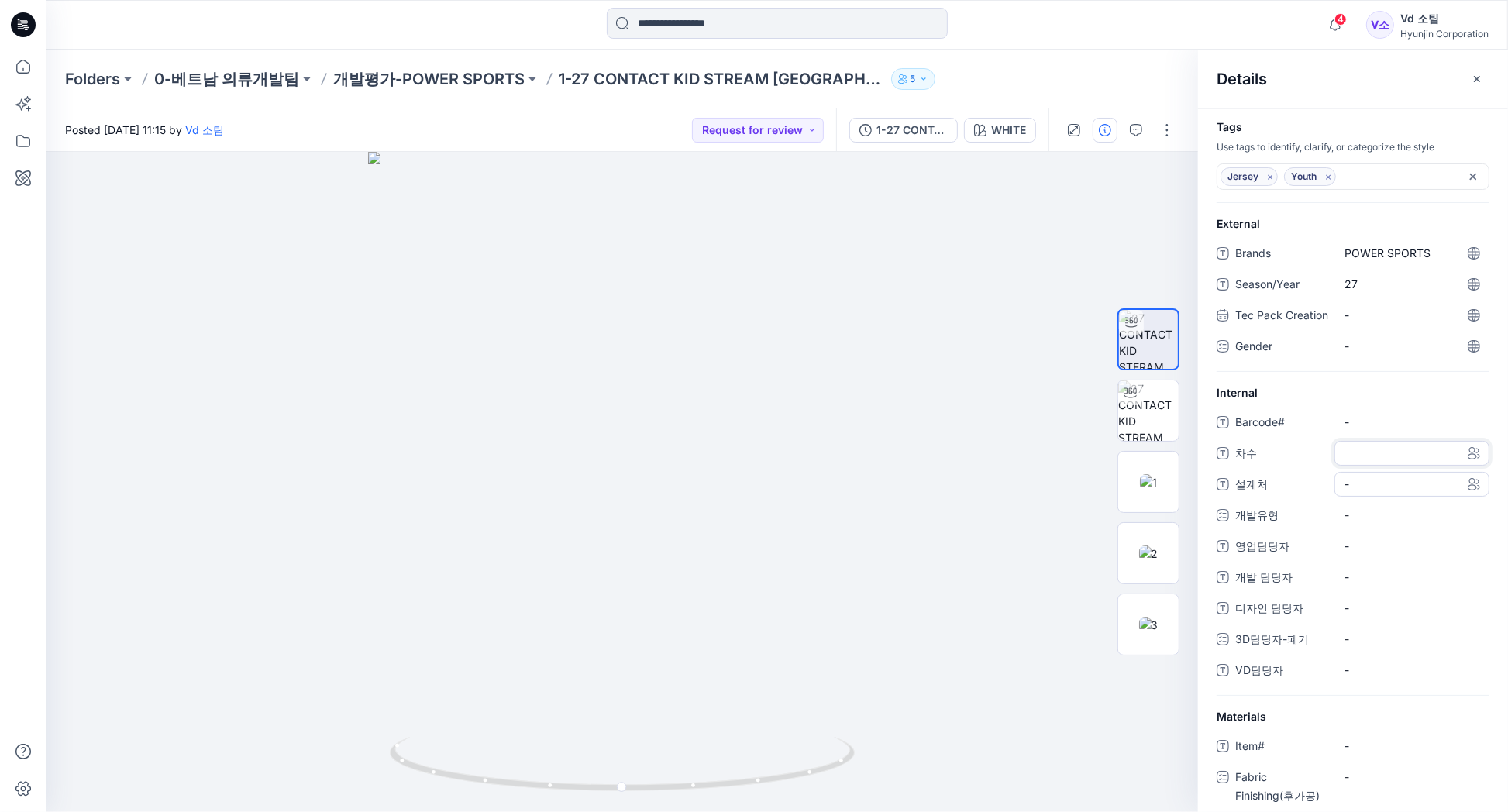
type textarea "*"
click at [1358, 492] on span "-" at bounding box center [1412, 484] width 135 height 16
type textarea "******"
type textarea "***"
click at [1411, 492] on span "쟈록의루" at bounding box center [1412, 484] width 135 height 16
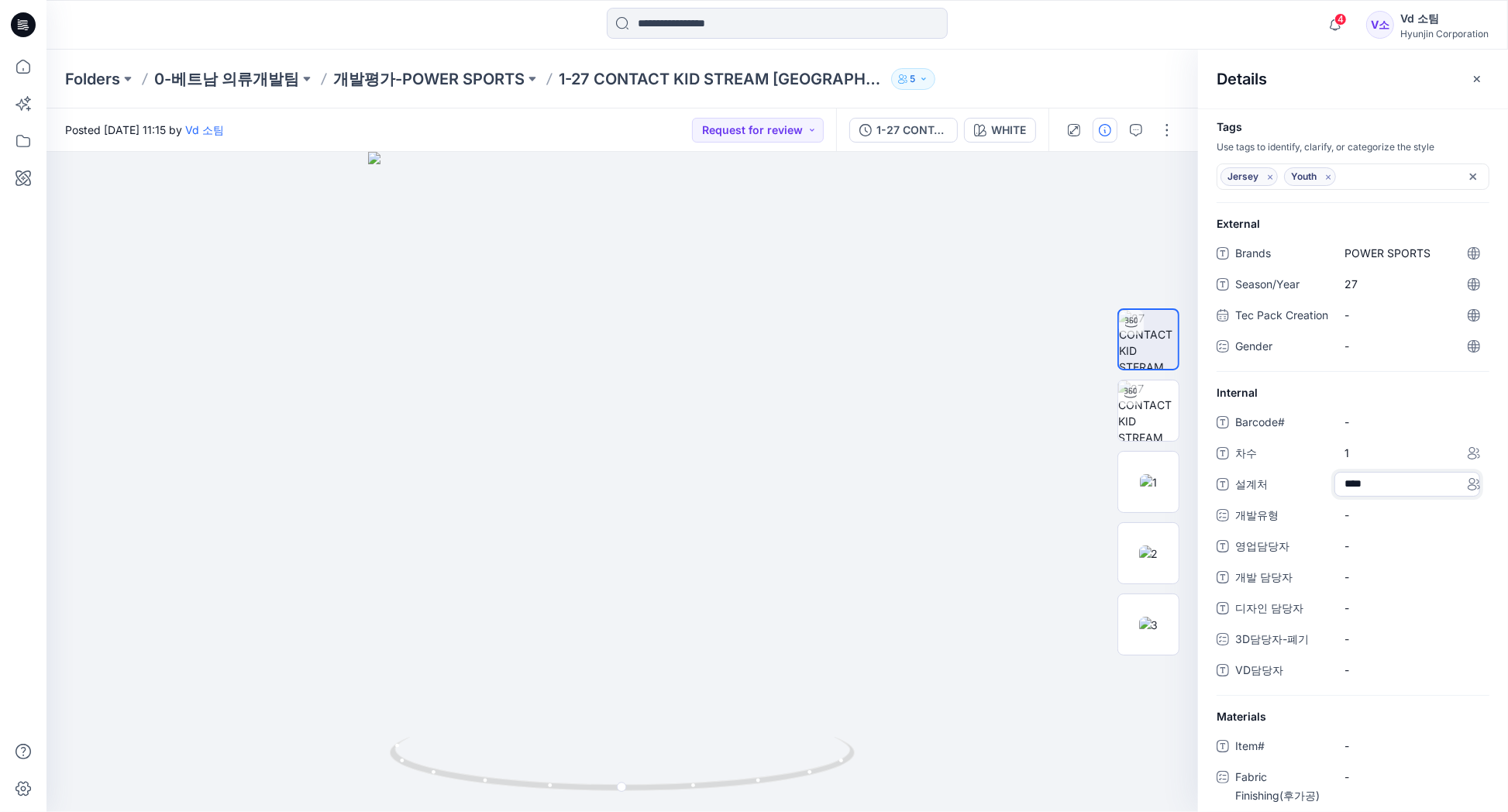
type textarea "****"
click at [1376, 547] on div "Barcode# - 차수 1 설계처 쟈록의류 개발유형 - 영업담당자 - 개발 담당자 - 디자인 담당자 - 3D담당자-폐기 - VD담당자 -" at bounding box center [1353, 553] width 273 height 286
click at [1383, 527] on div "-" at bounding box center [1412, 515] width 155 height 24
drag, startPoint x: 1205, startPoint y: 542, endPoint x: 1267, endPoint y: 616, distance: 96.5
click at [1207, 544] on div "Internal Barcode# - 차수 1 설계처 쟈록의류 개발유형 - CS CW CFM SALES MU SR 영업담당자 - 개발 담당자 -…" at bounding box center [1353, 540] width 310 height 311
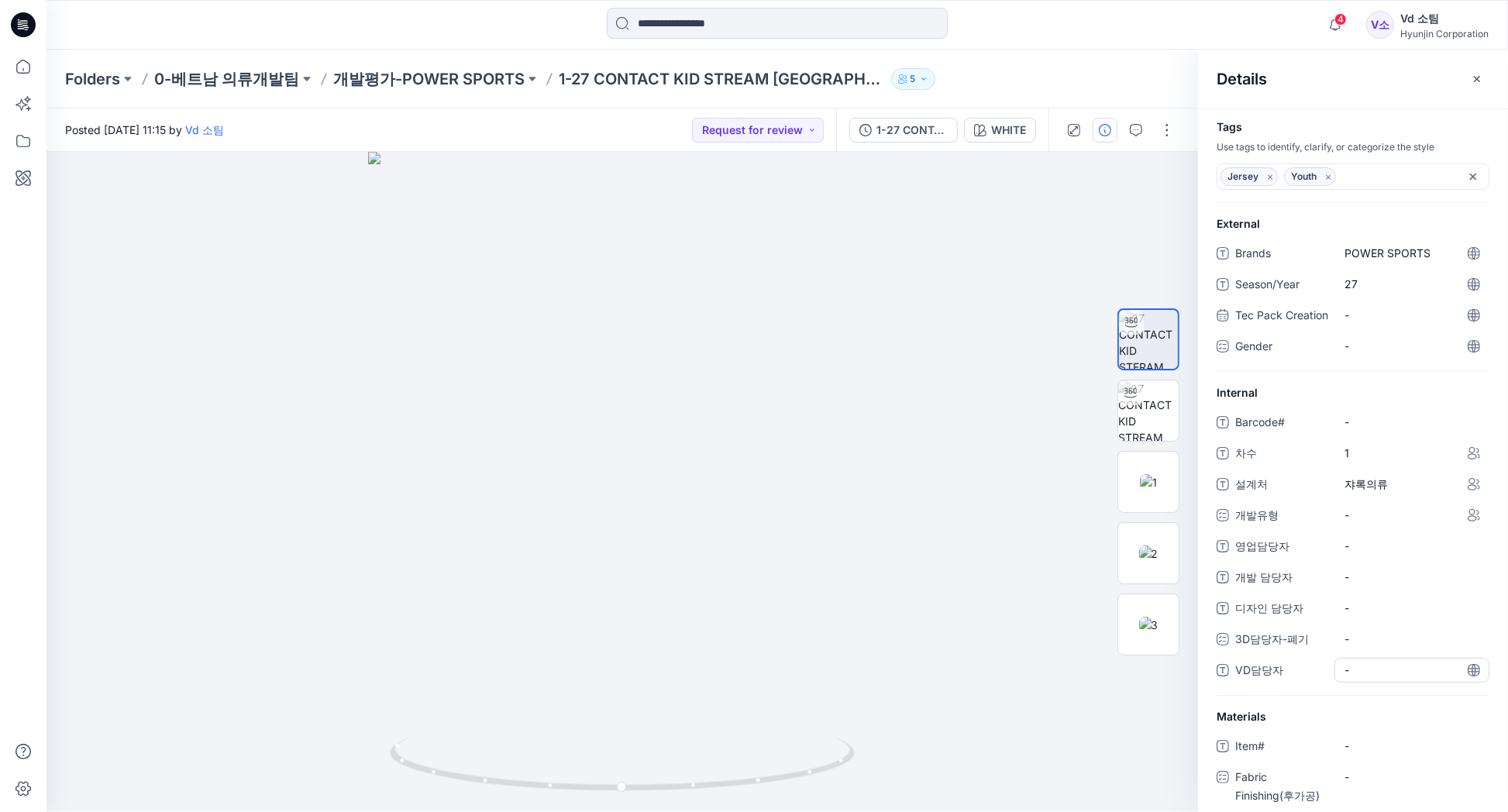
click at [1365, 676] on div "-" at bounding box center [1412, 670] width 155 height 24
type textarea "**"
click at [446, 82] on p "개발평가-POWER SPORTS" at bounding box center [429, 79] width 192 height 22
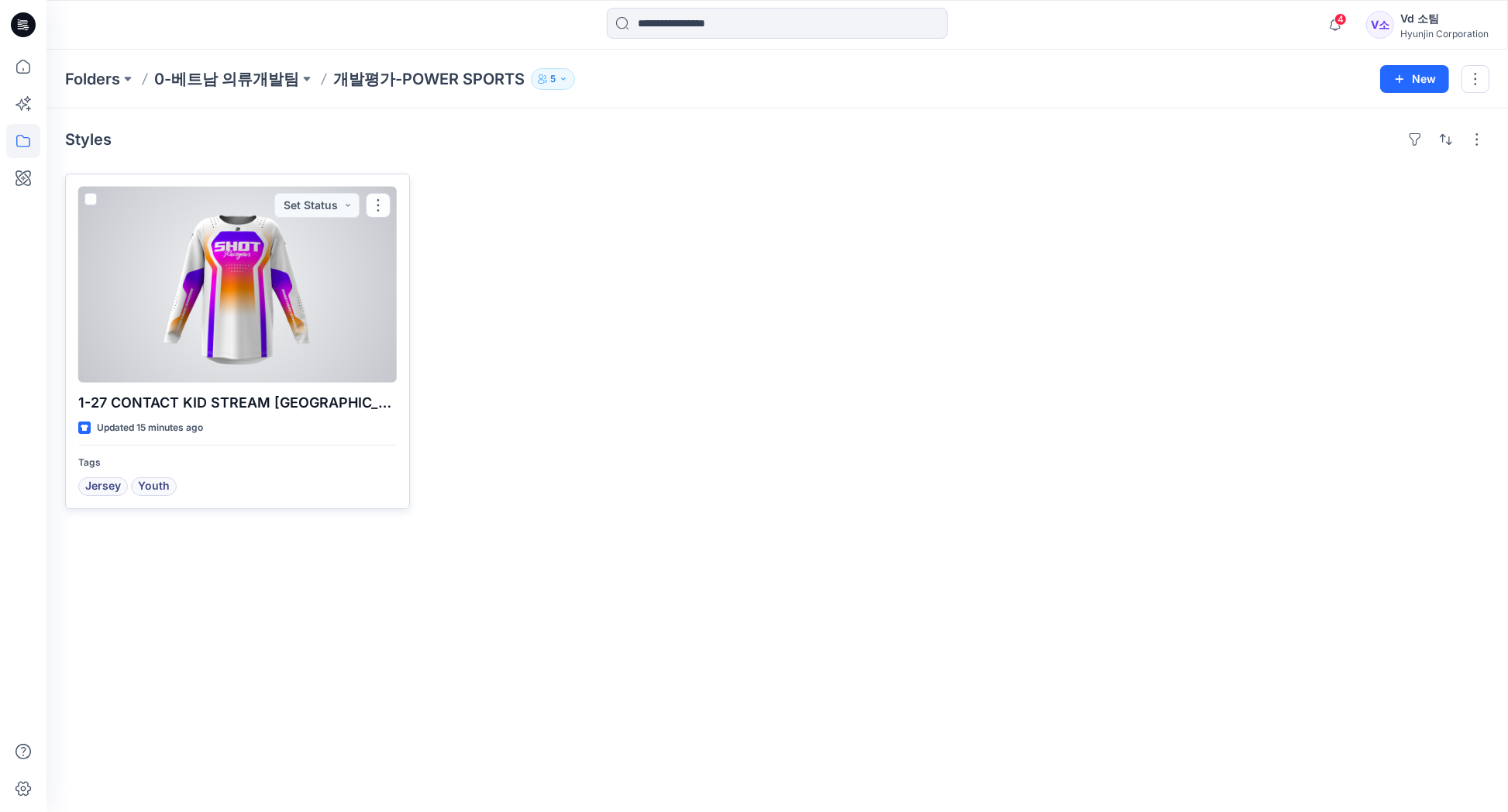
click at [249, 280] on div at bounding box center [237, 285] width 319 height 196
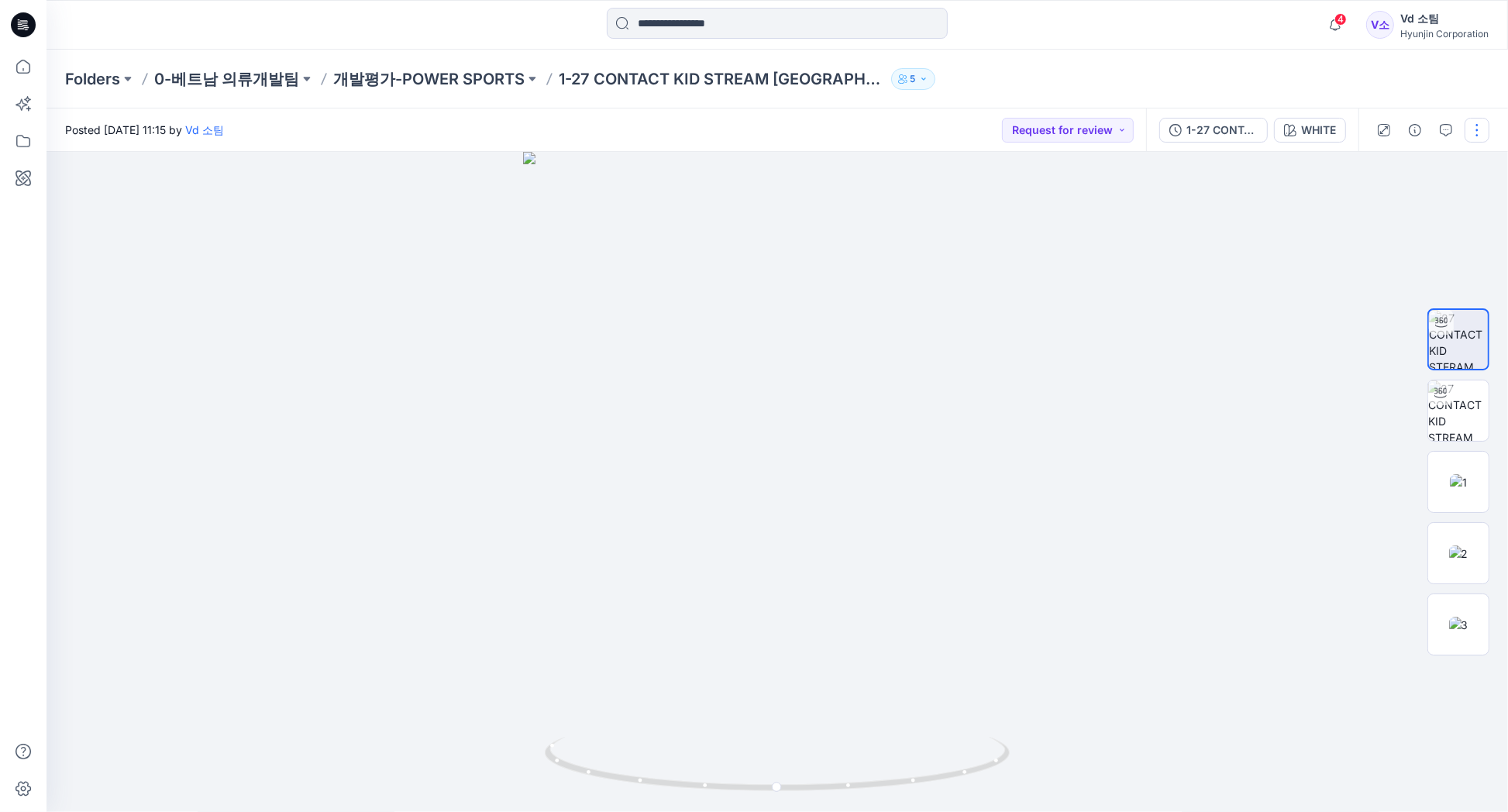
click at [1479, 136] on button "button" at bounding box center [1477, 130] width 24 height 24
click at [1428, 198] on button "Edit" at bounding box center [1412, 209] width 143 height 29
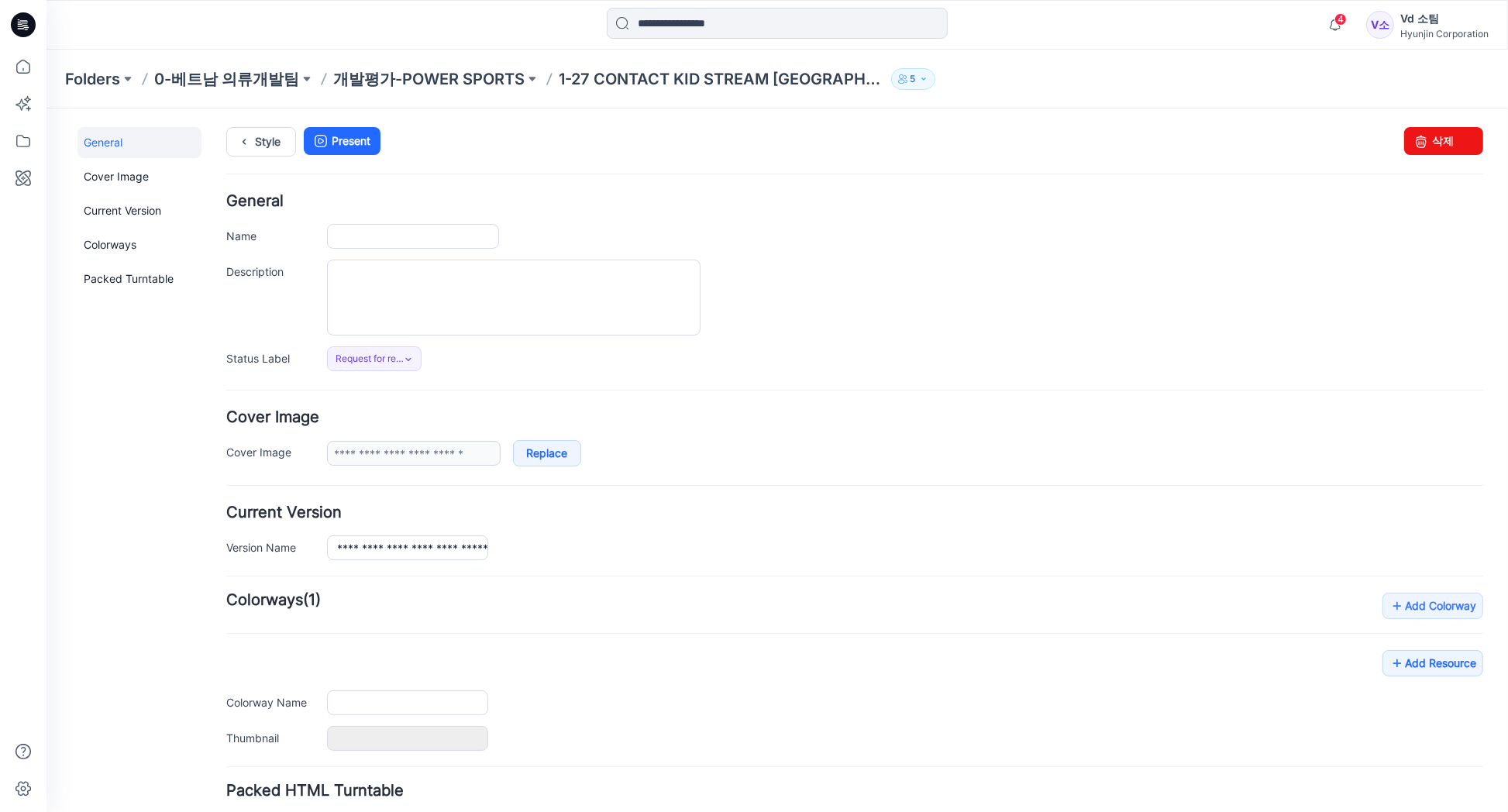
type input "**********"
type input "*****"
type input "**********"
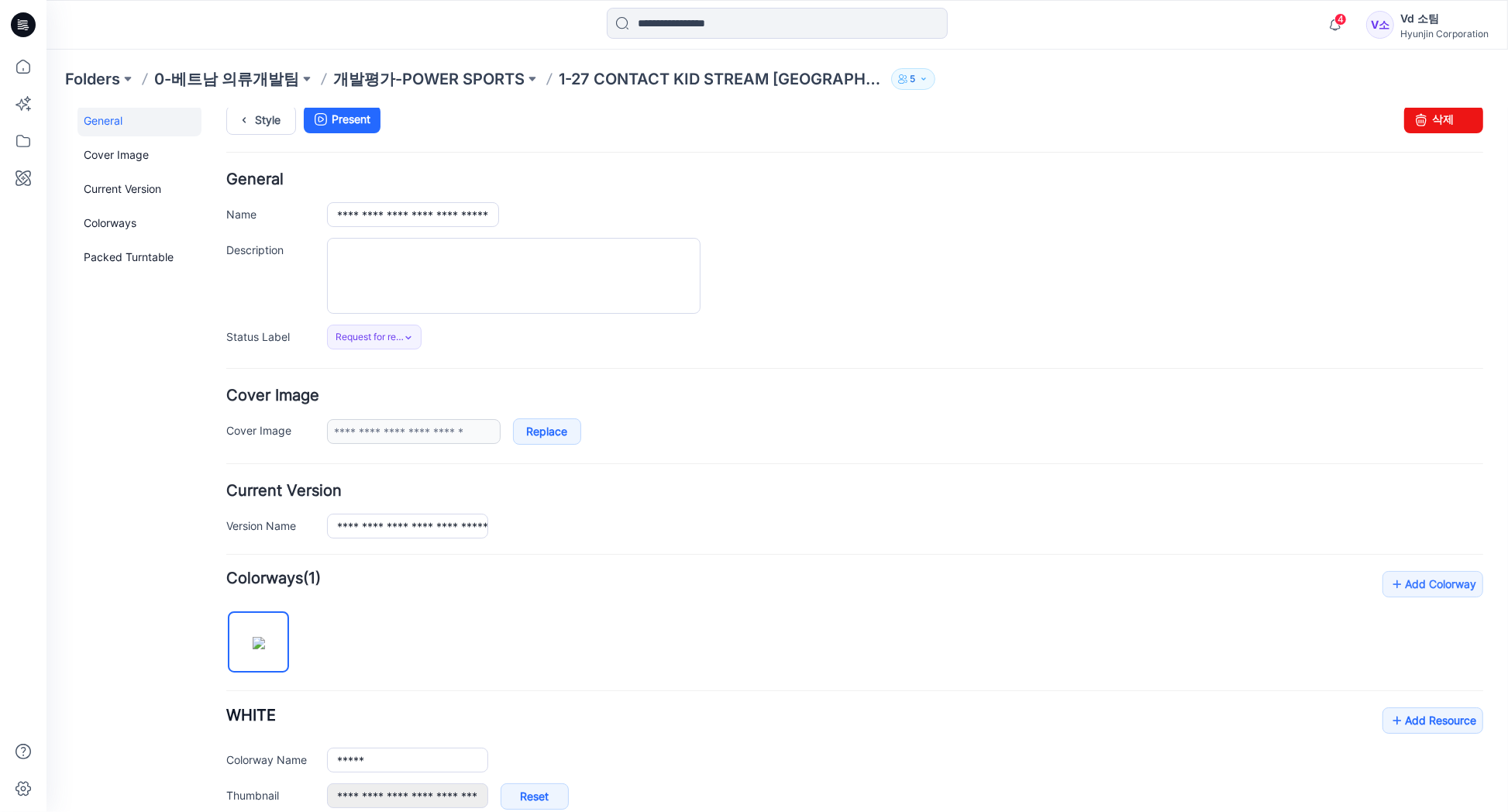
scroll to position [439, 0]
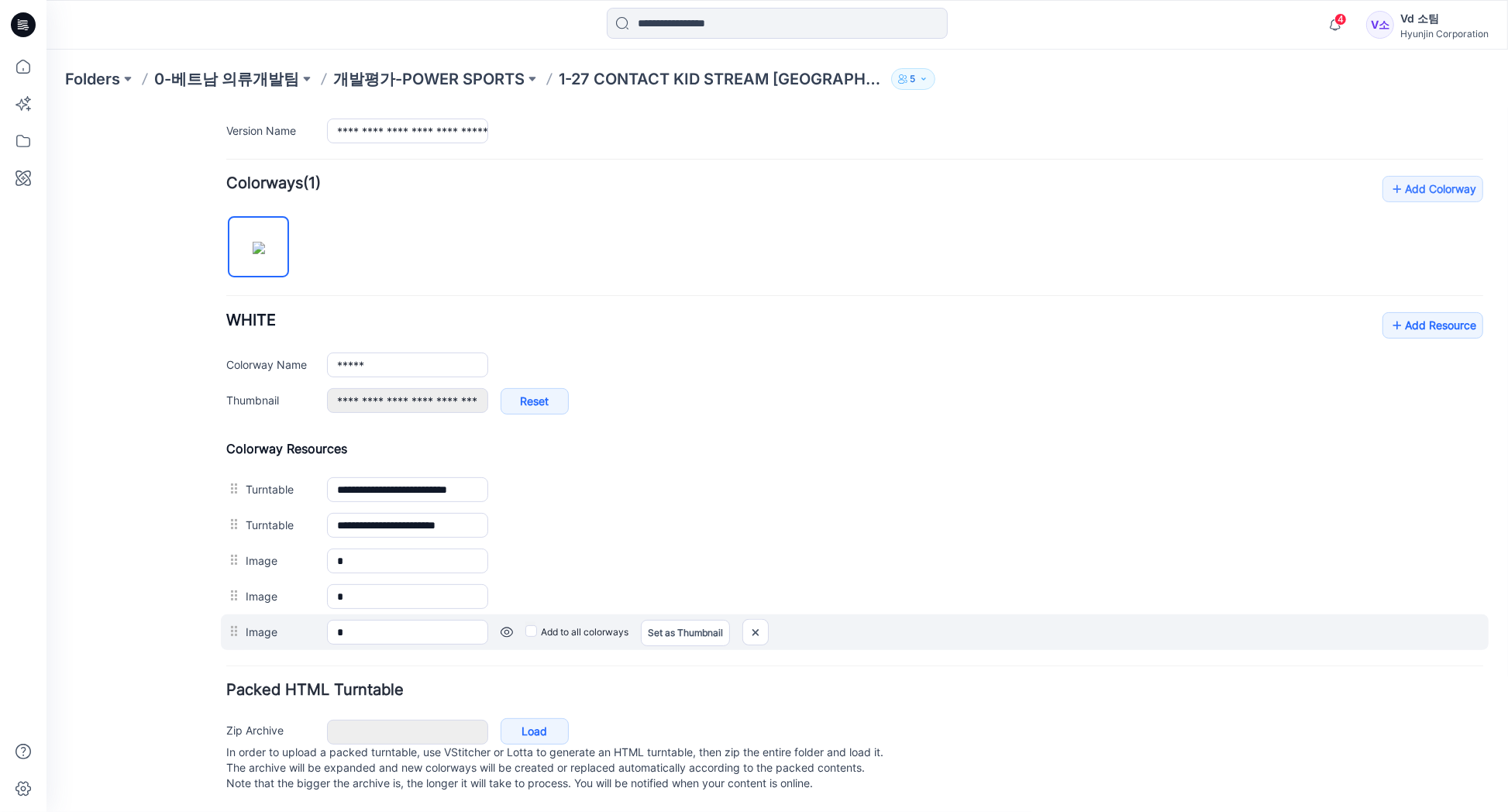
click at [1028, 682] on h4 "Packed HTML Turntable" at bounding box center [855, 689] width 1257 height 15
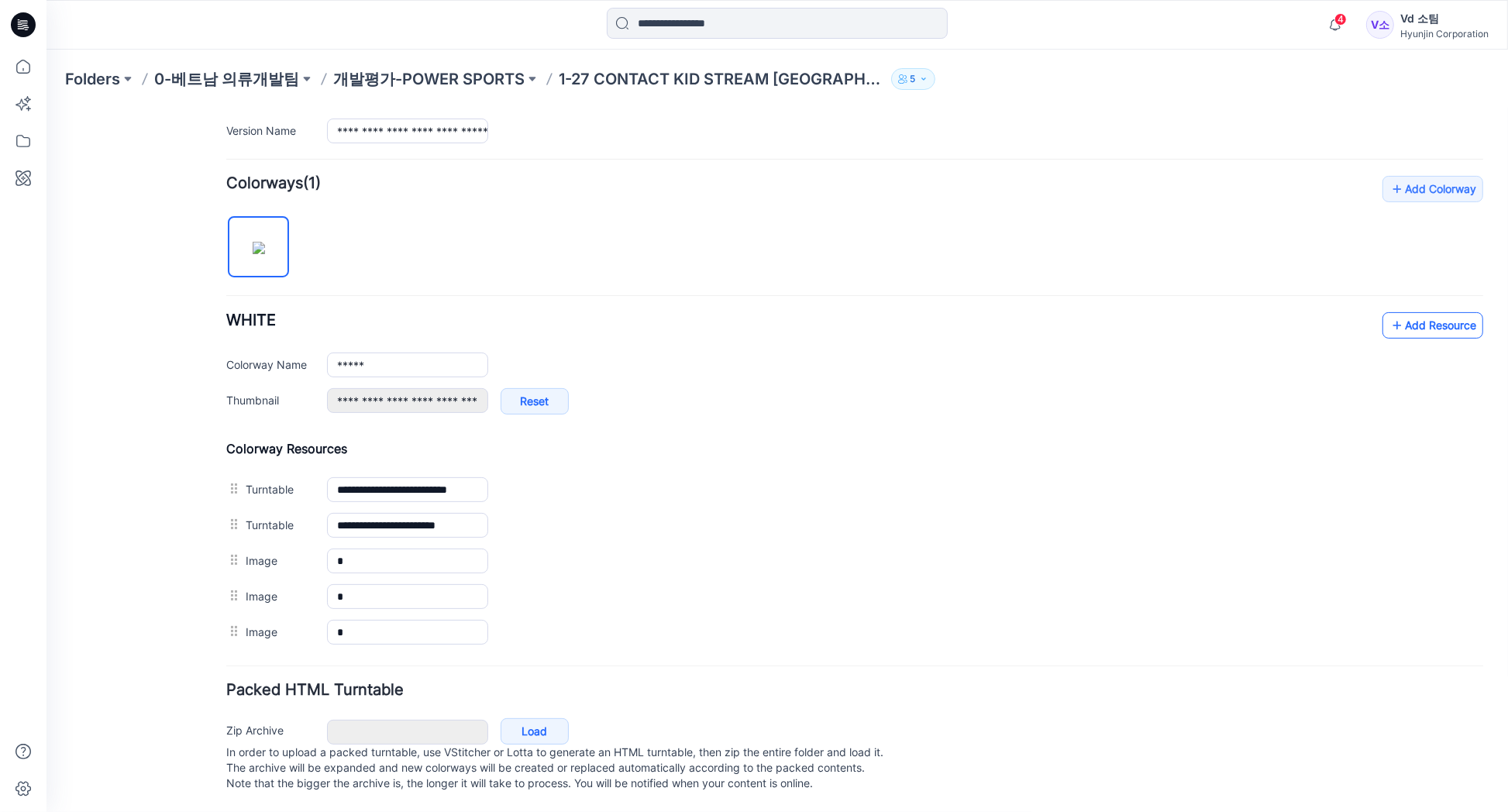
click at [1414, 311] on link "Add Resource" at bounding box center [1433, 324] width 101 height 26
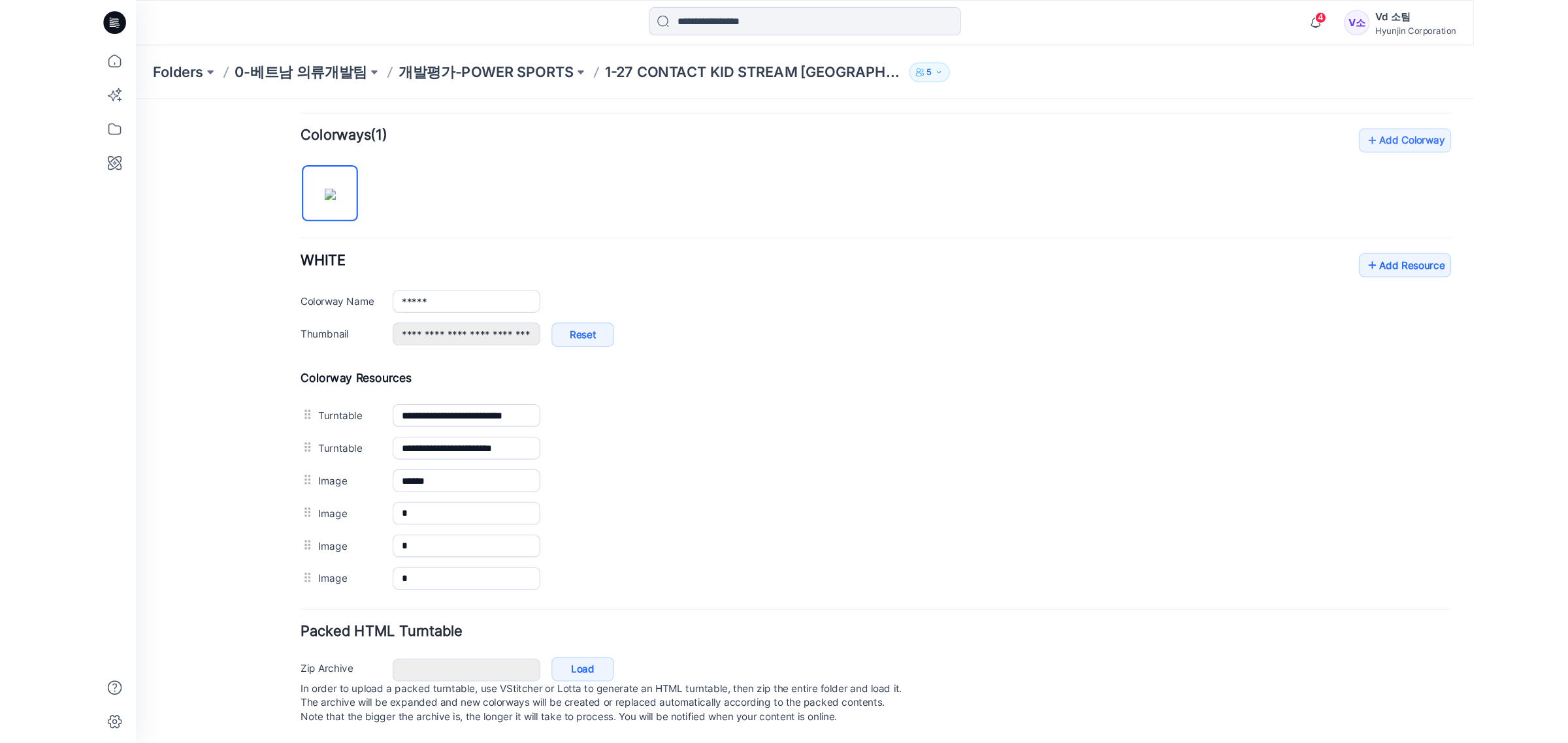
scroll to position [400, 0]
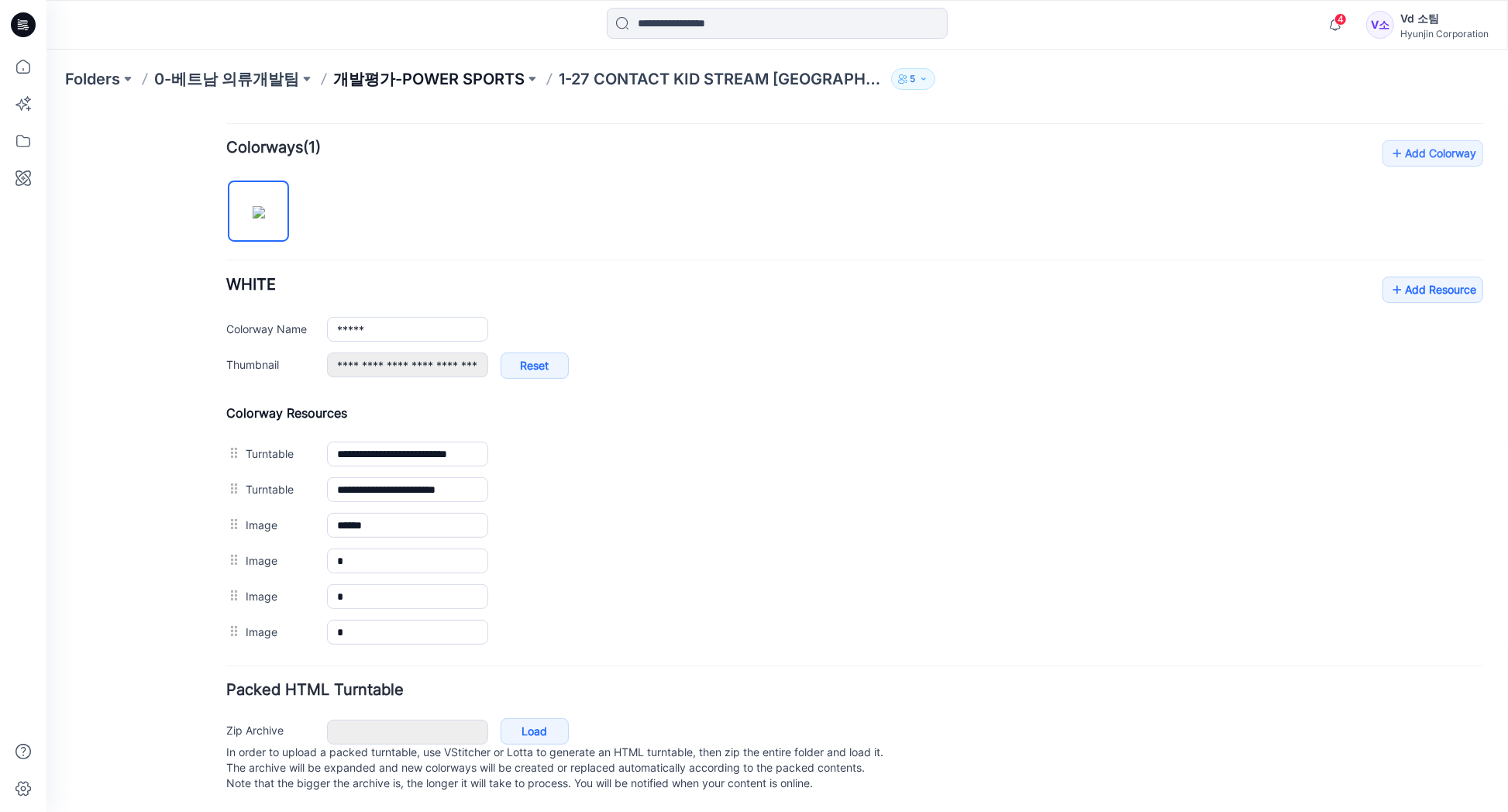
click at [471, 83] on p "개발평가-POWER SPORTS" at bounding box center [429, 79] width 192 height 22
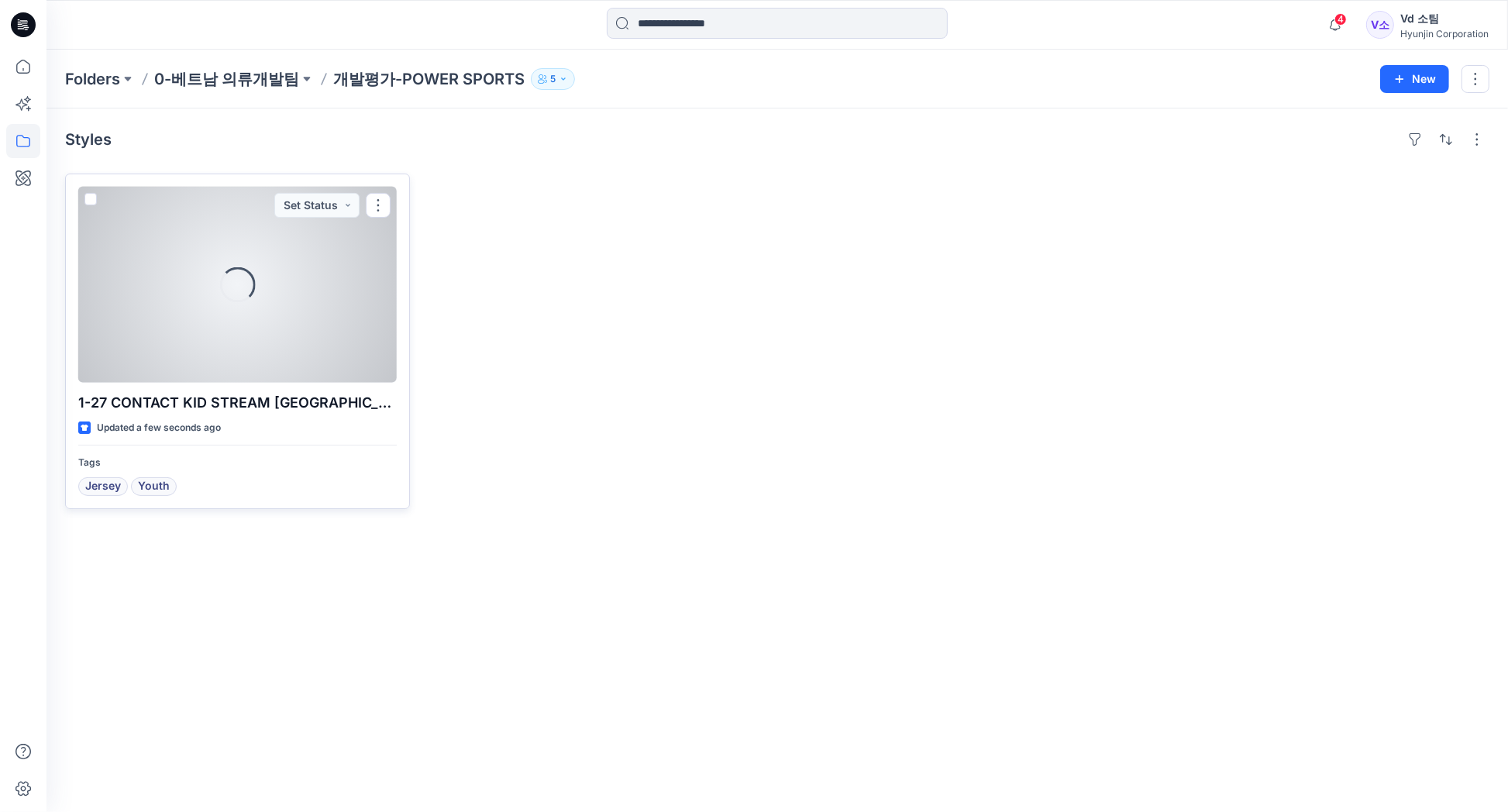
click at [231, 327] on div "Loading..." at bounding box center [237, 285] width 319 height 196
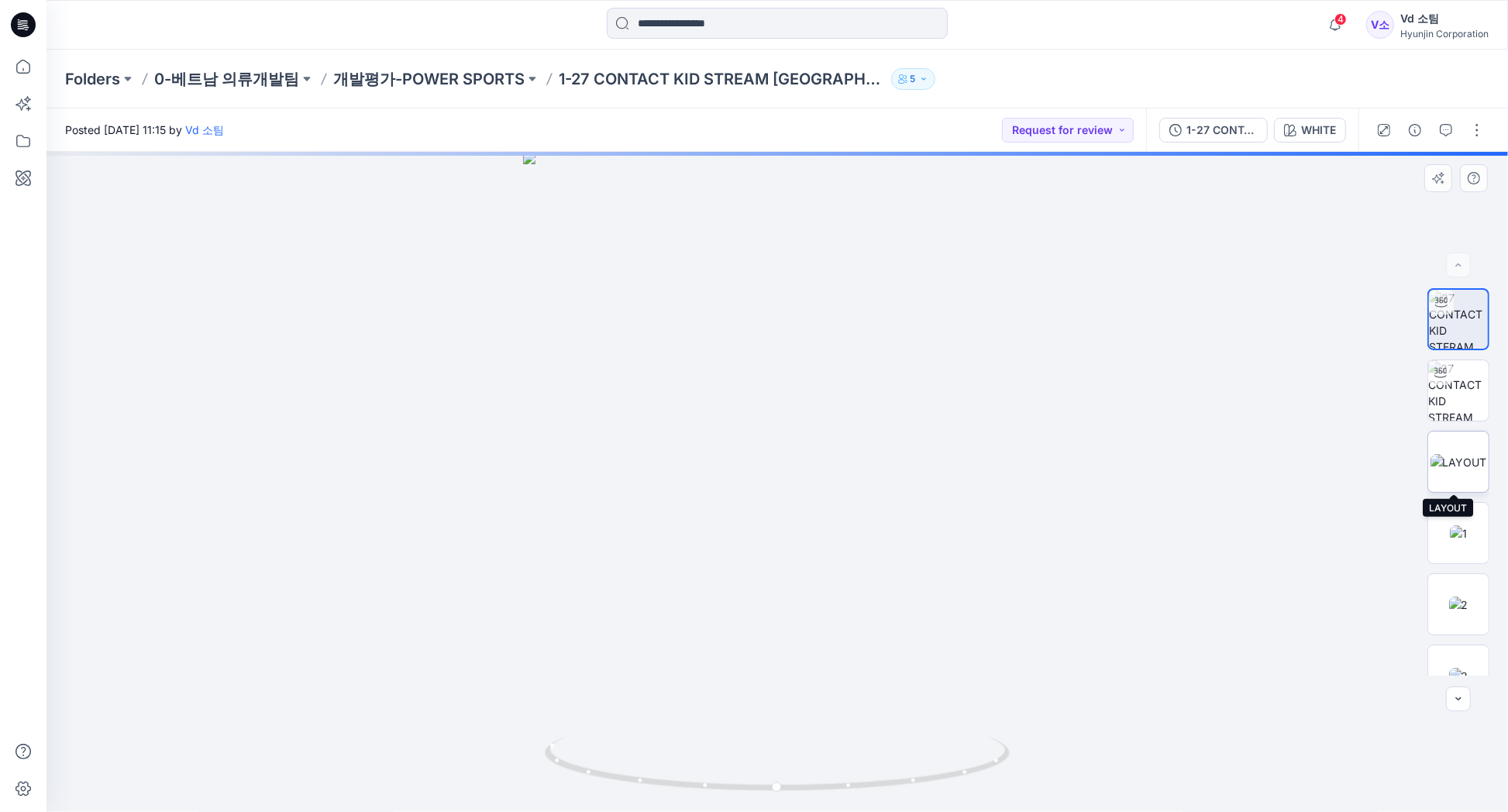
click at [1462, 492] on div at bounding box center [1459, 461] width 62 height 62
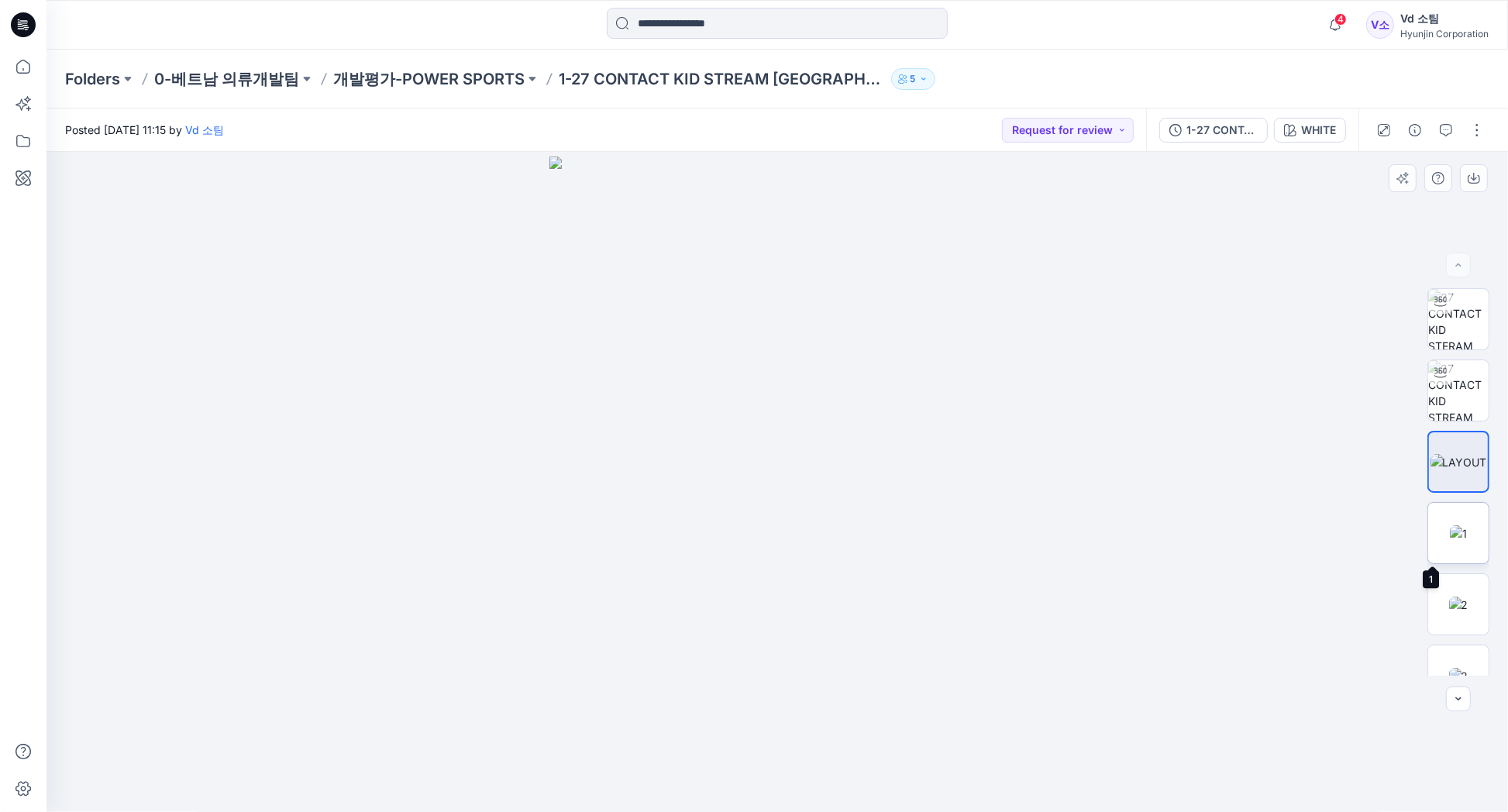
click at [1455, 525] on img at bounding box center [1458, 533] width 17 height 16
click at [400, 86] on p "개발평가-POWER SPORTS" at bounding box center [429, 79] width 192 height 22
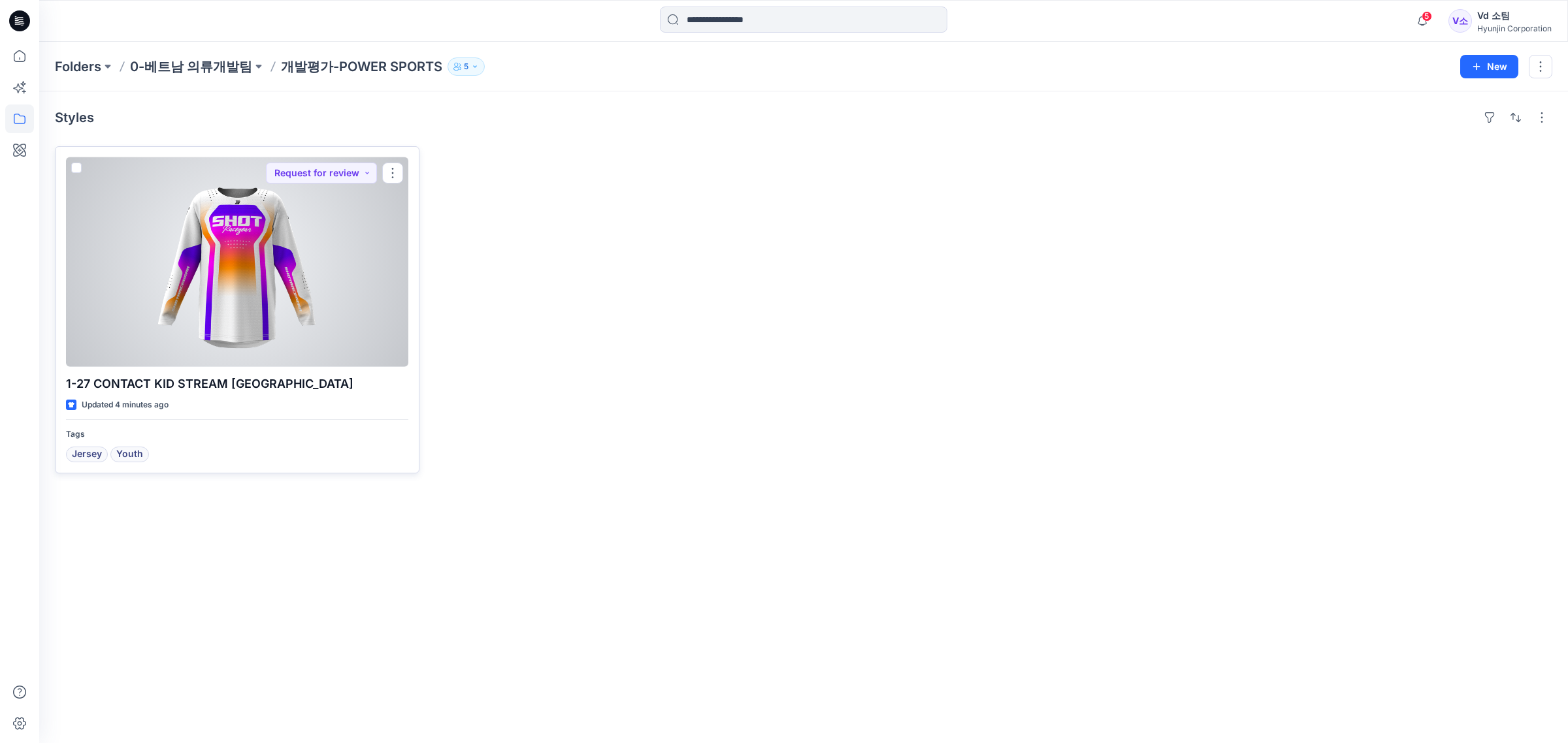
click at [335, 281] on div at bounding box center [237, 262] width 342 height 210
